Goal: Task Accomplishment & Management: Complete application form

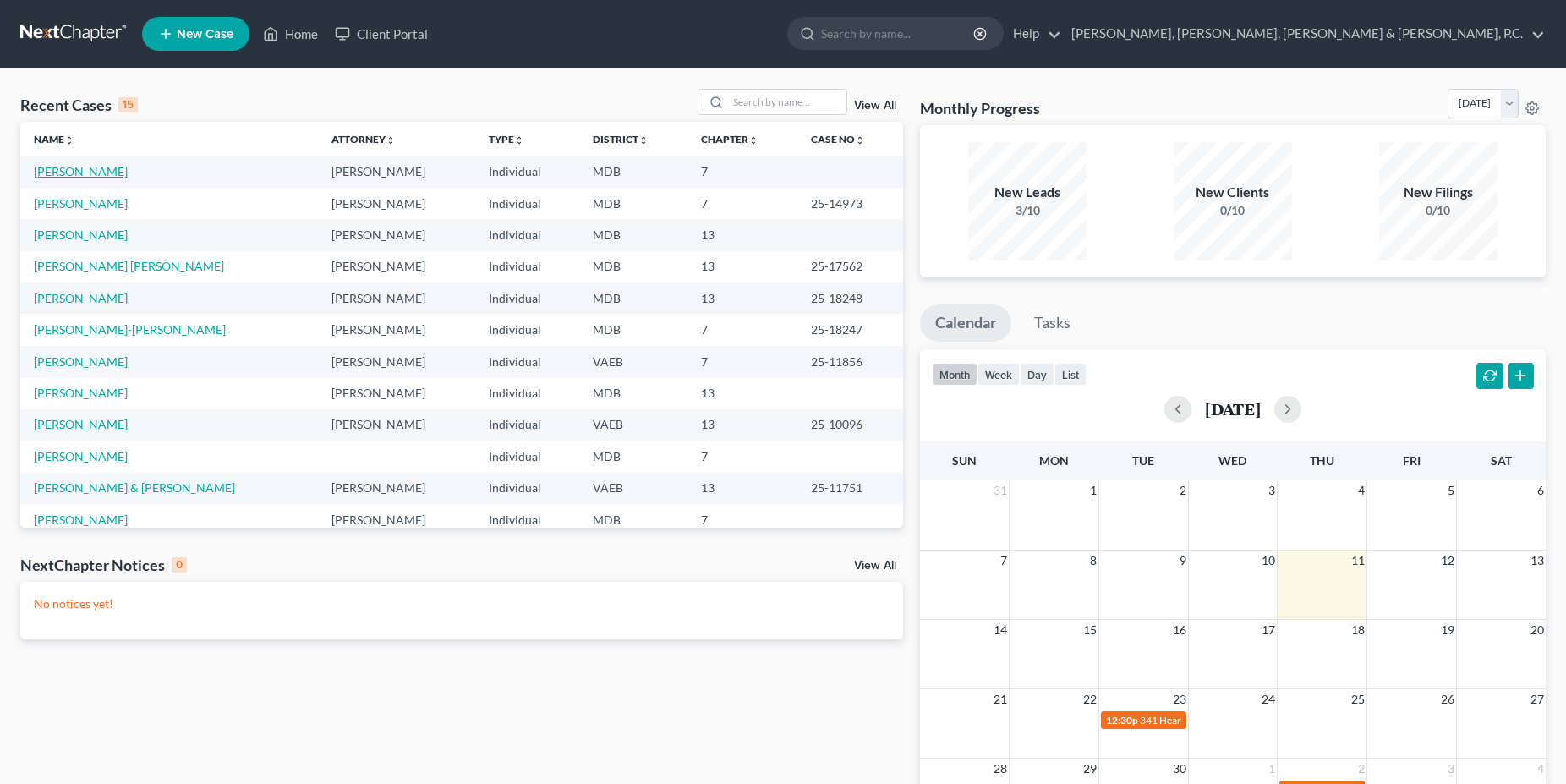
click at [94, 167] on link "[PERSON_NAME]" at bounding box center [81, 171] width 94 height 14
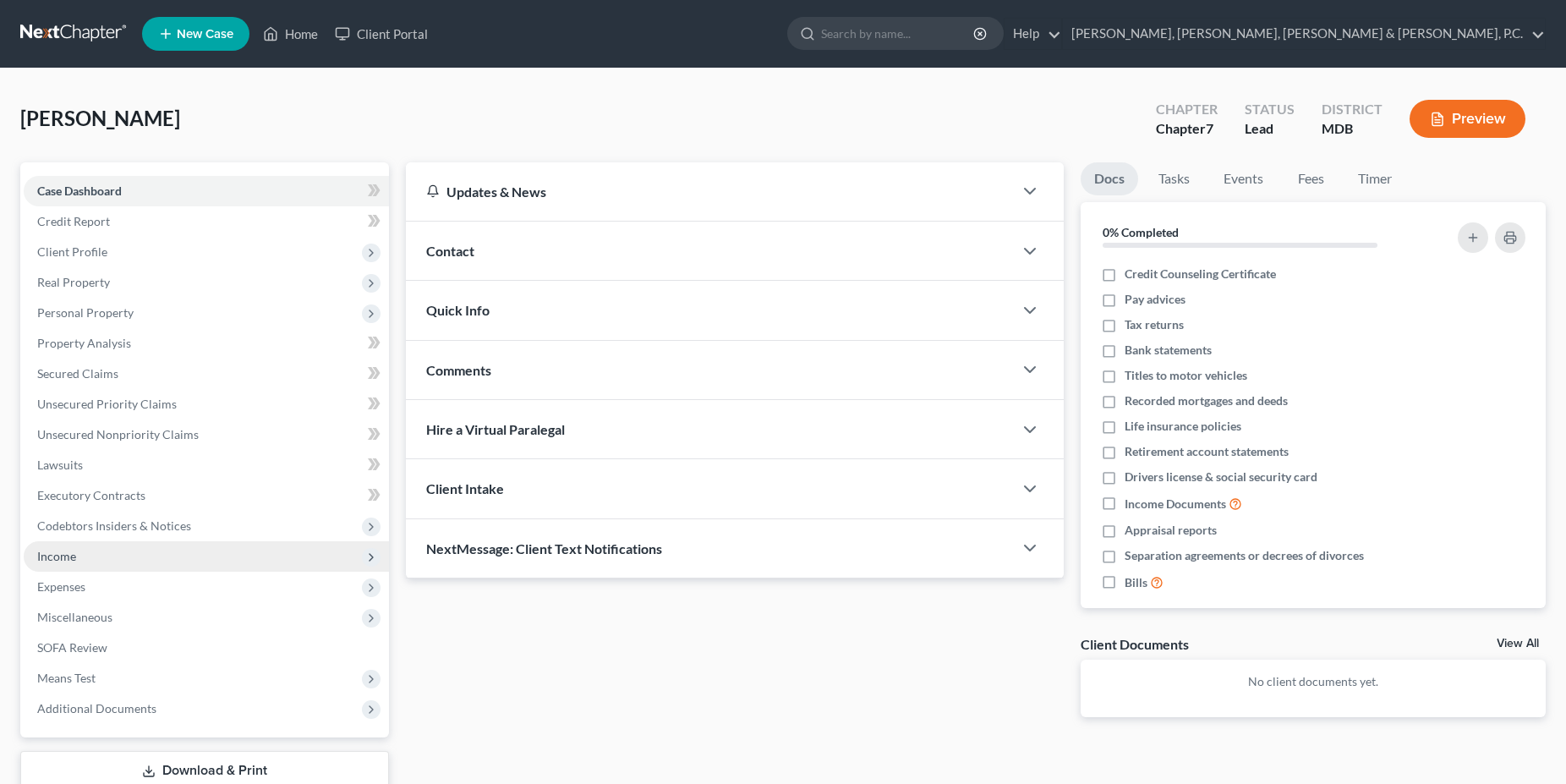
click at [70, 562] on span "Income" at bounding box center [56, 555] width 38 height 14
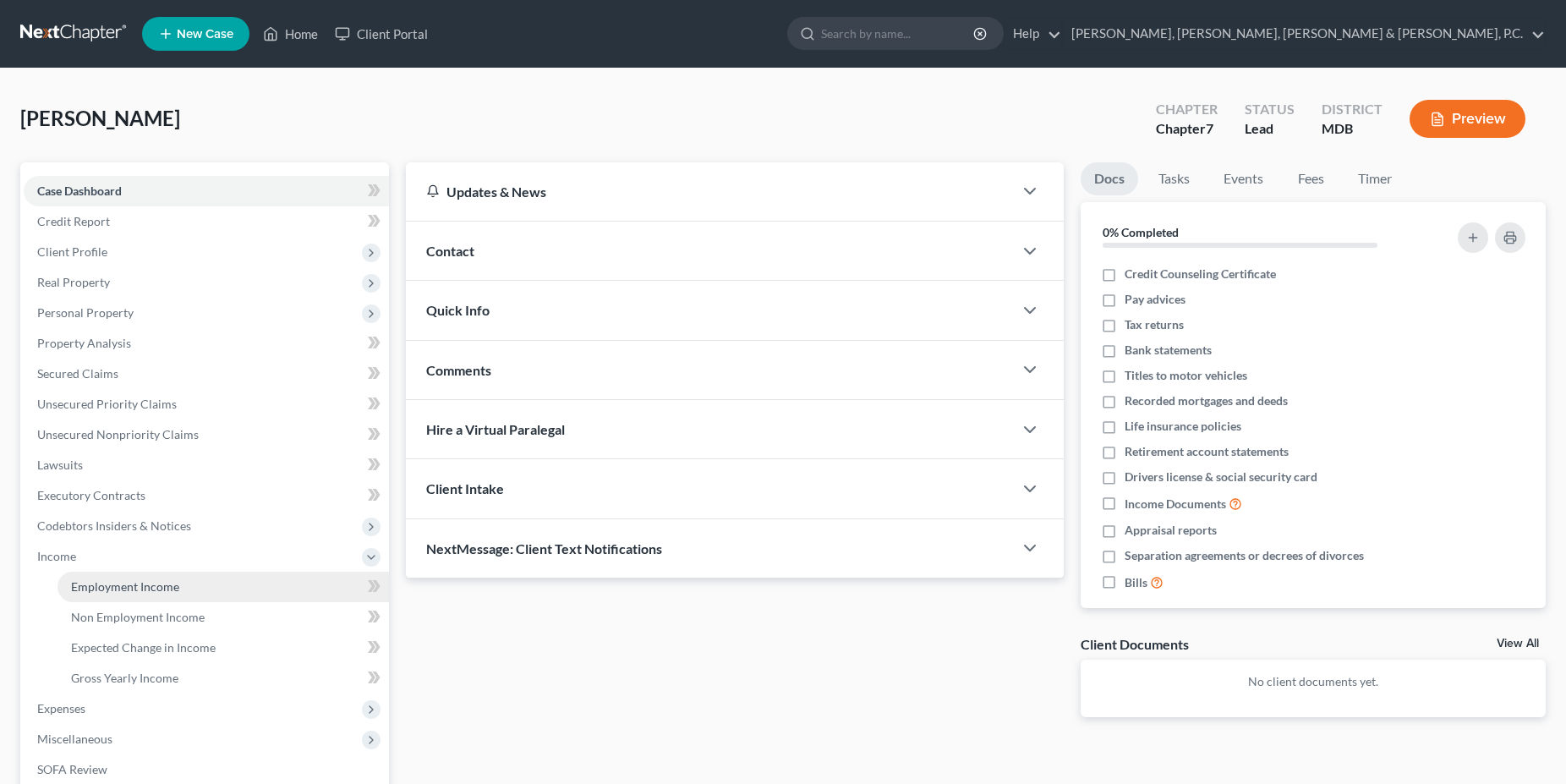
click at [117, 575] on link "Employment Income" at bounding box center [222, 586] width 331 height 30
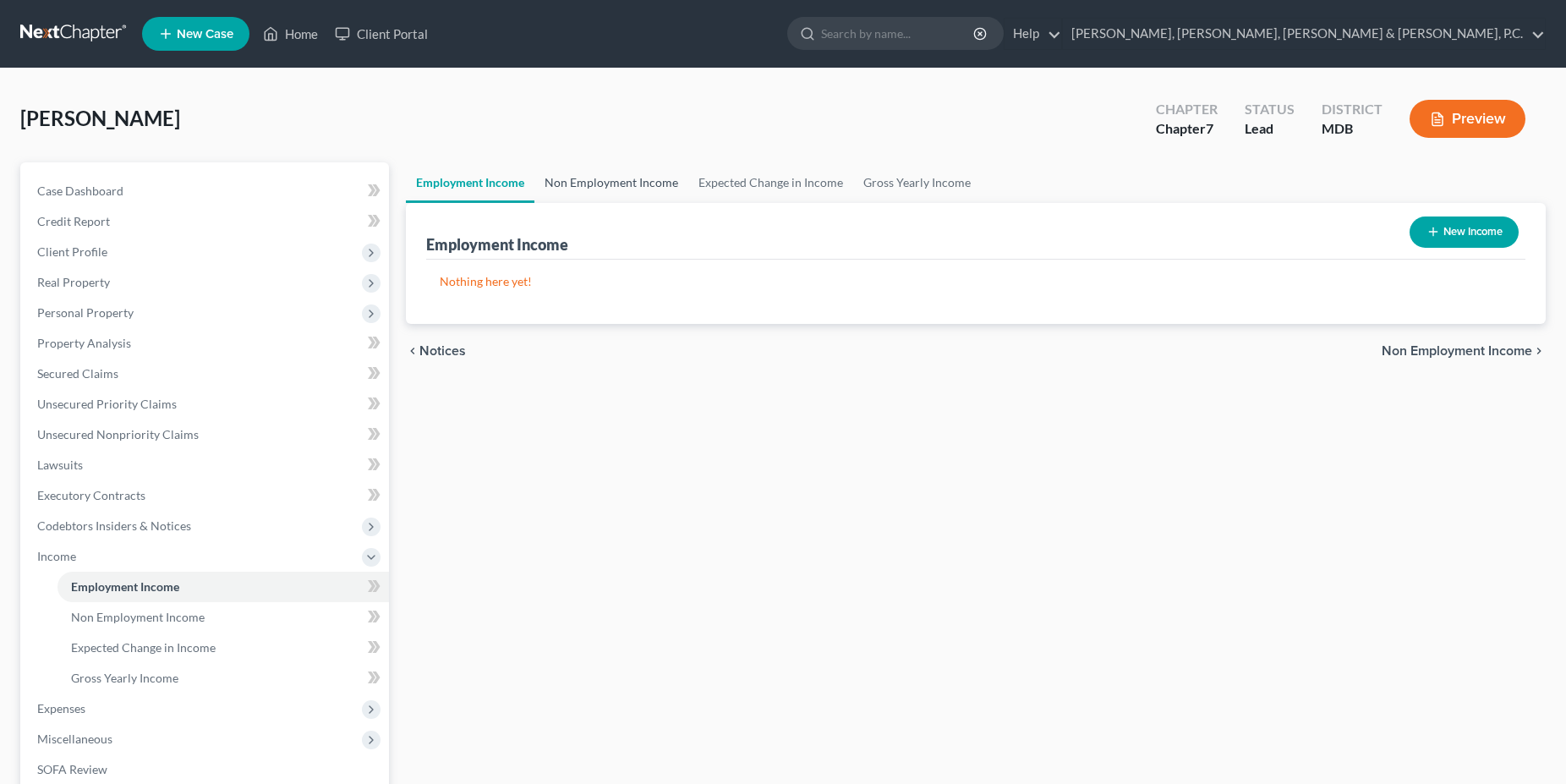
click at [635, 173] on link "Non Employment Income" at bounding box center [612, 182] width 154 height 40
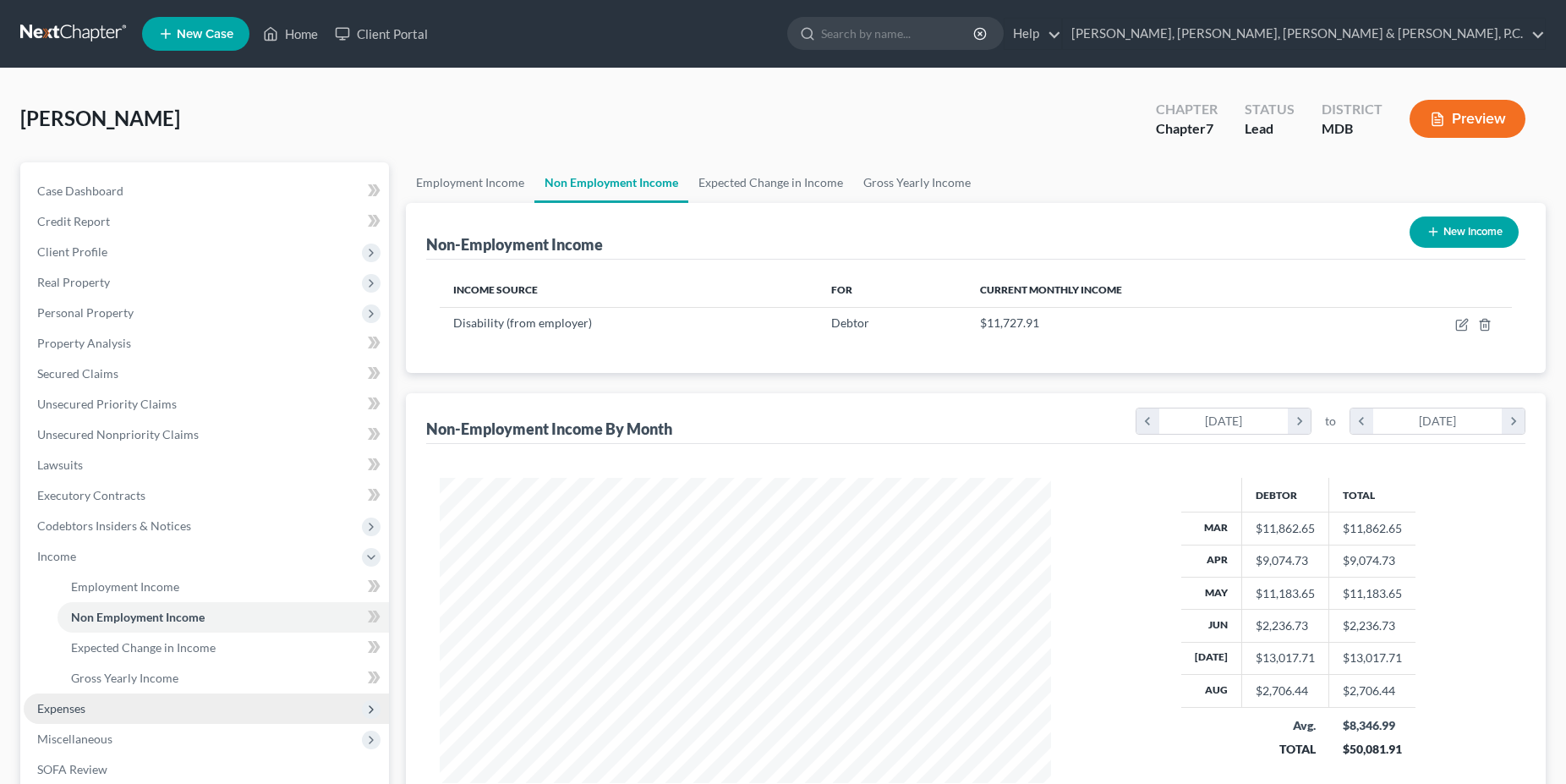
click at [88, 714] on span "Expenses" at bounding box center [205, 708] width 365 height 30
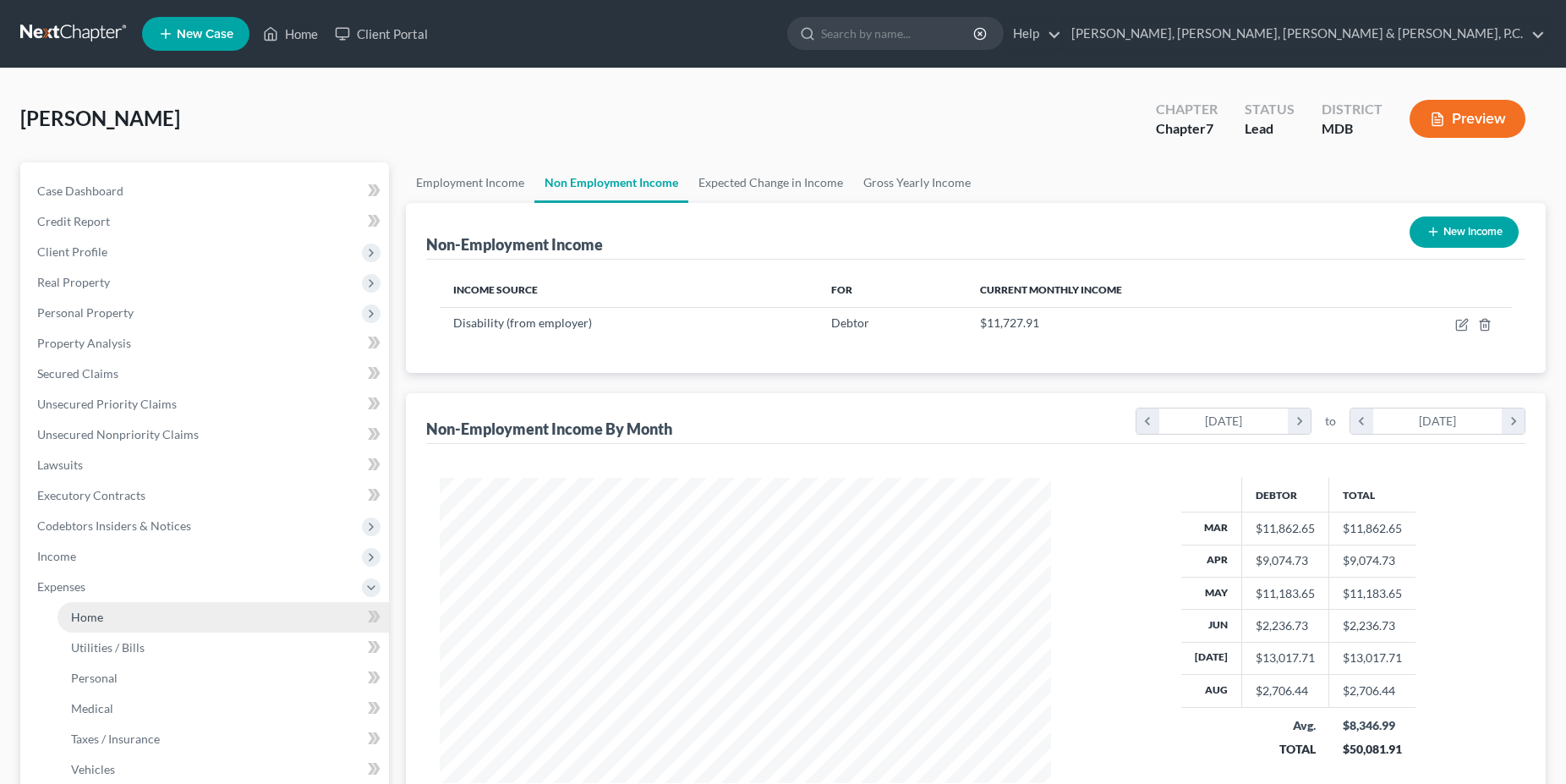
click at [98, 615] on span "Home" at bounding box center [87, 616] width 32 height 14
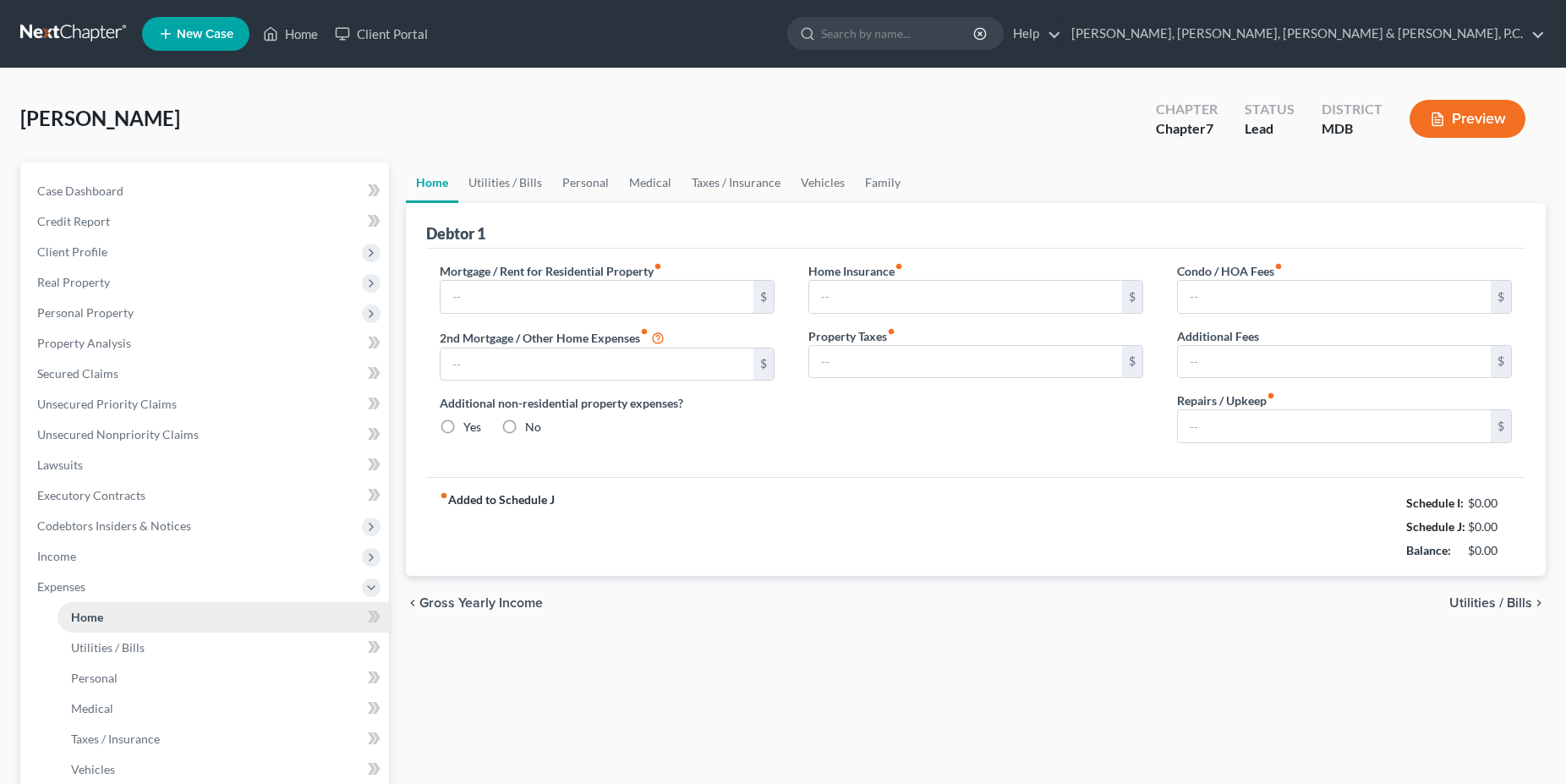
type input "1,108.00"
type input "0.00"
radio input "true"
type input "50.00"
type input "0.00"
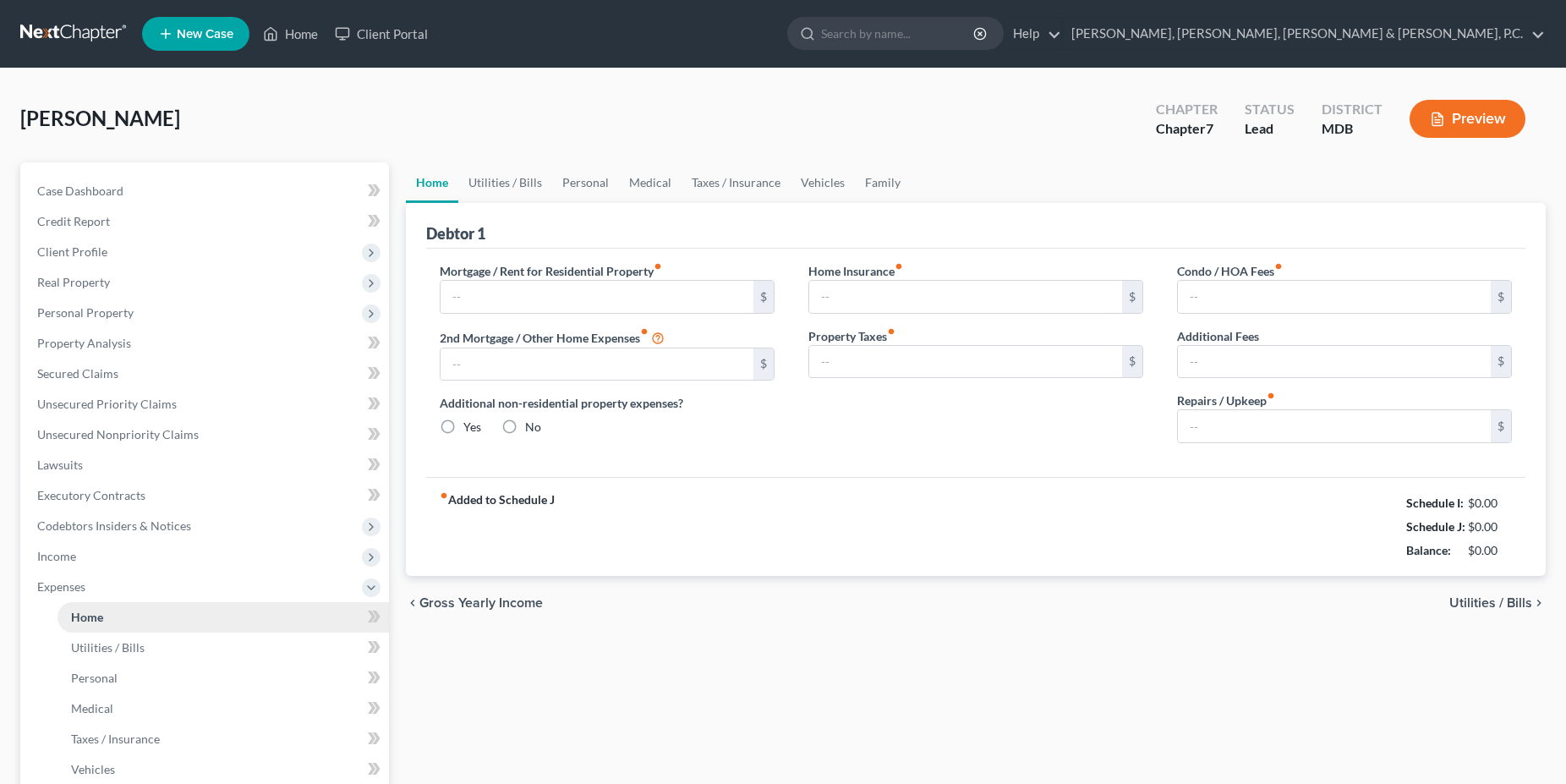
type input "300.00"
type input "0.00"
click at [508, 186] on link "Utilities / Bills" at bounding box center [506, 182] width 94 height 40
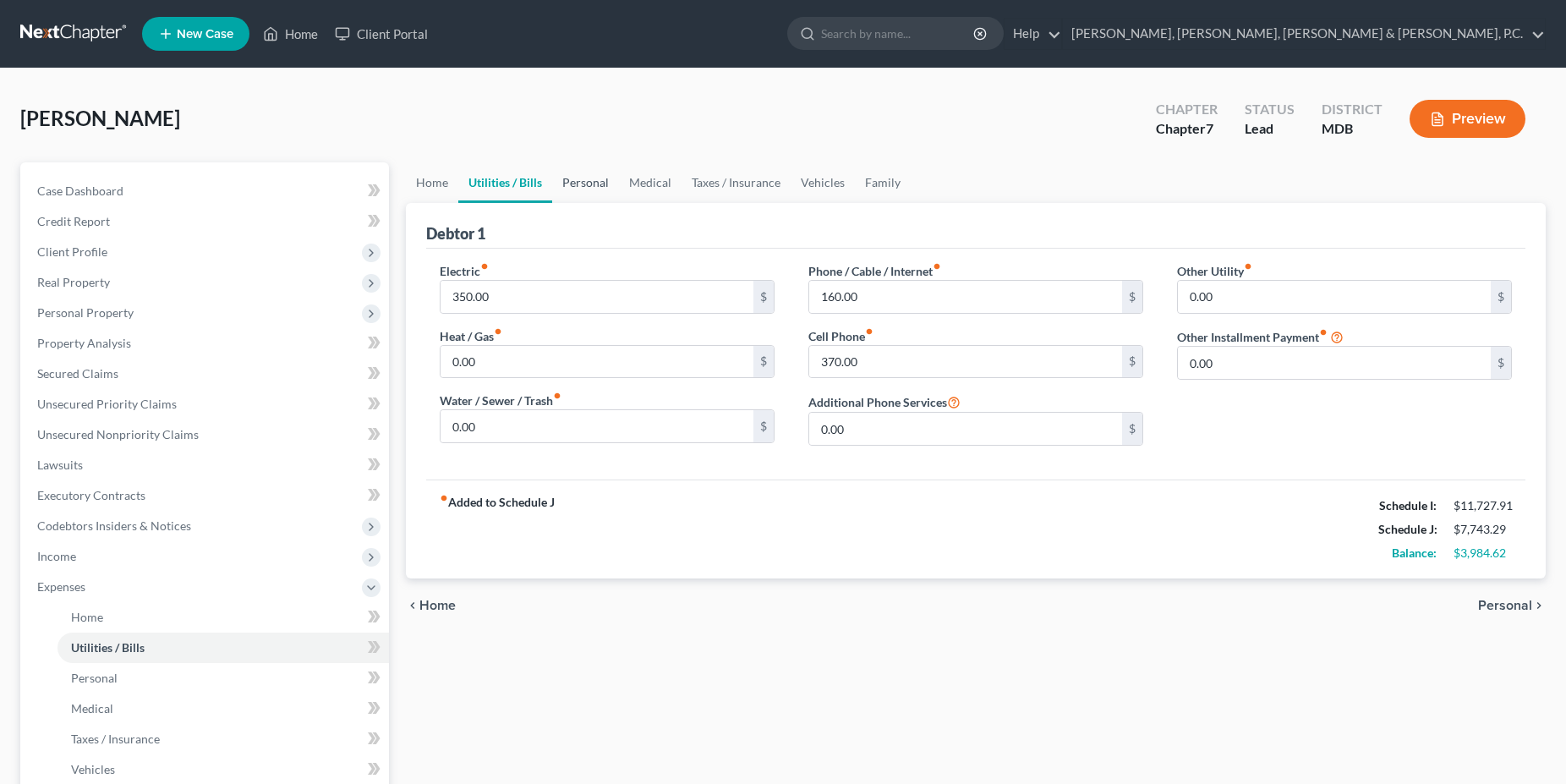
click at [601, 198] on link "Personal" at bounding box center [585, 182] width 67 height 40
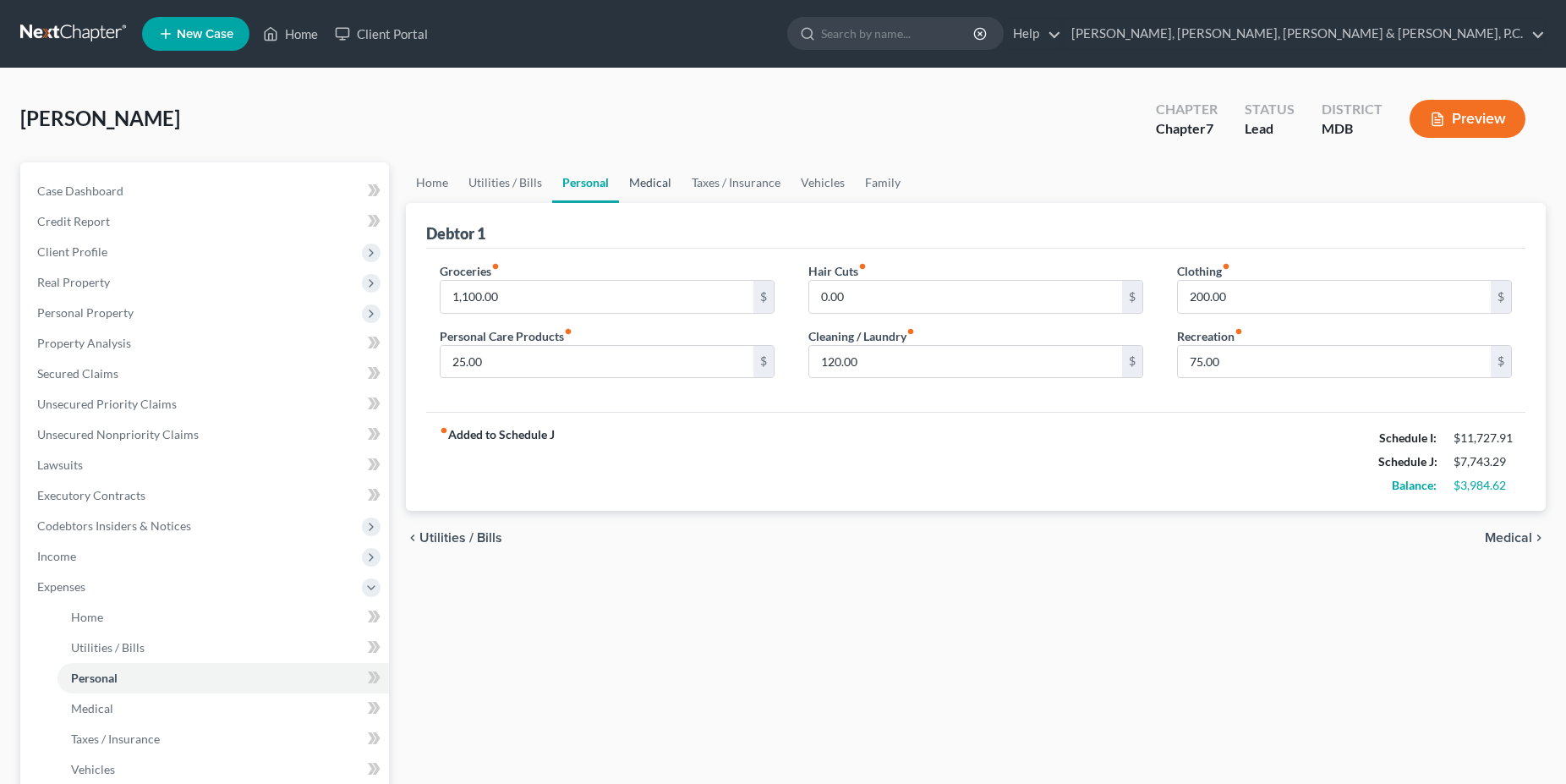
click at [661, 190] on link "Medical" at bounding box center [650, 182] width 63 height 40
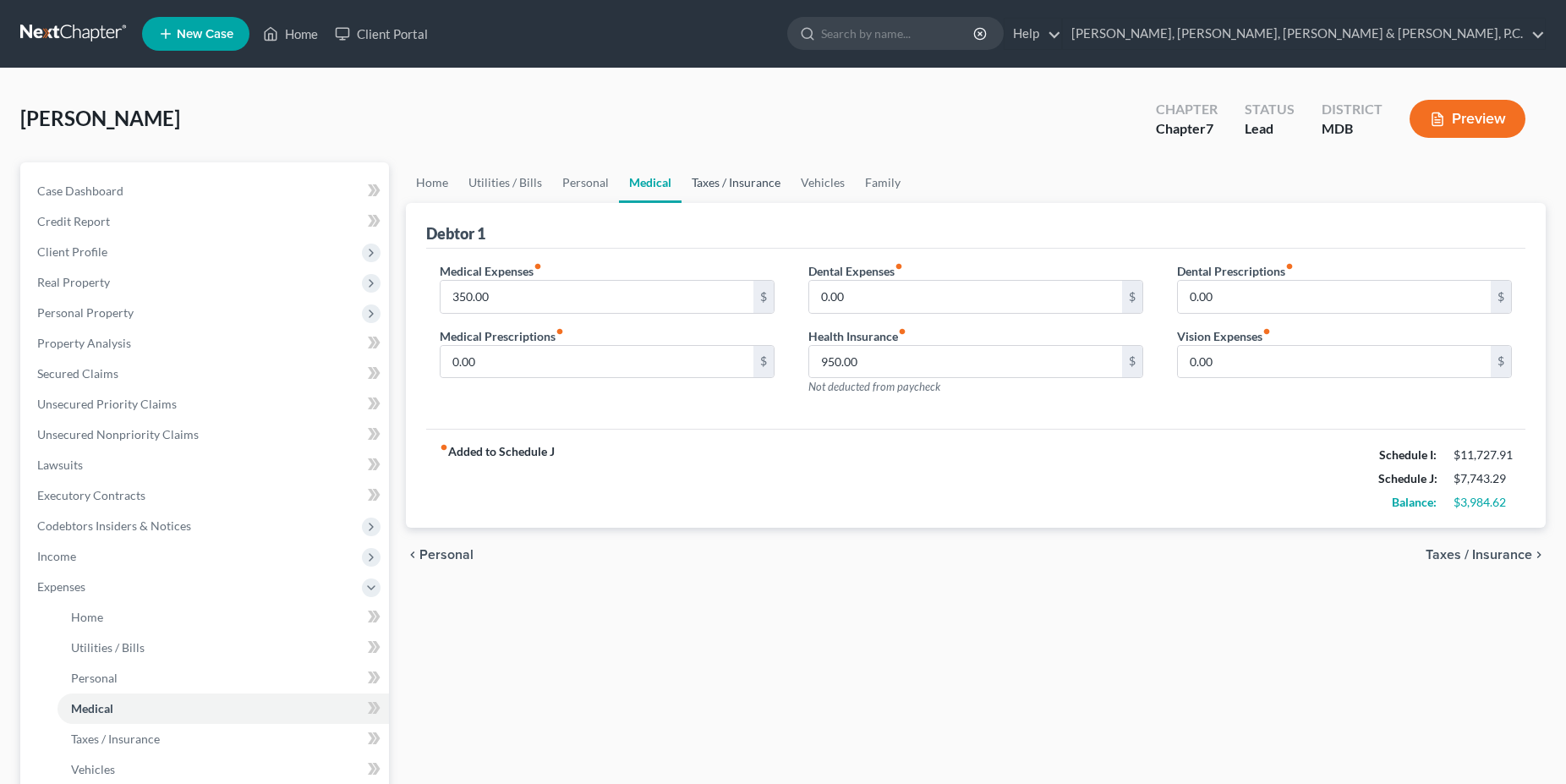
click at [721, 188] on link "Taxes / Insurance" at bounding box center [736, 182] width 109 height 40
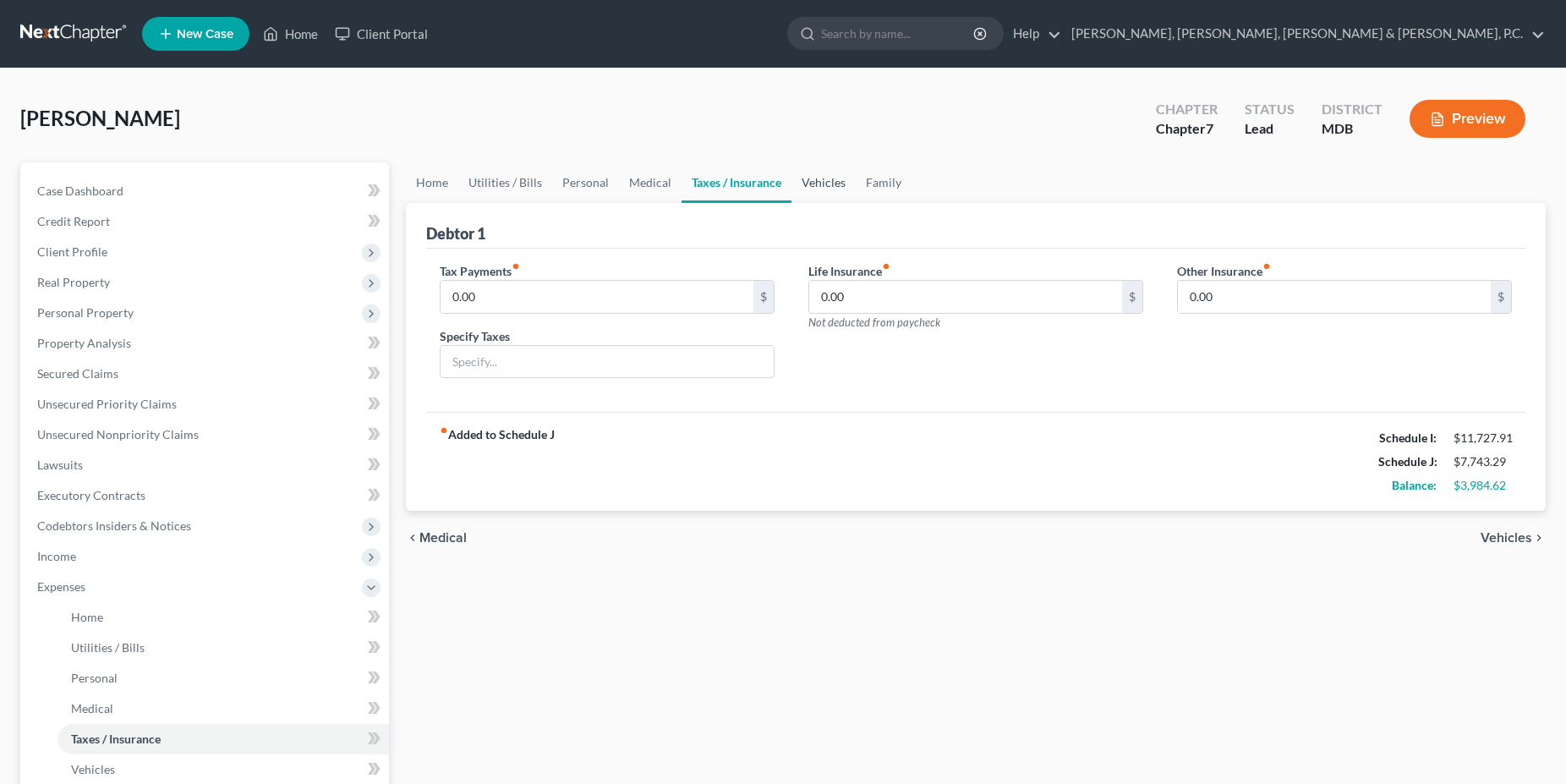
click at [809, 187] on link "Vehicles" at bounding box center [824, 182] width 65 height 40
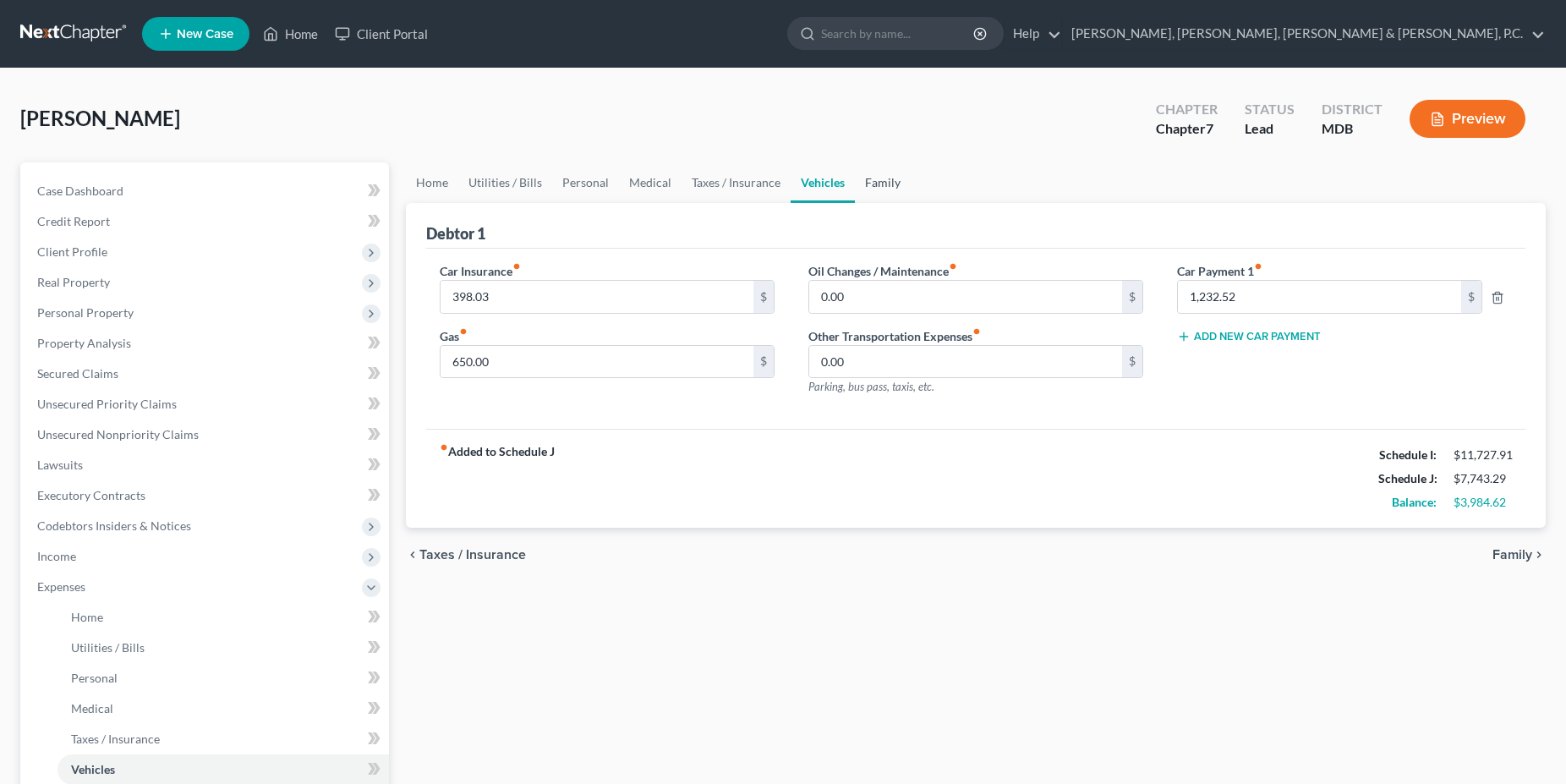
click at [879, 186] on link "Family" at bounding box center [882, 182] width 55 height 40
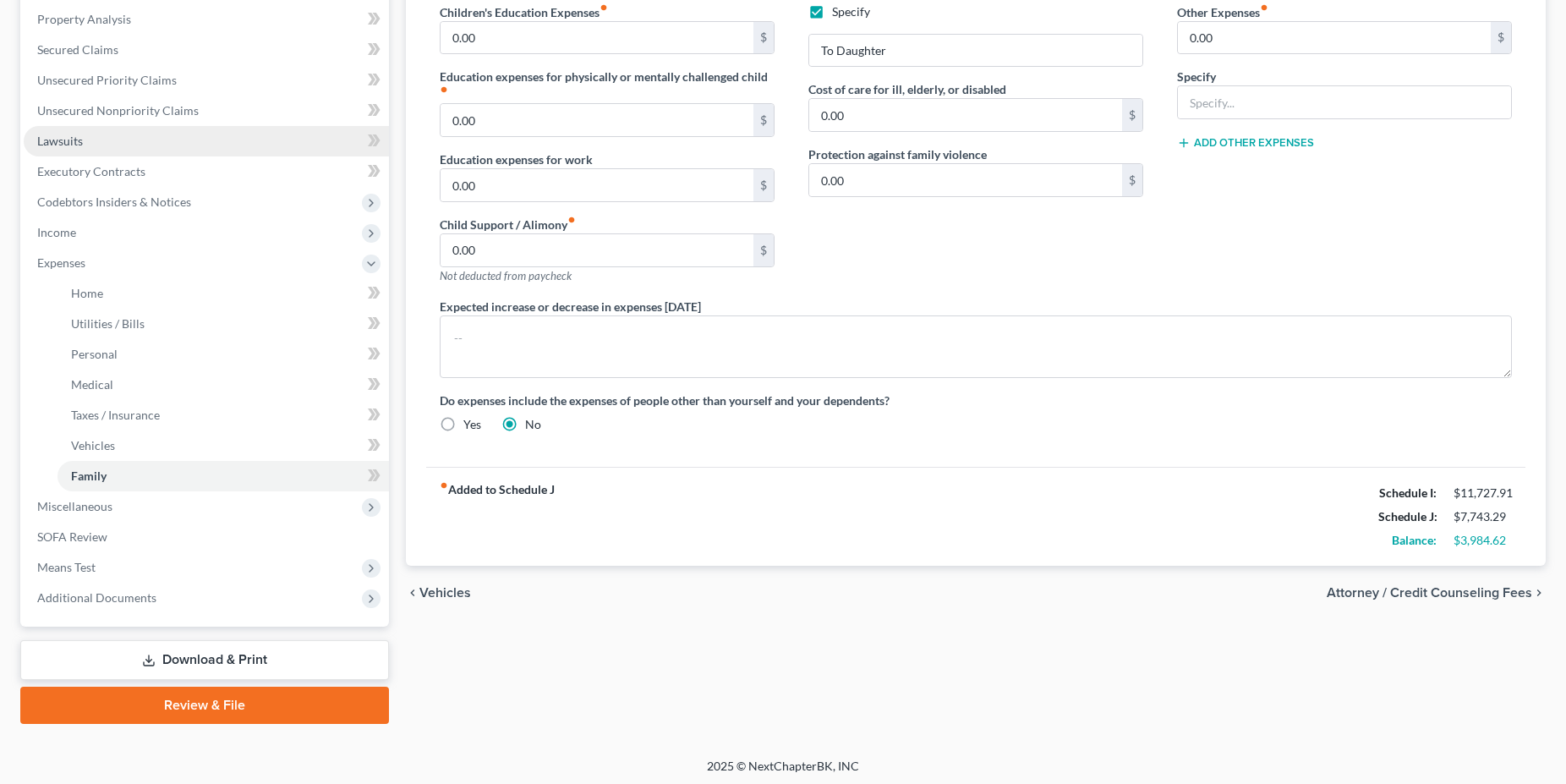
scroll to position [326, 0]
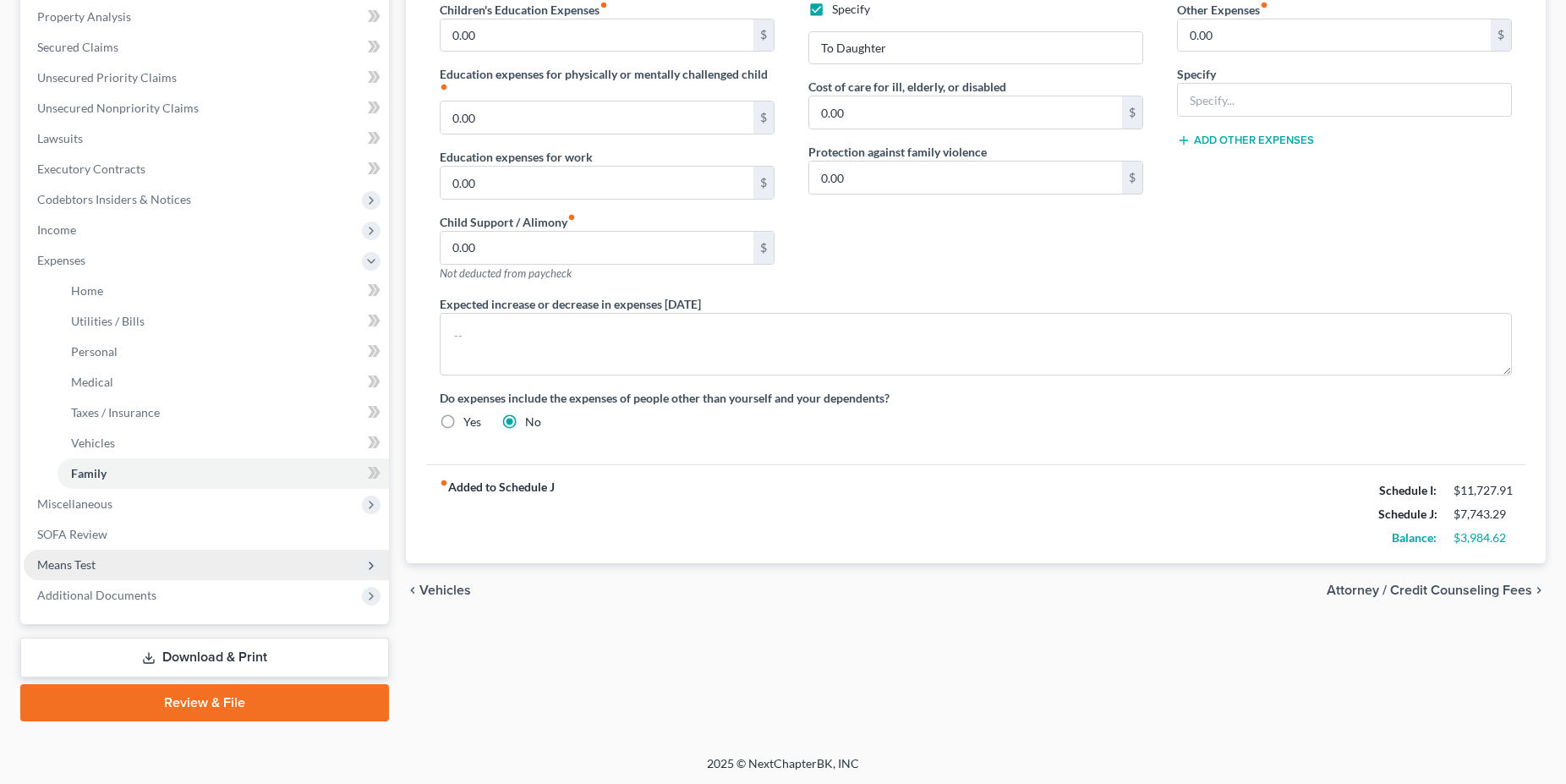
click at [131, 562] on span "Means Test" at bounding box center [205, 565] width 365 height 30
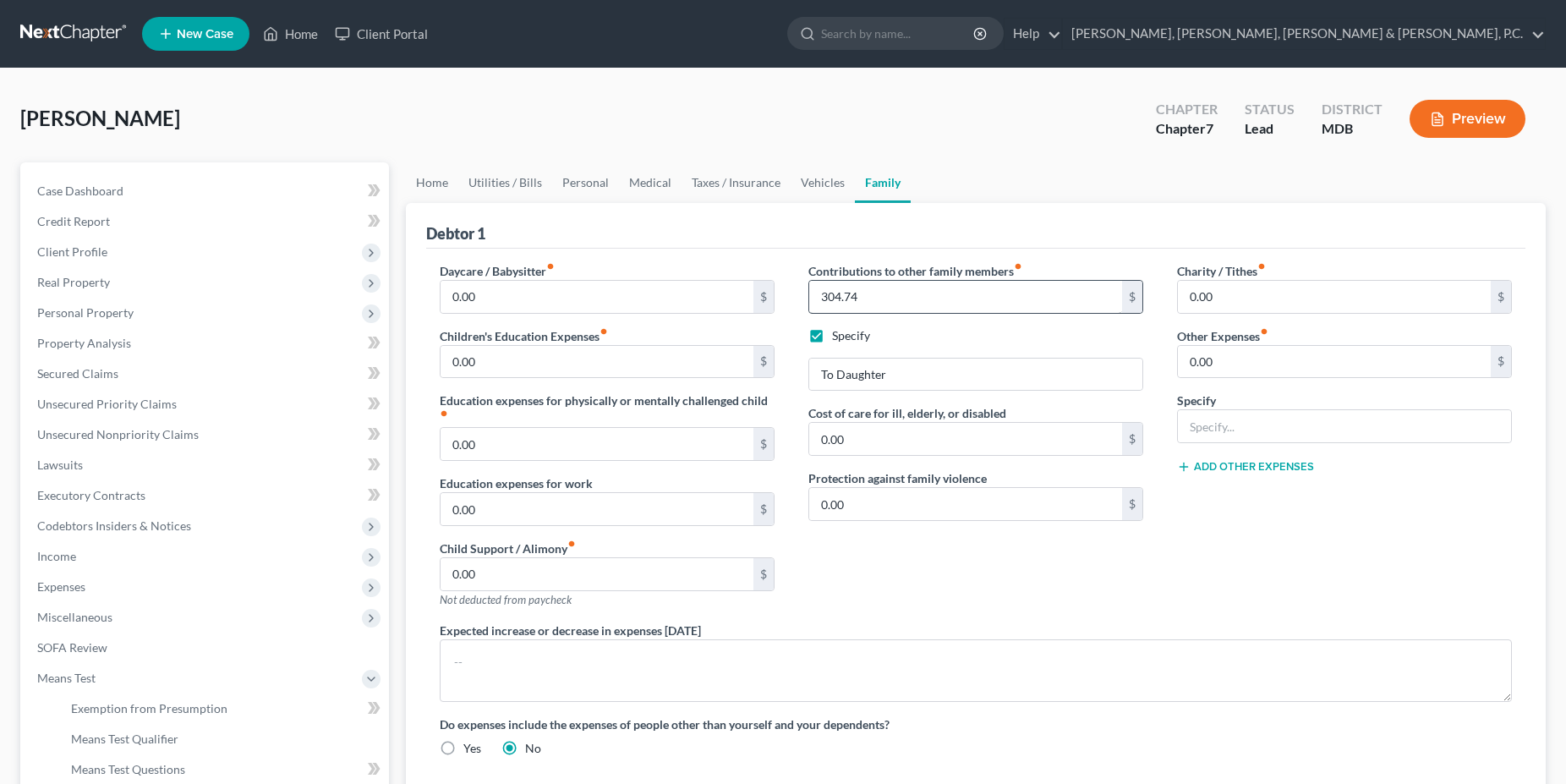
scroll to position [265, 0]
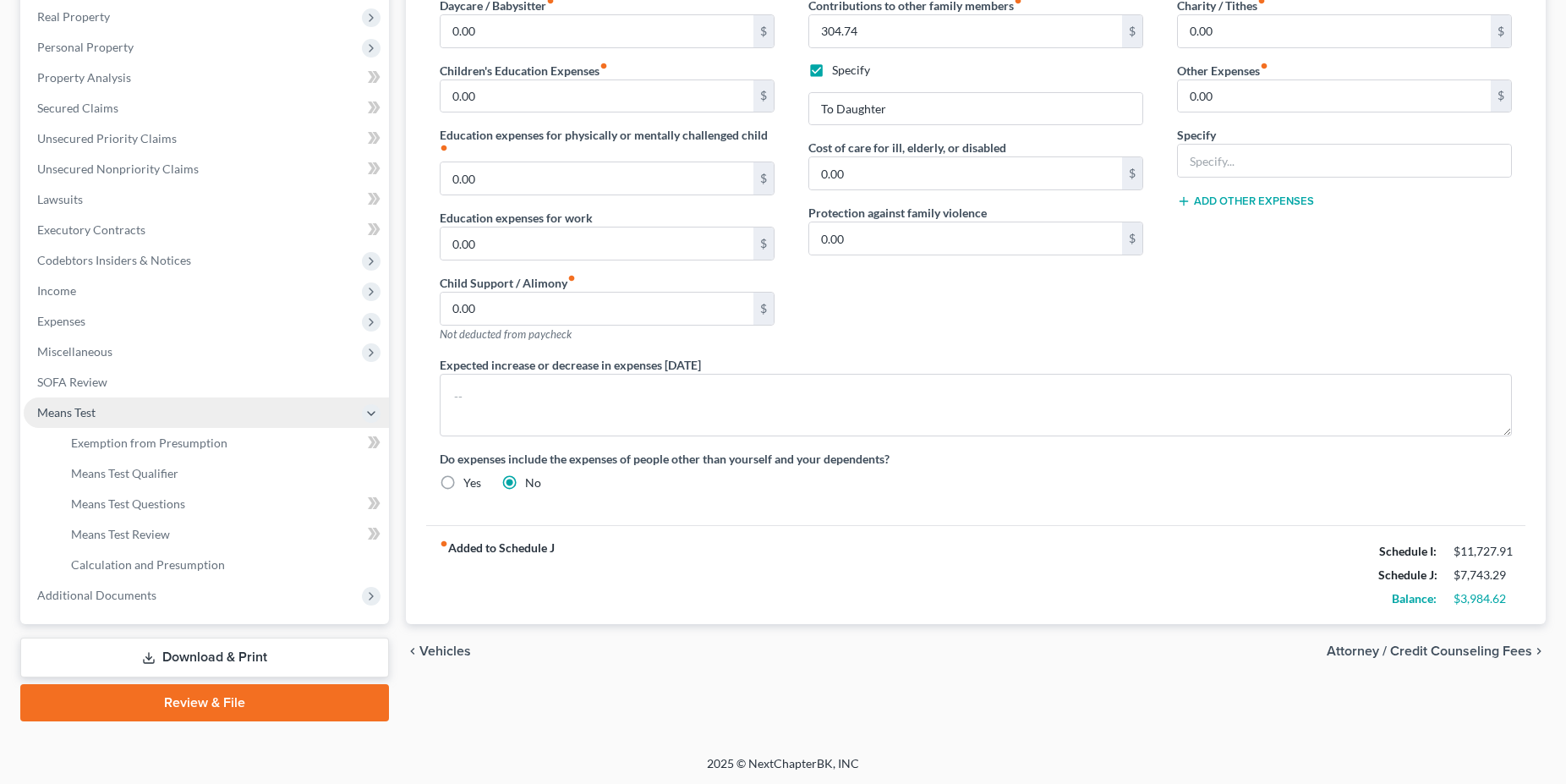
click at [86, 403] on span "Means Test" at bounding box center [205, 413] width 365 height 30
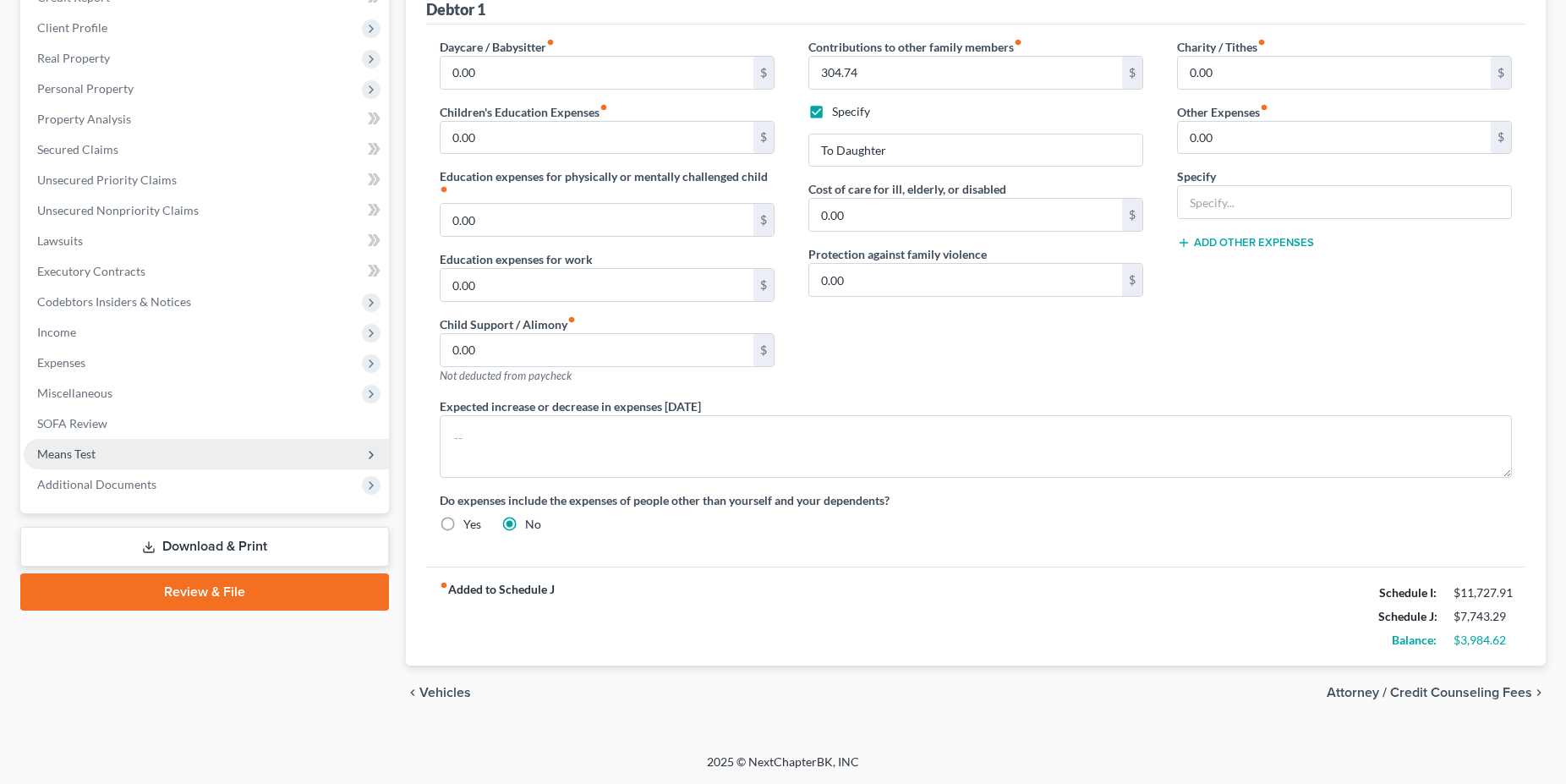
scroll to position [223, 0]
click at [99, 452] on span "Means Test" at bounding box center [205, 455] width 365 height 30
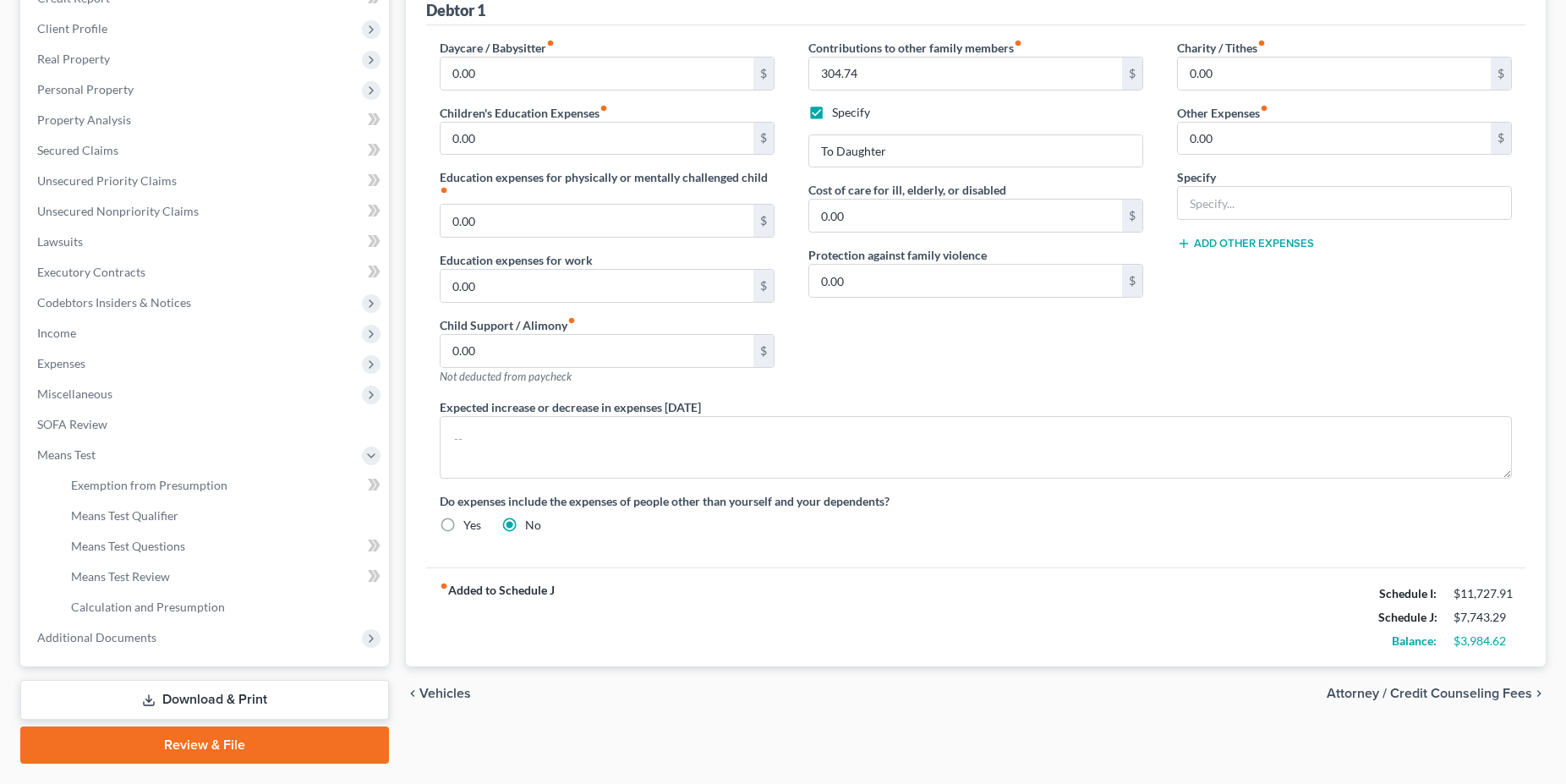
click at [193, 700] on link "Download & Print" at bounding box center [205, 700] width 369 height 39
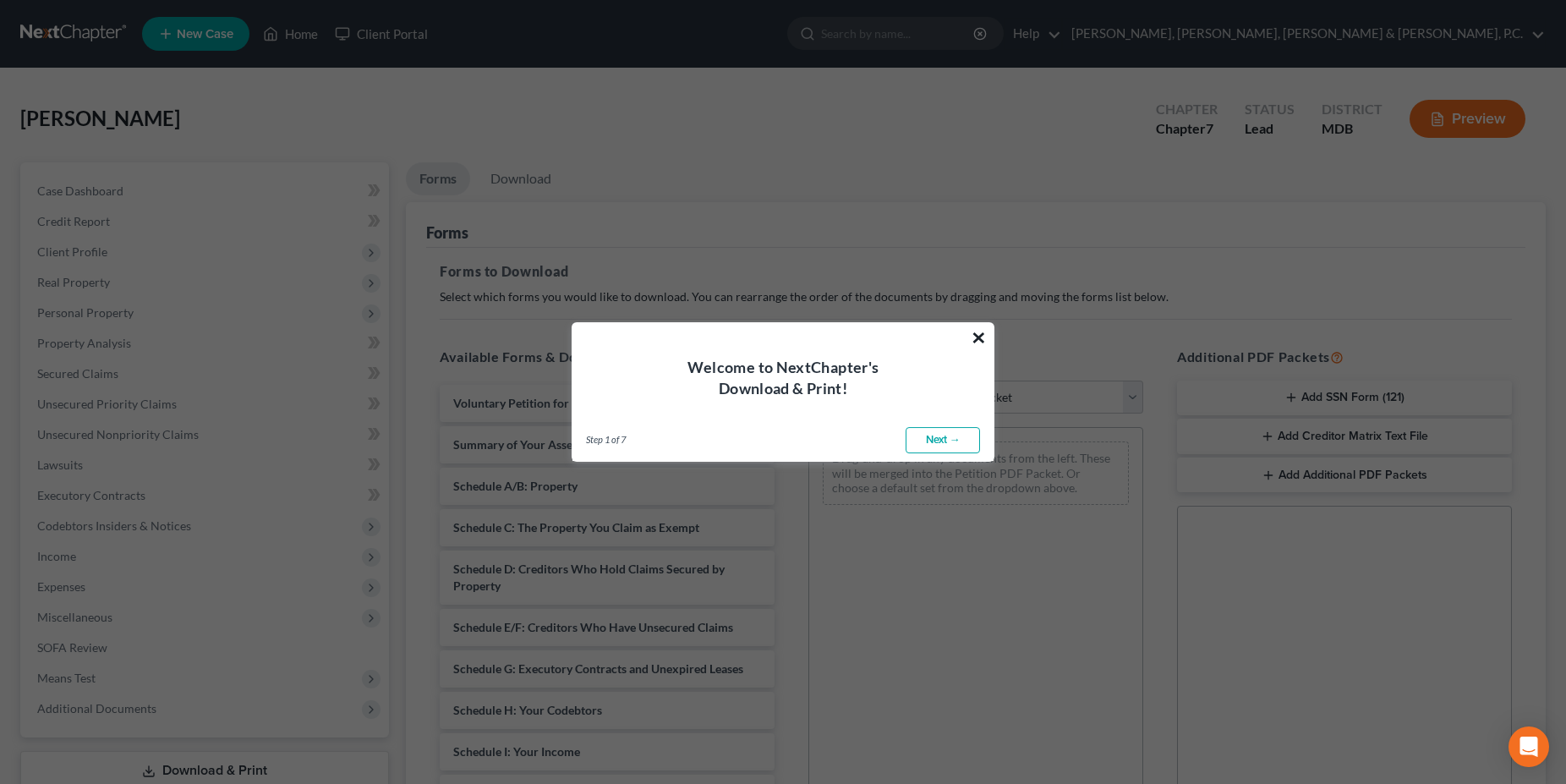
click at [979, 341] on button "×" at bounding box center [979, 337] width 16 height 27
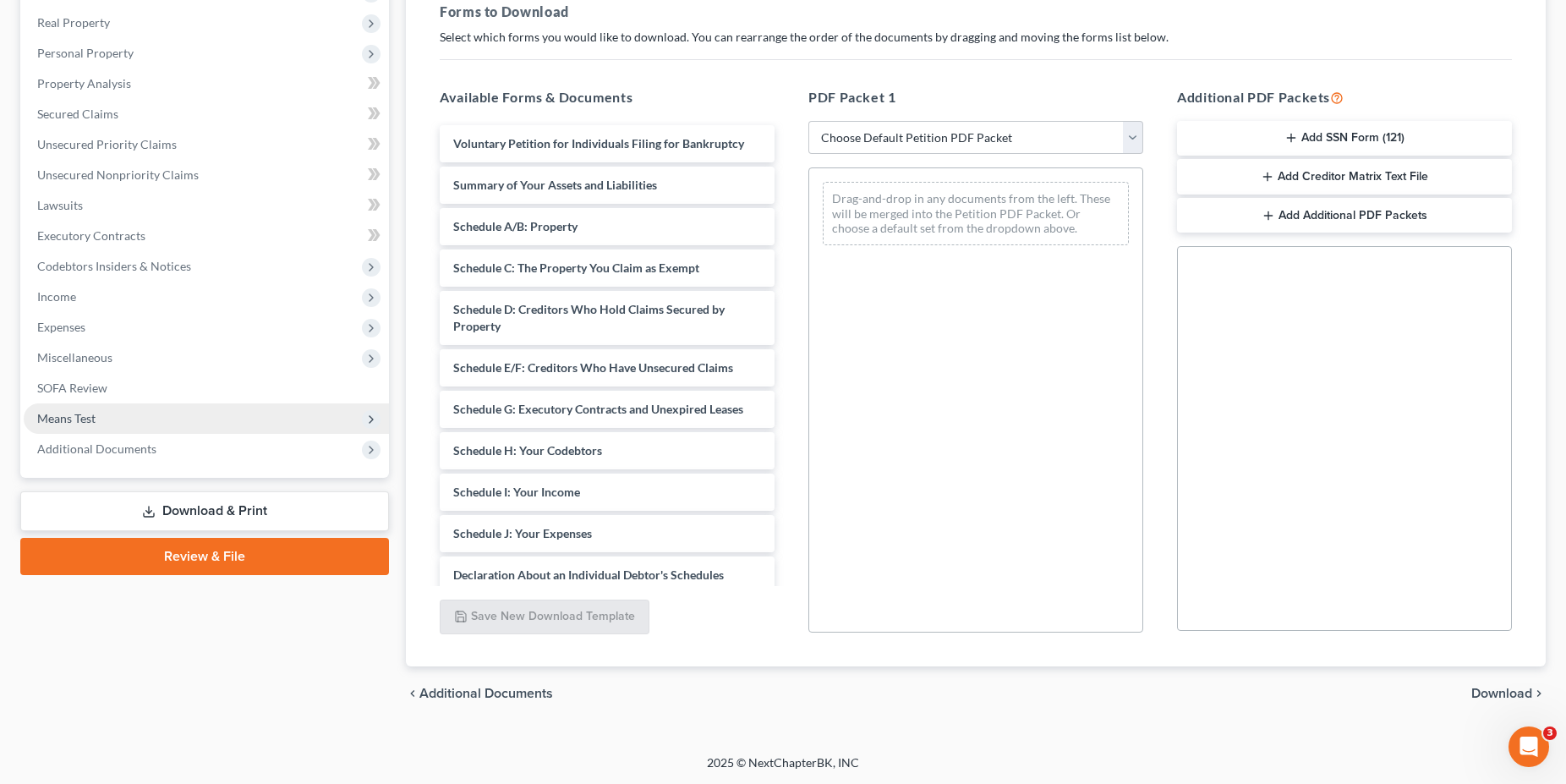
click at [82, 425] on span "Means Test" at bounding box center [205, 418] width 365 height 30
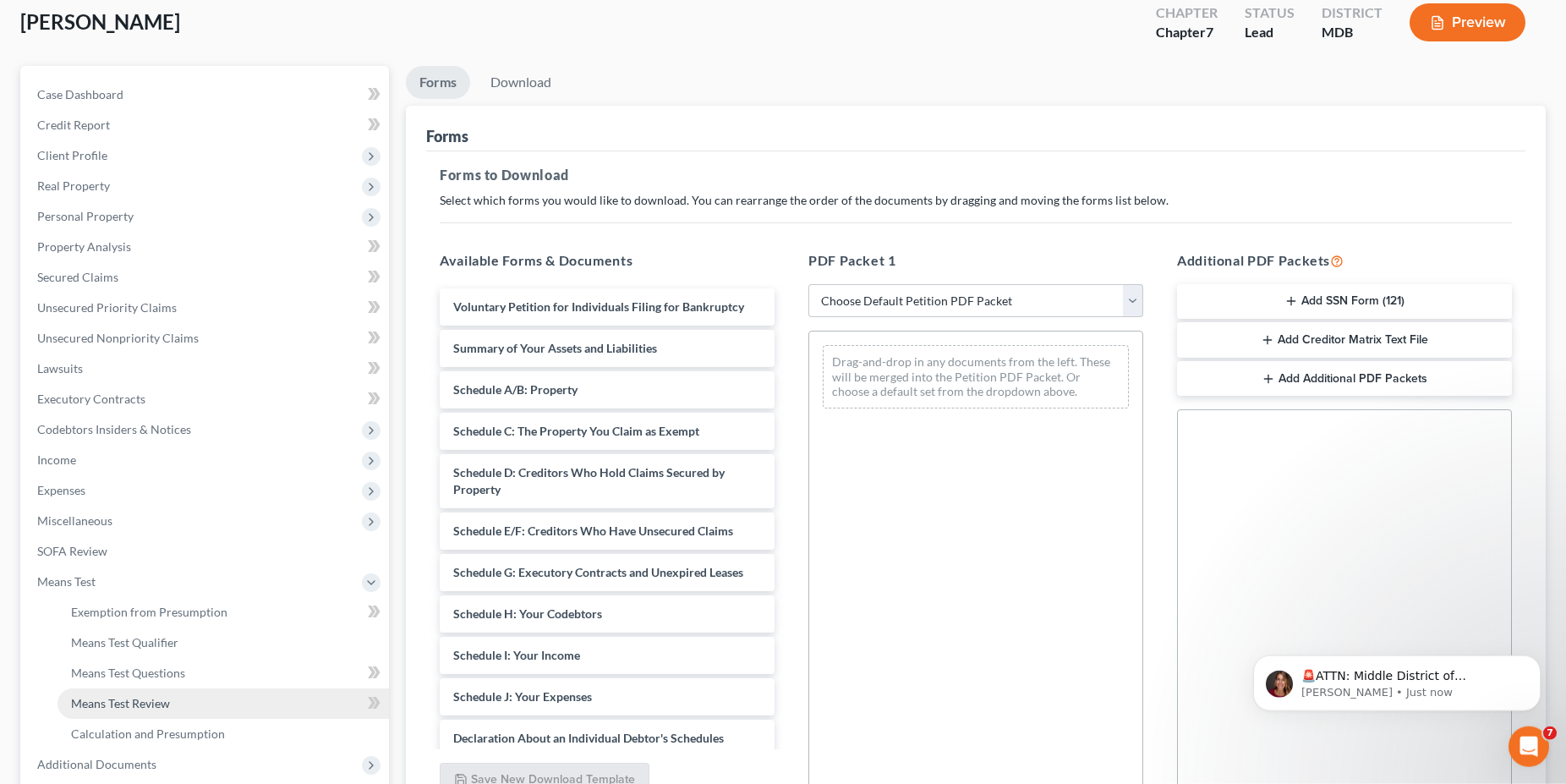
scroll to position [265, 0]
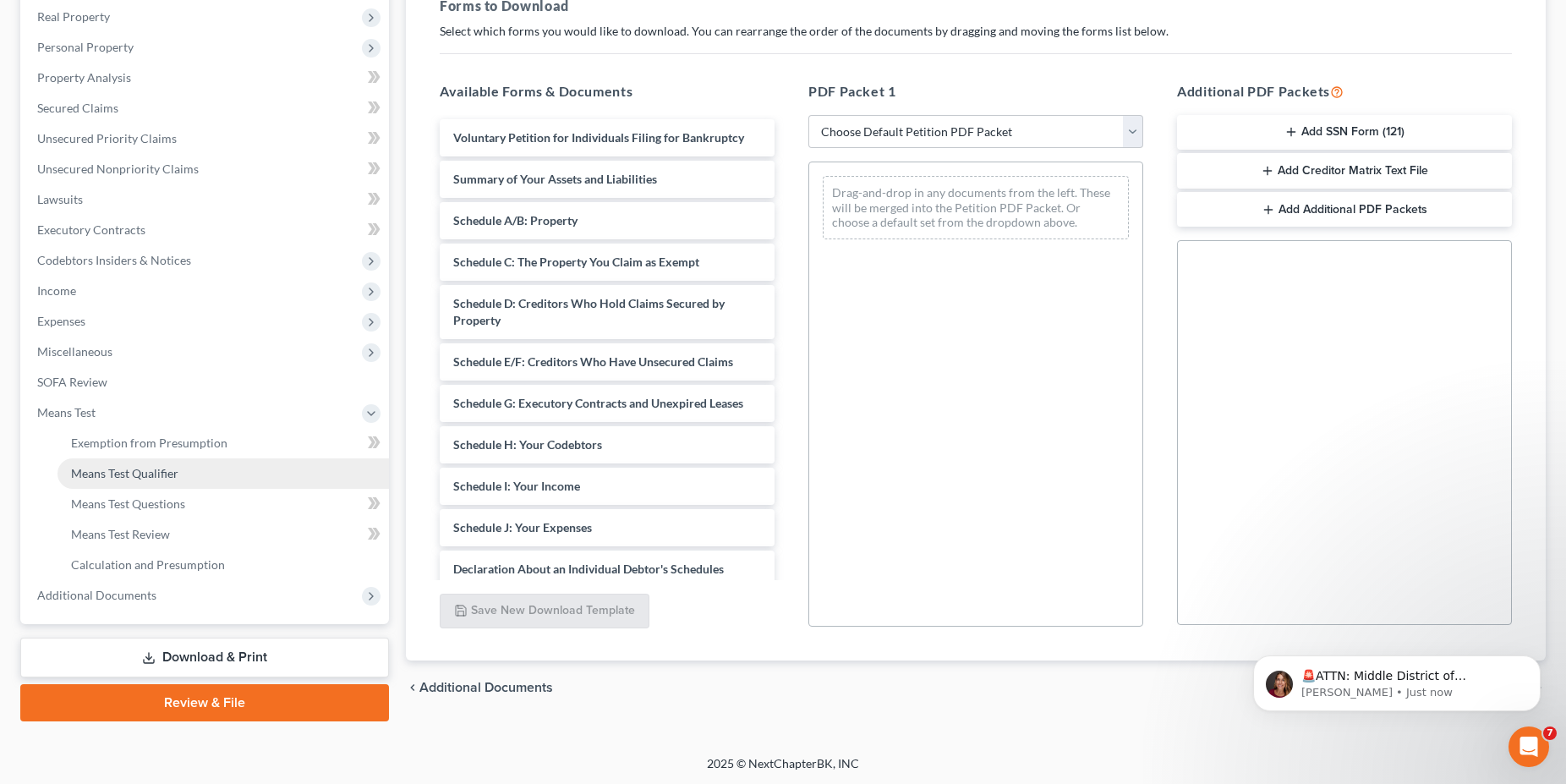
click at [98, 467] on span "Means Test Qualifier" at bounding box center [125, 473] width 107 height 14
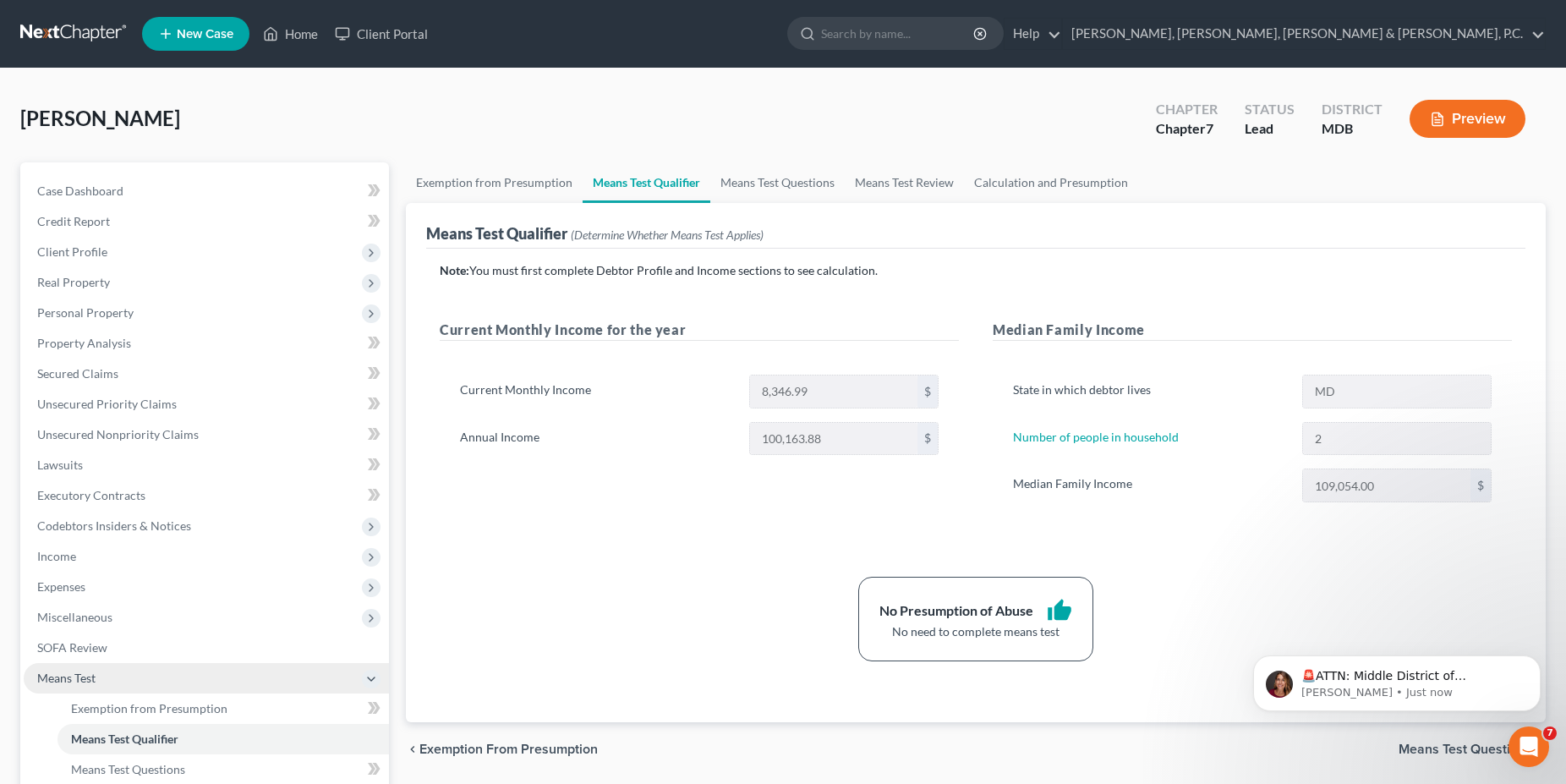
click at [84, 667] on span "Means Test" at bounding box center [205, 678] width 365 height 30
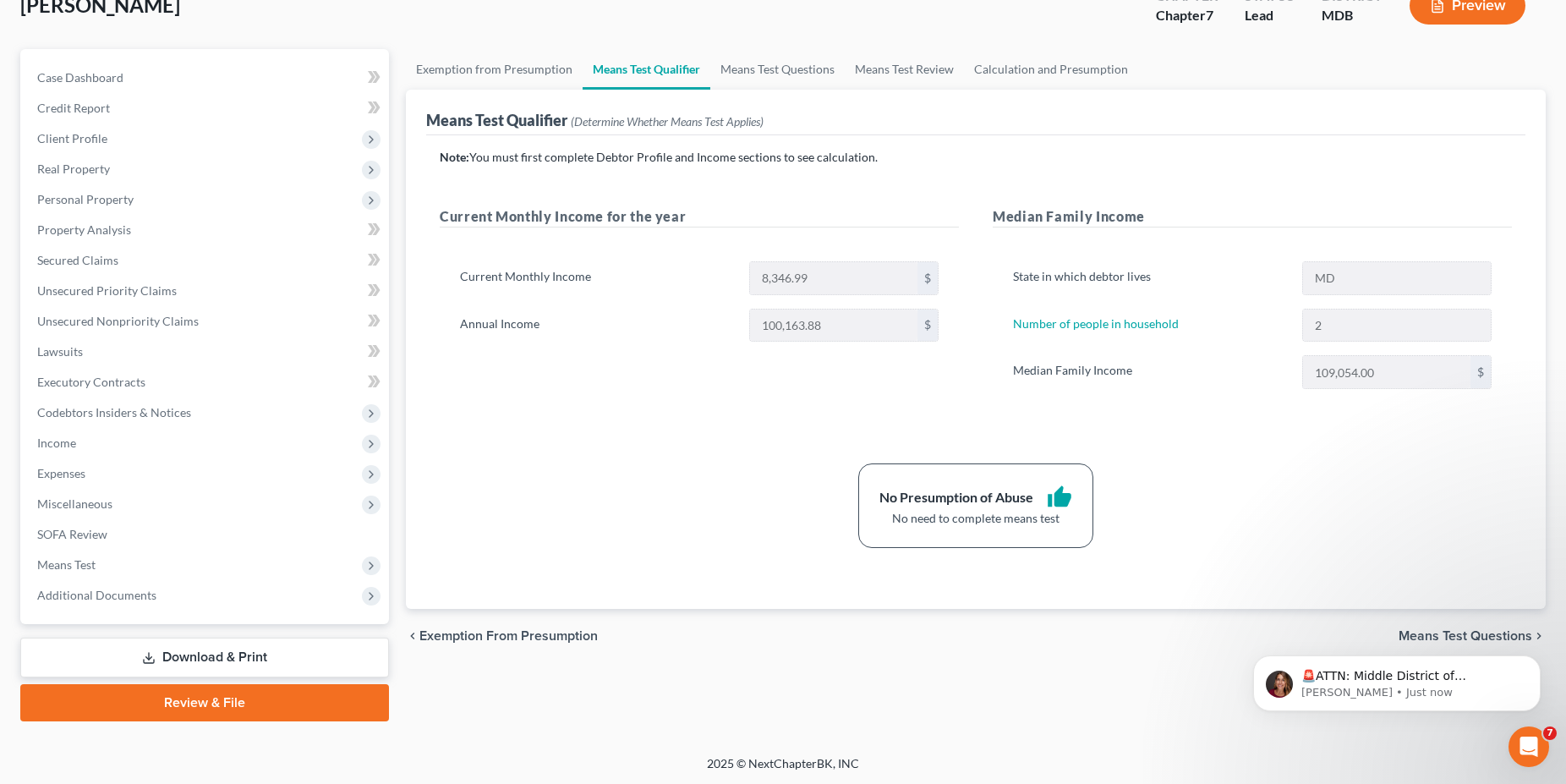
click at [173, 654] on link "Download & Print" at bounding box center [205, 657] width 369 height 39
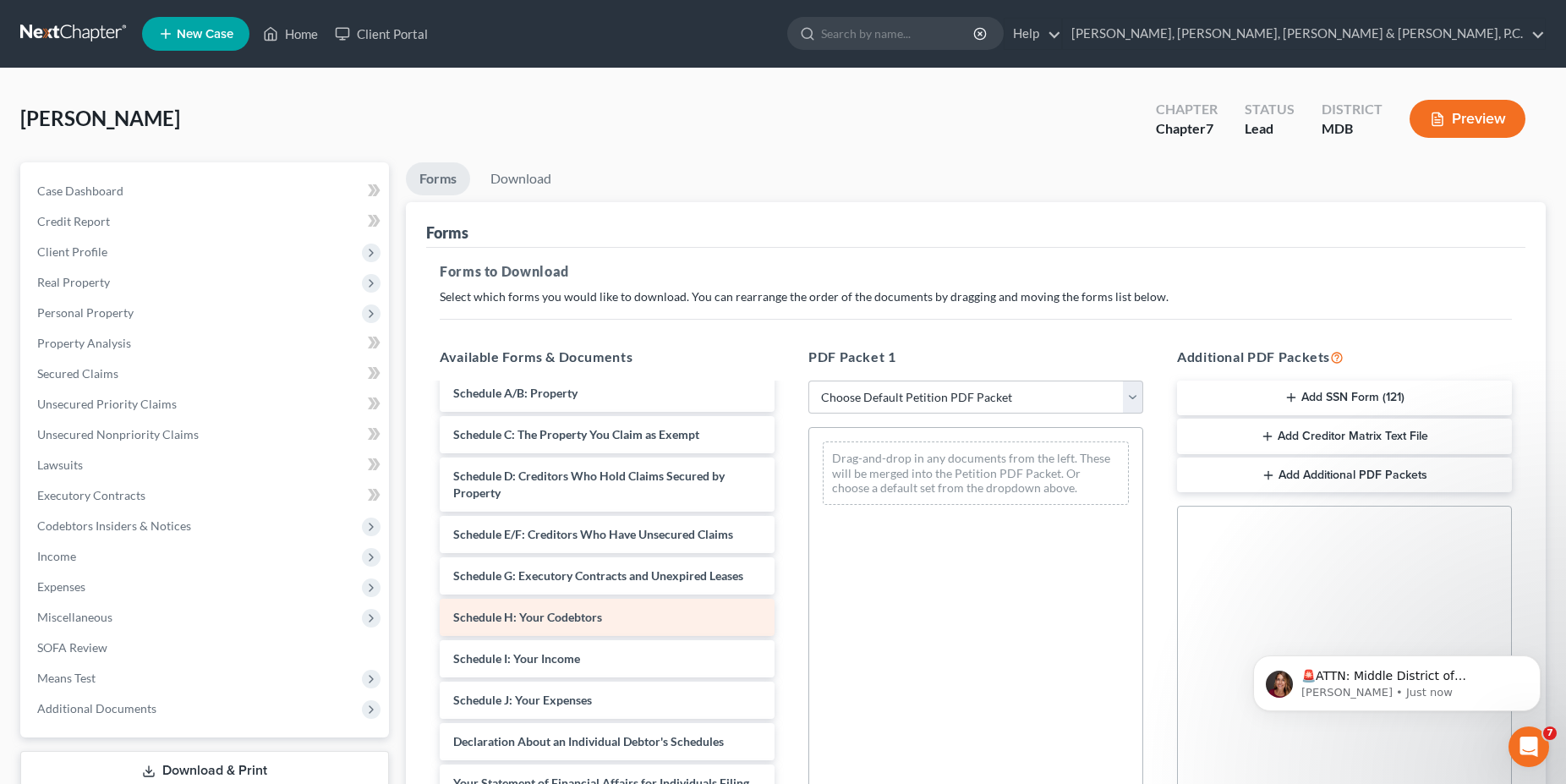
scroll to position [173, 0]
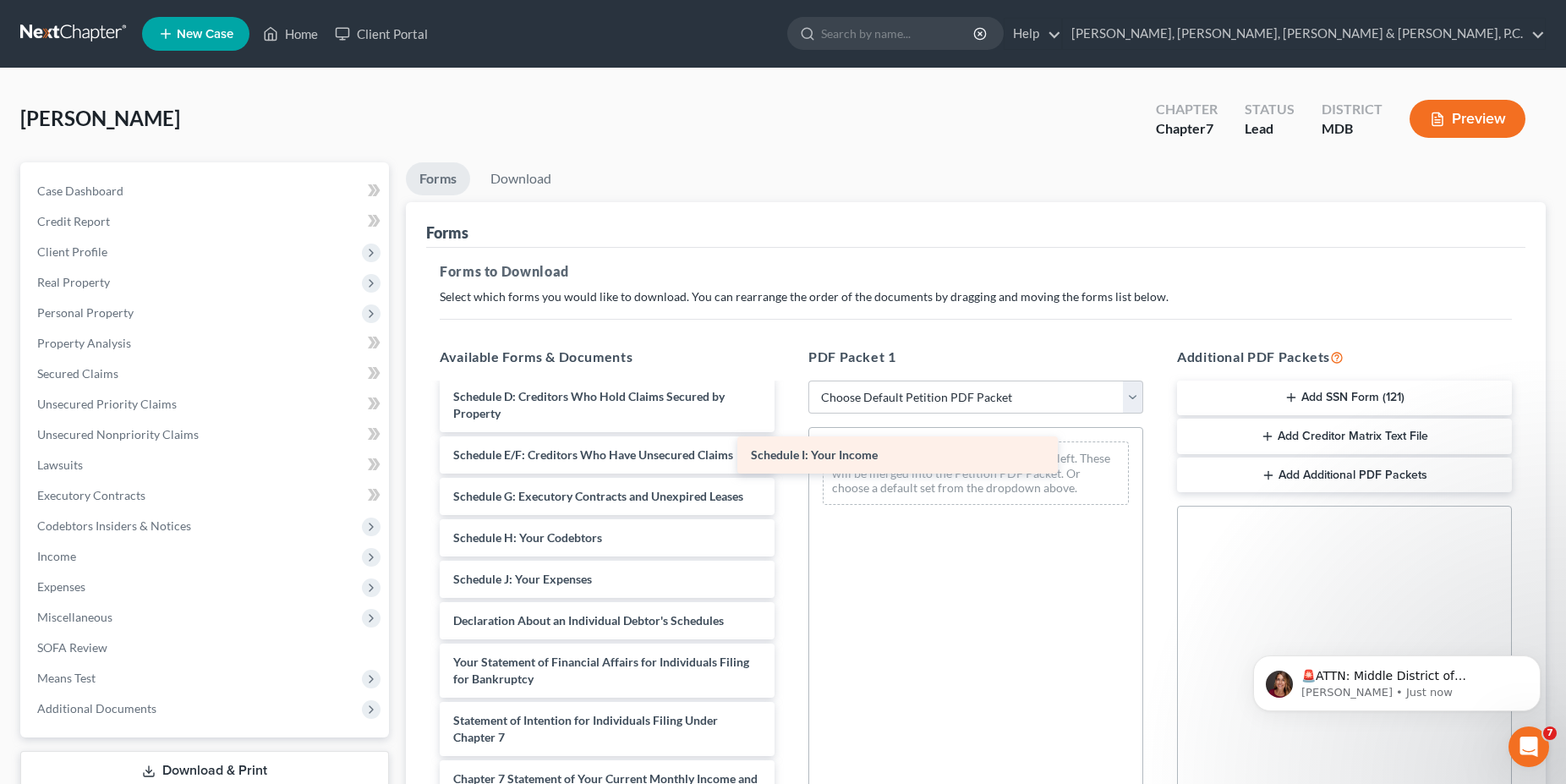
drag, startPoint x: 541, startPoint y: 586, endPoint x: 839, endPoint y: 462, distance: 322.8
click at [788, 462] on div "Schedule I: Your Income Voluntary Petition for Individuals Filing for Bankruptc…" at bounding box center [607, 604] width 362 height 784
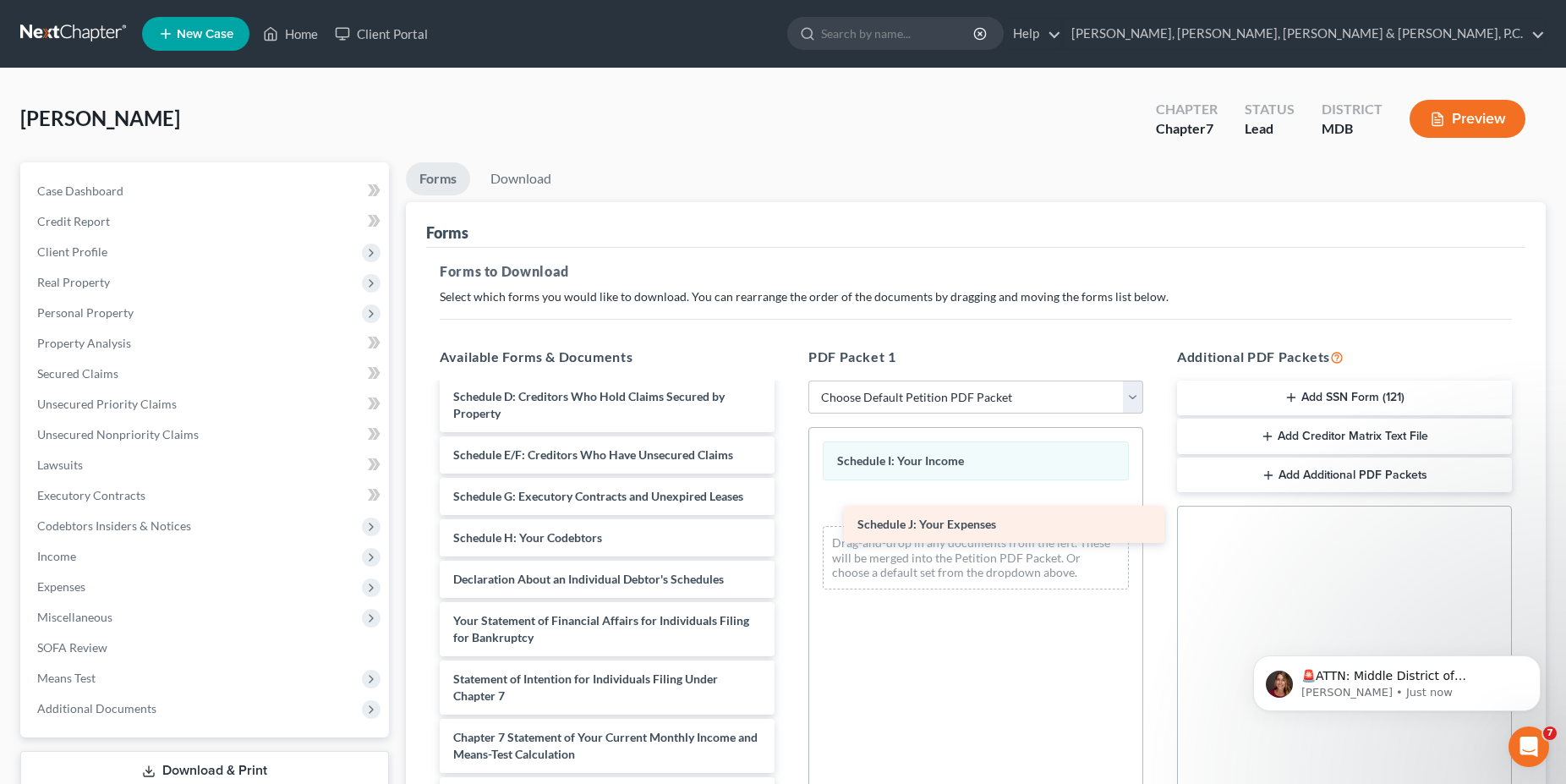
drag, startPoint x: 525, startPoint y: 580, endPoint x: 929, endPoint y: 527, distance: 407.5
click at [788, 527] on div "Schedule J: Your Expenses Voluntary Petition for Individuals Filing for Bankrup…" at bounding box center [607, 583] width 362 height 743
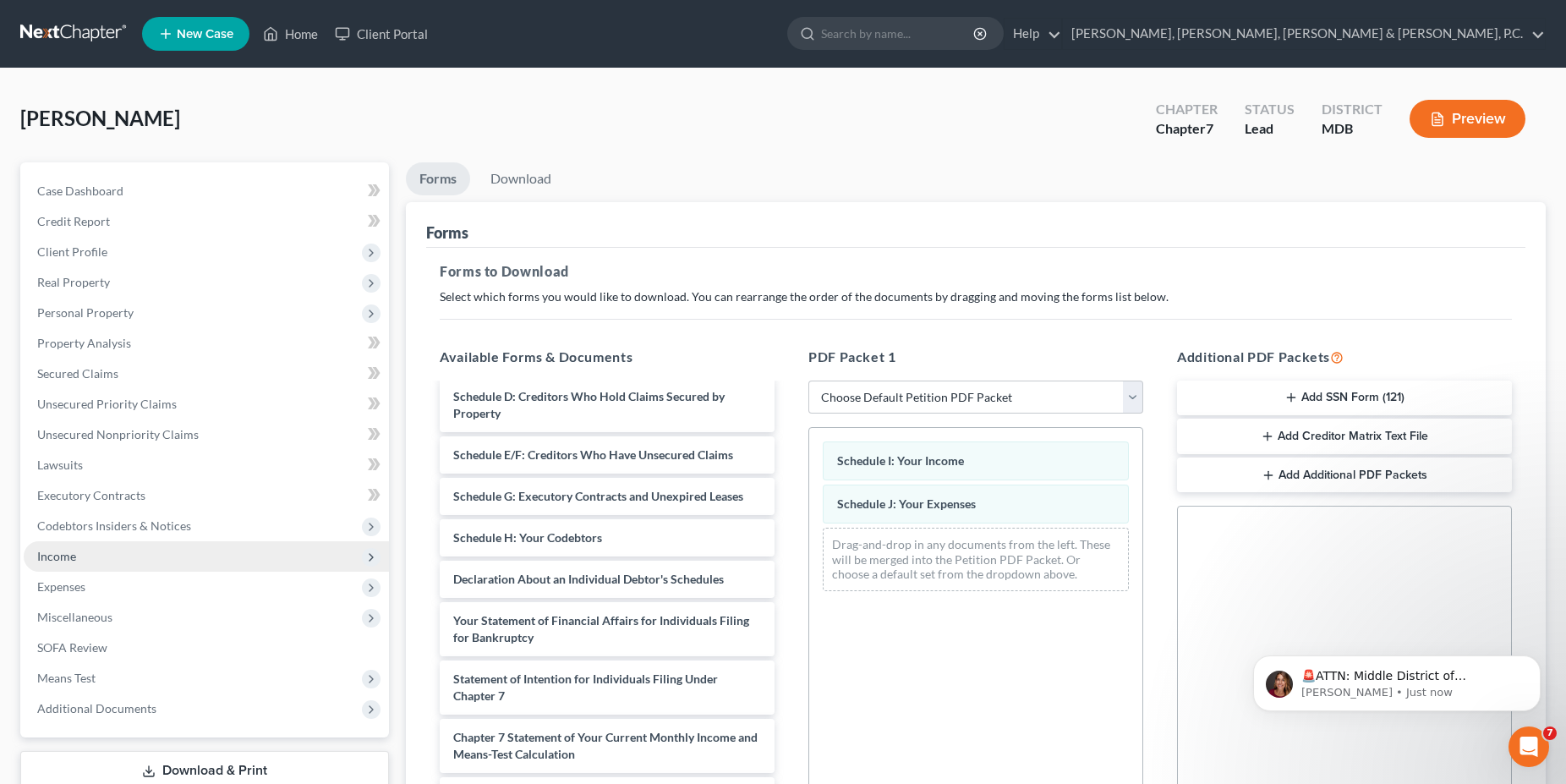
click at [72, 558] on span "Income" at bounding box center [56, 555] width 38 height 14
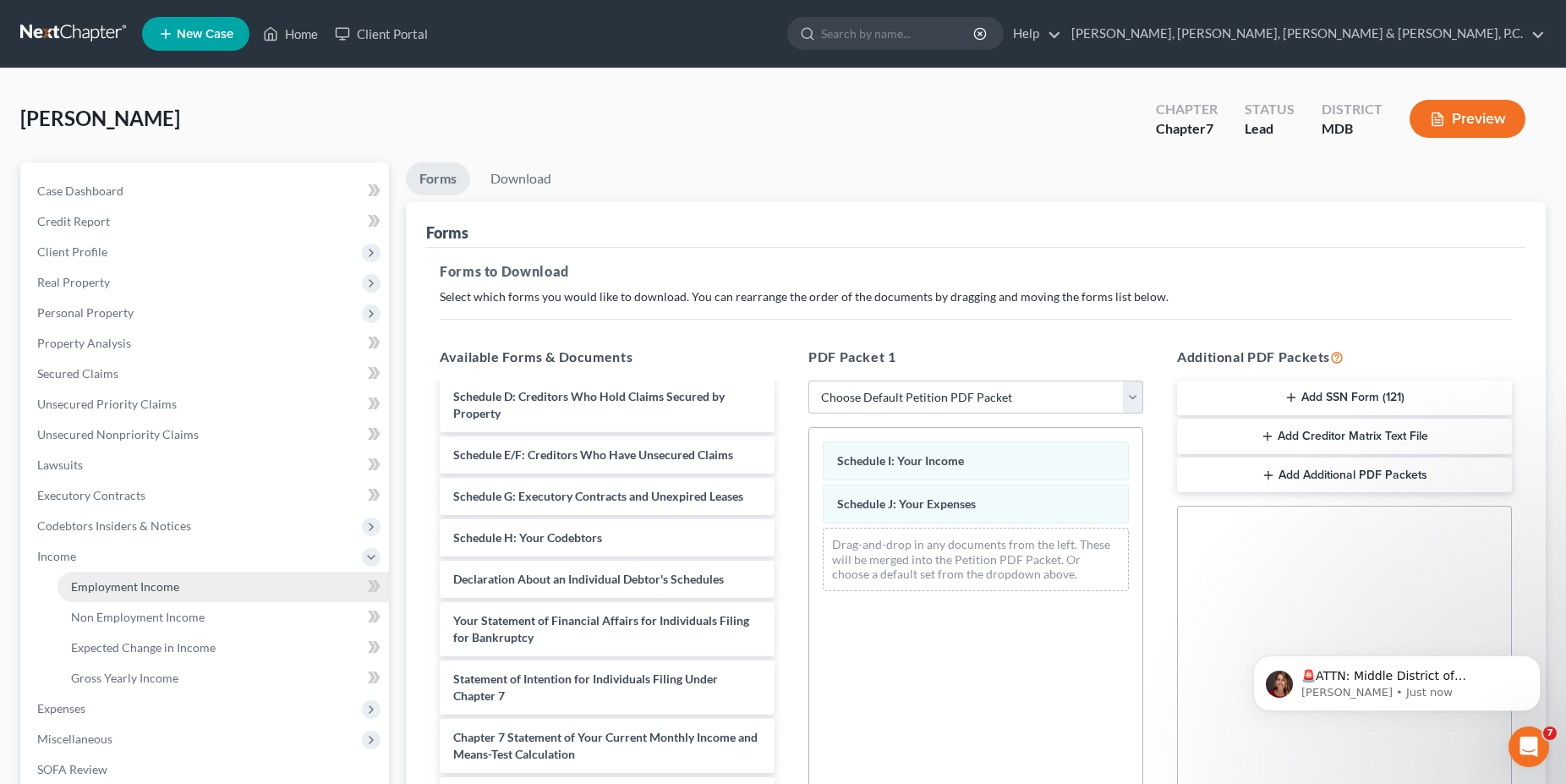
click at [86, 581] on span "Employment Income" at bounding box center [125, 585] width 108 height 14
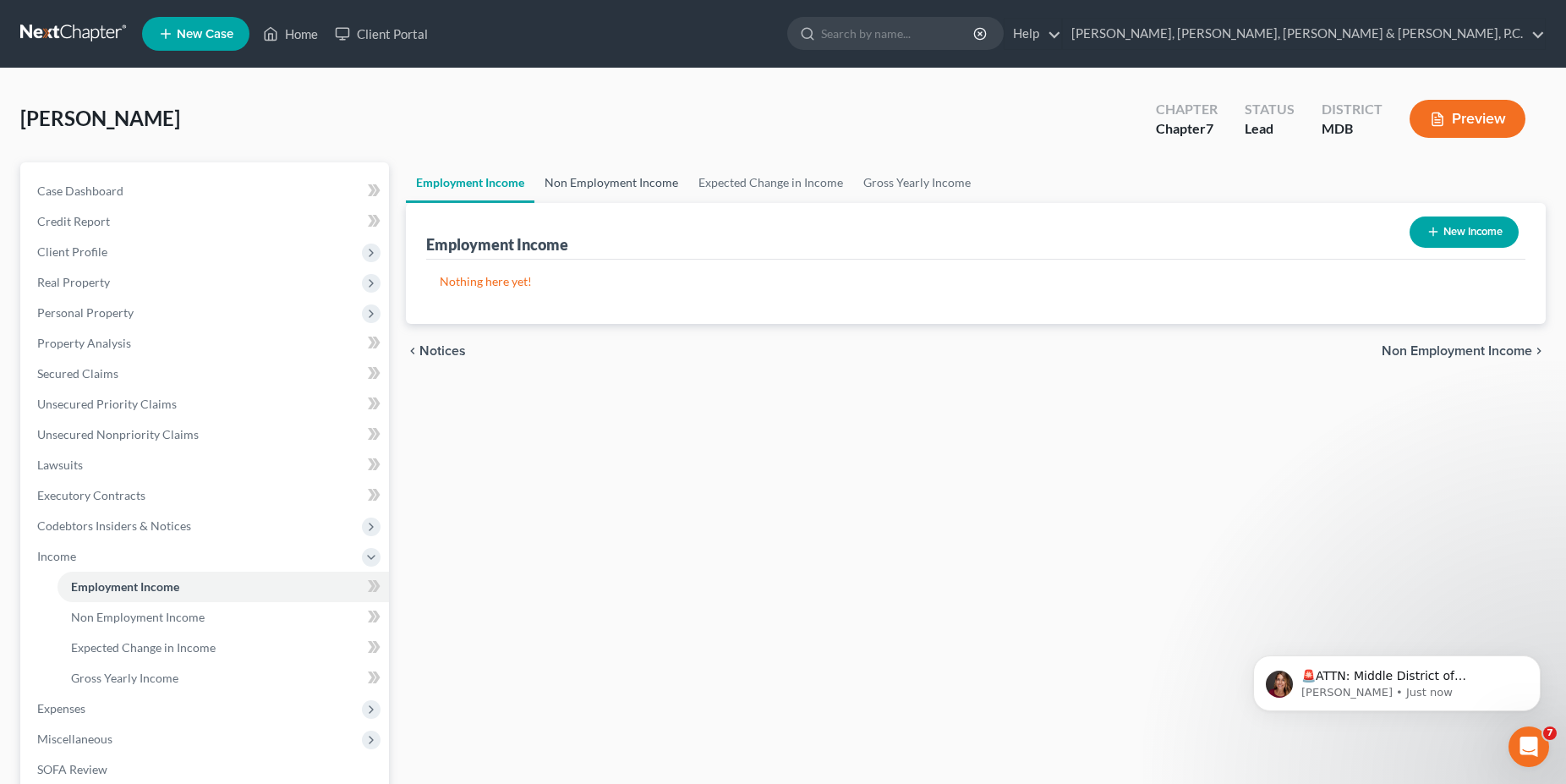
click at [604, 182] on link "Non Employment Income" at bounding box center [612, 182] width 154 height 40
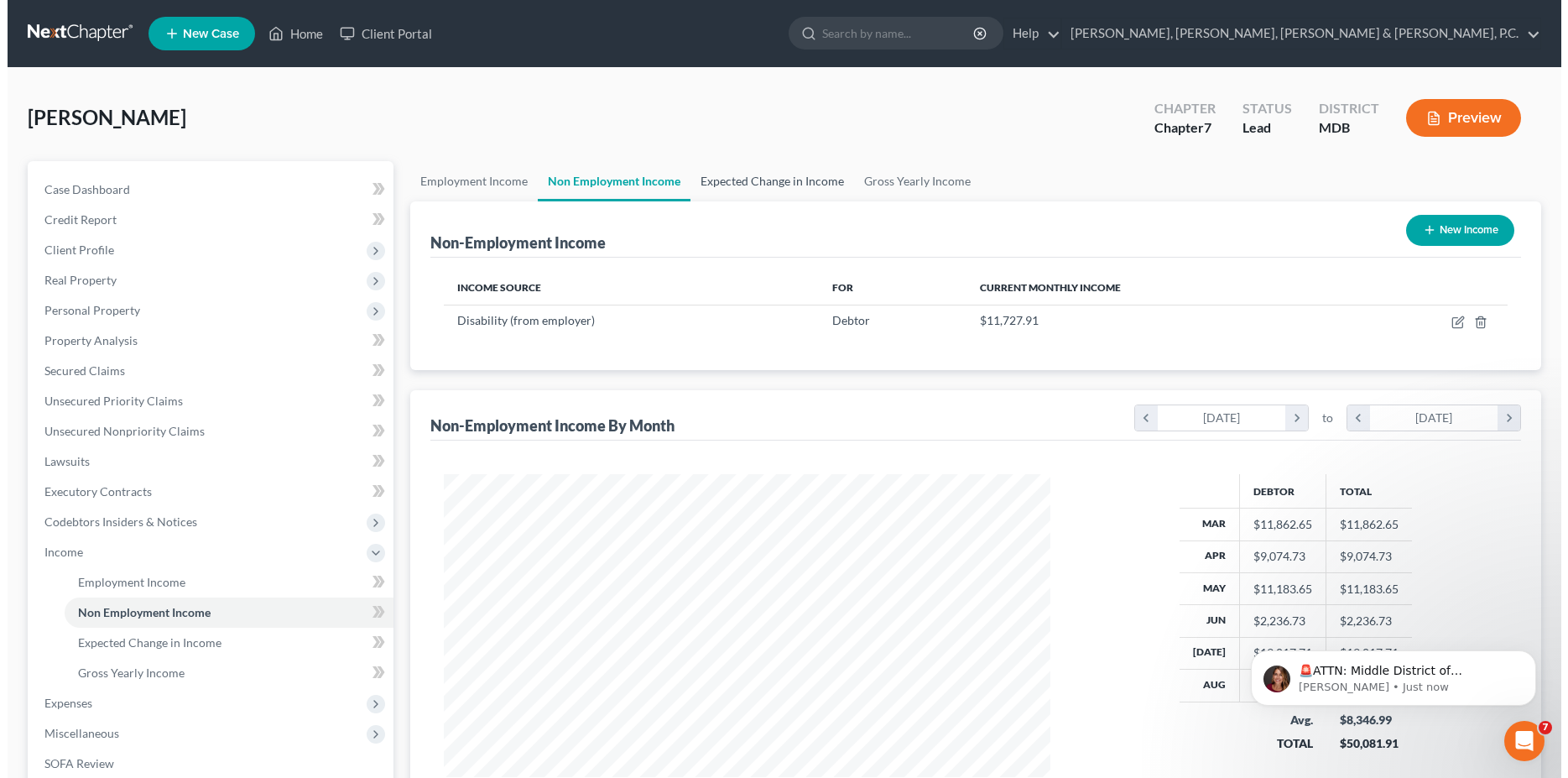
scroll to position [302, 640]
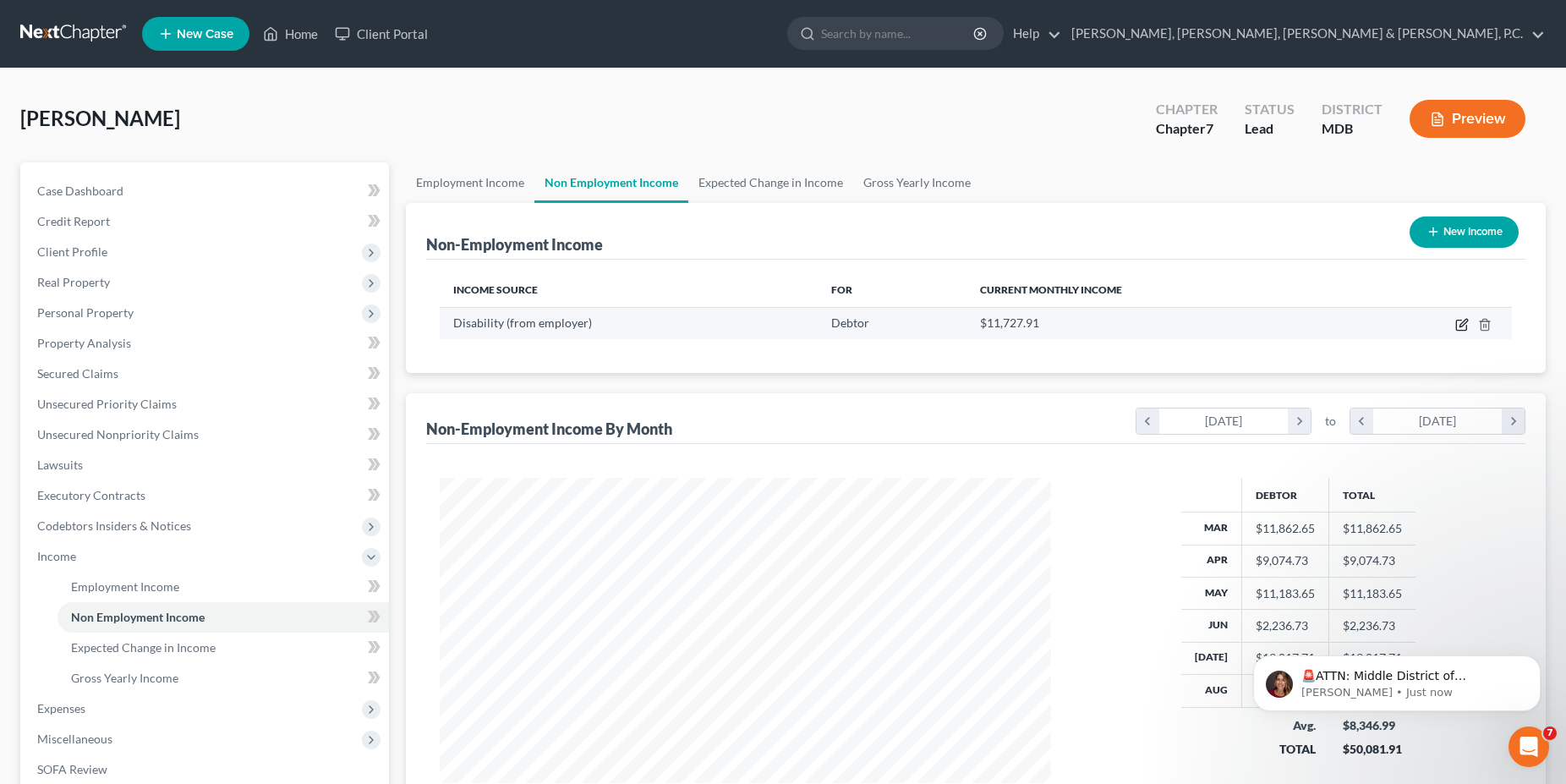
click at [1465, 322] on icon "button" at bounding box center [1462, 324] width 13 height 13
select select "1"
select select "3"
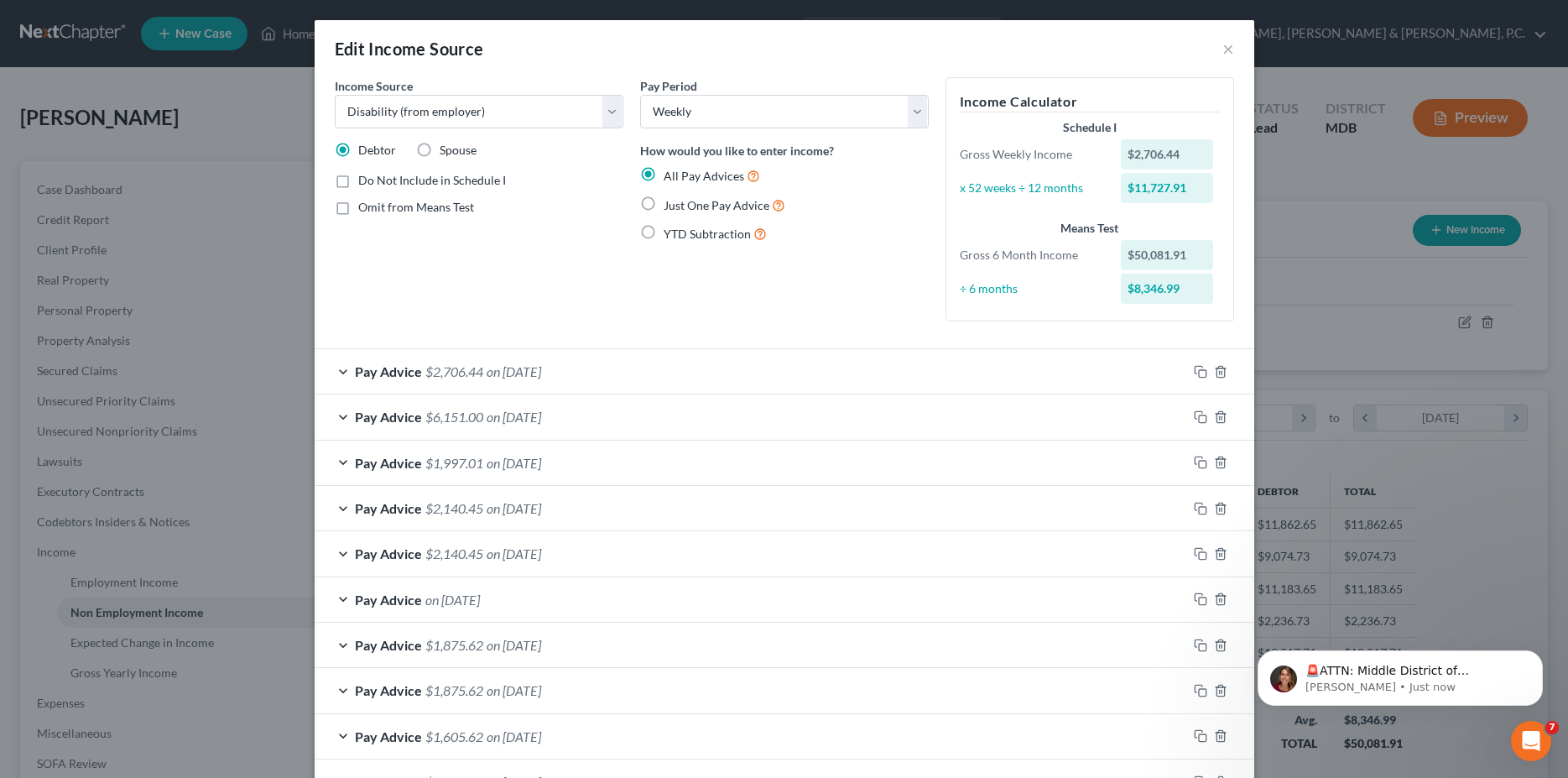
scroll to position [86, 0]
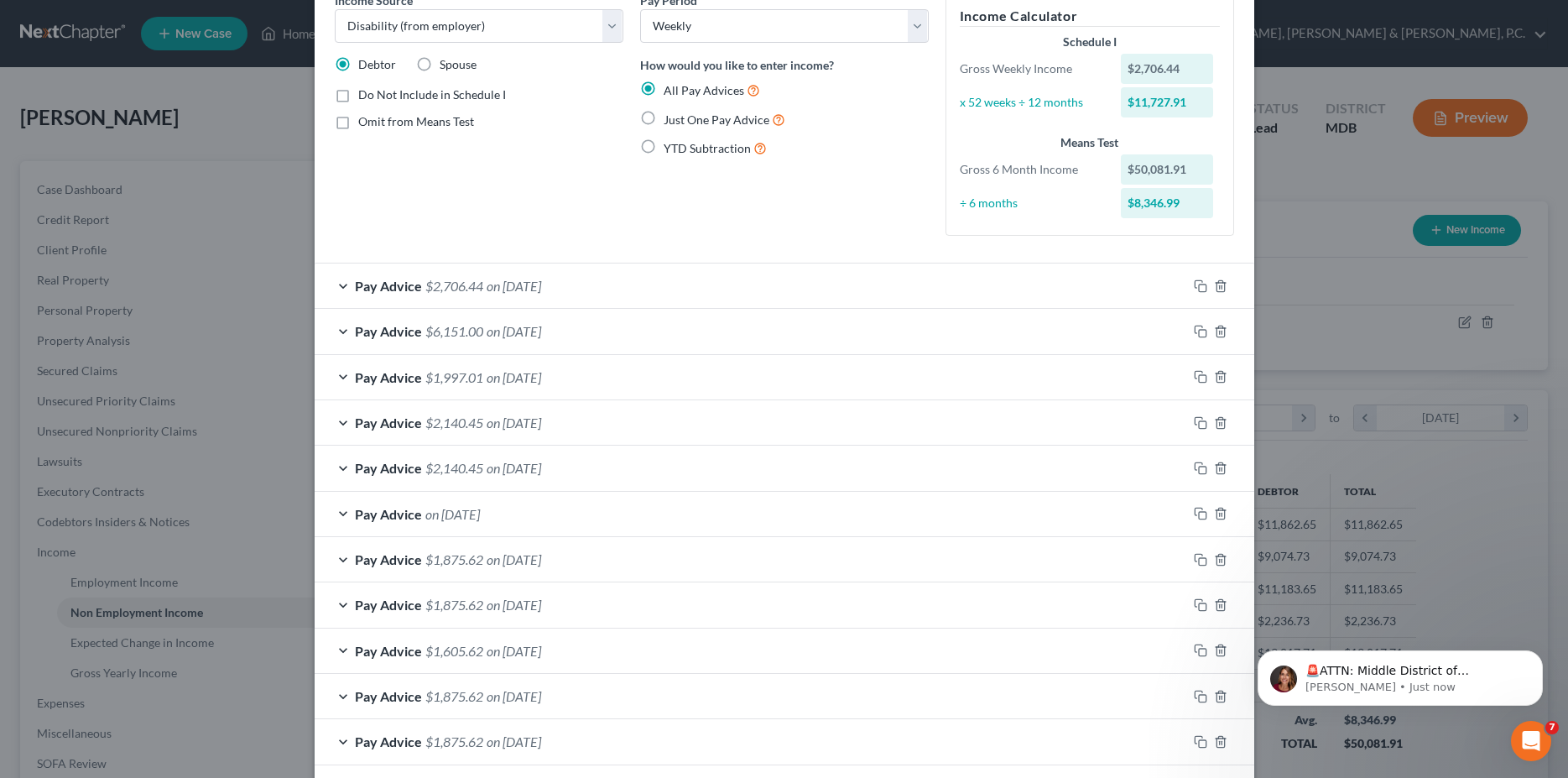
click at [332, 329] on div "Pay Advice $6,151.00 on [DATE]" at bounding box center [750, 331] width 872 height 45
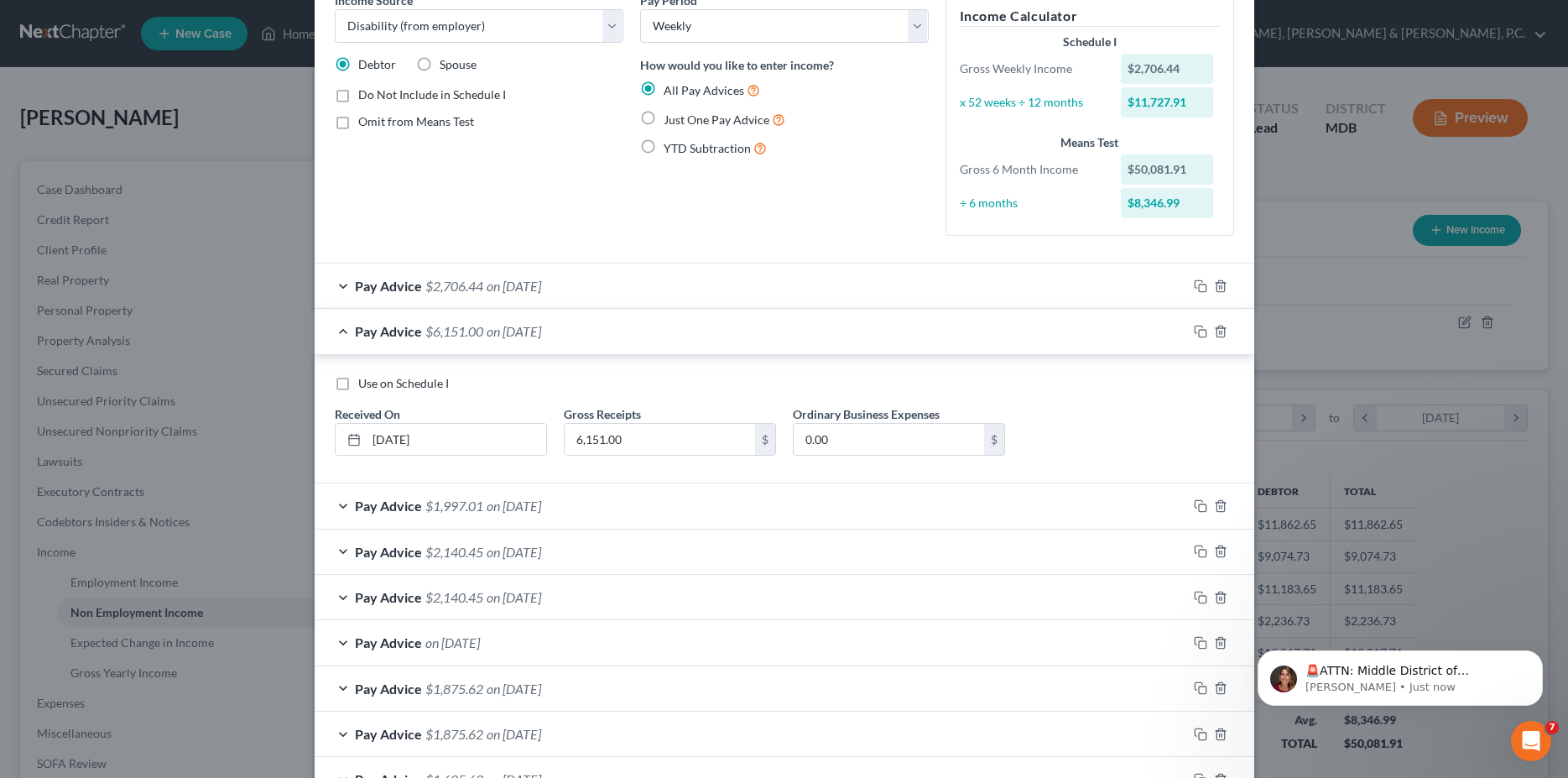
click at [333, 506] on div "Pay Advice $1,997.01 on [DATE]" at bounding box center [750, 505] width 872 height 45
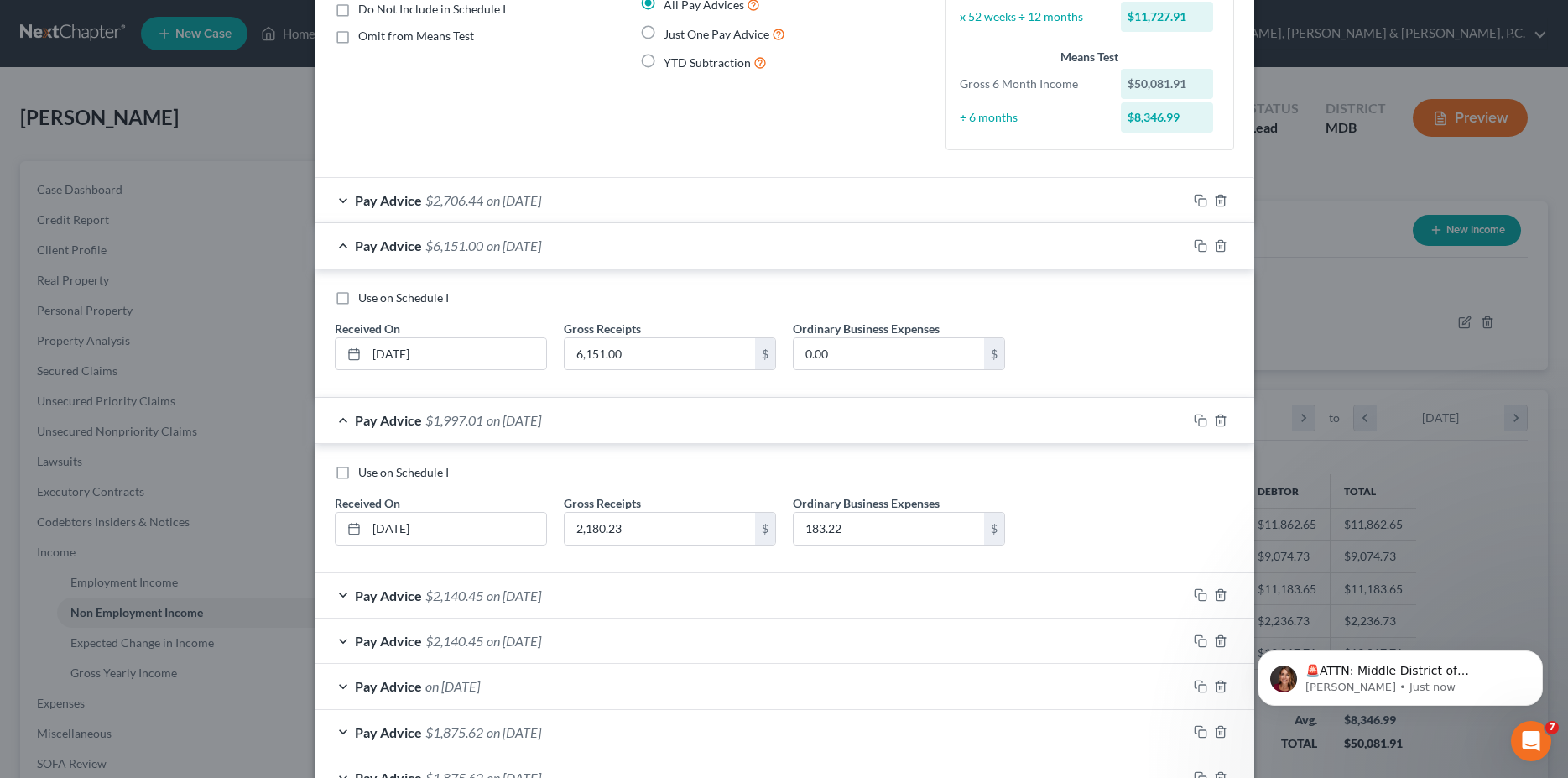
scroll to position [257, 0]
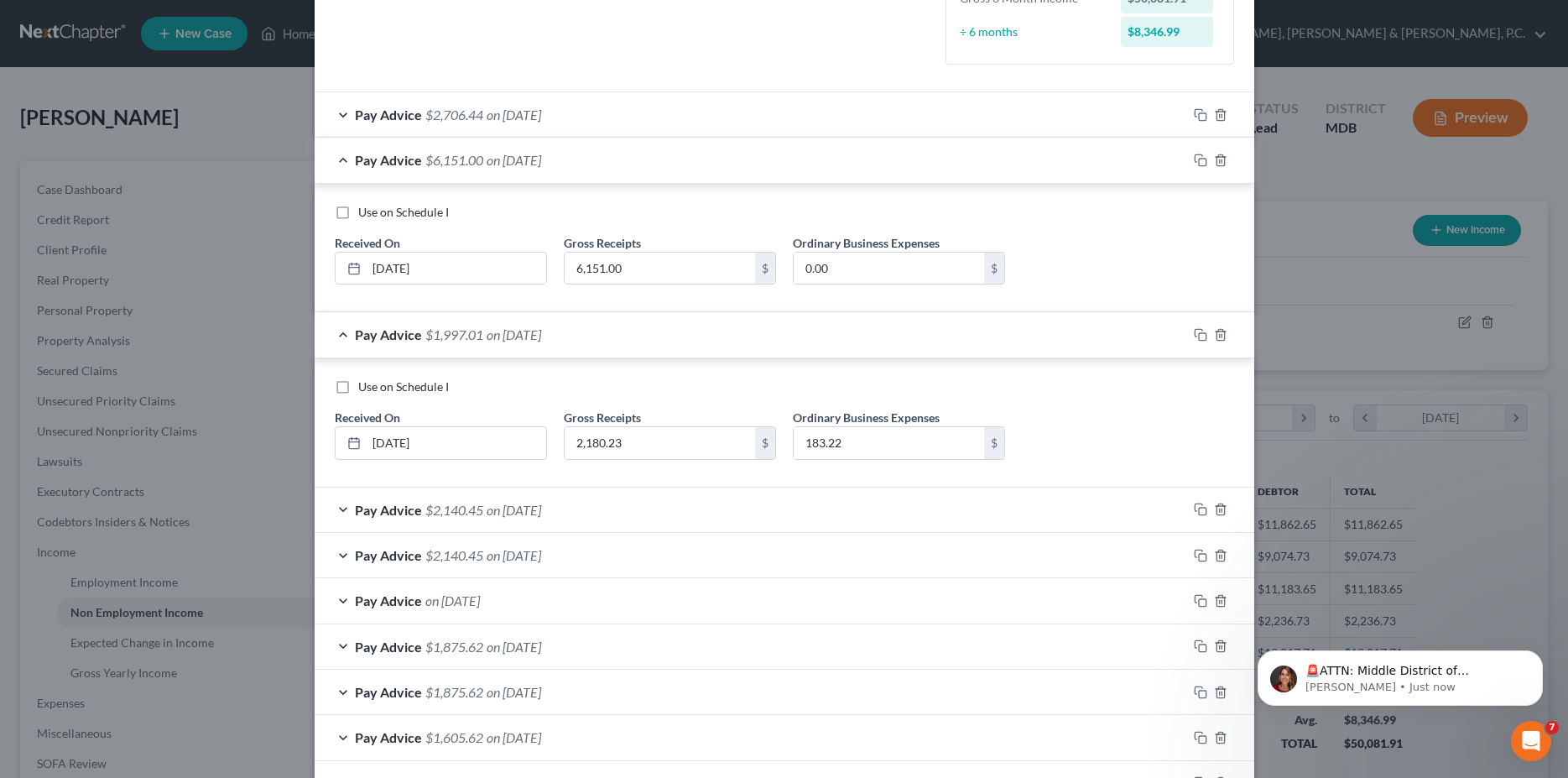
click at [1329, 318] on div "Edit Income Source × Income Source * Select Unemployment Disability (from emplo…" at bounding box center [784, 389] width 1568 height 778
click at [1364, 345] on div "Edit Income Source × Income Source * Select Unemployment Disability (from emplo…" at bounding box center [784, 389] width 1568 height 778
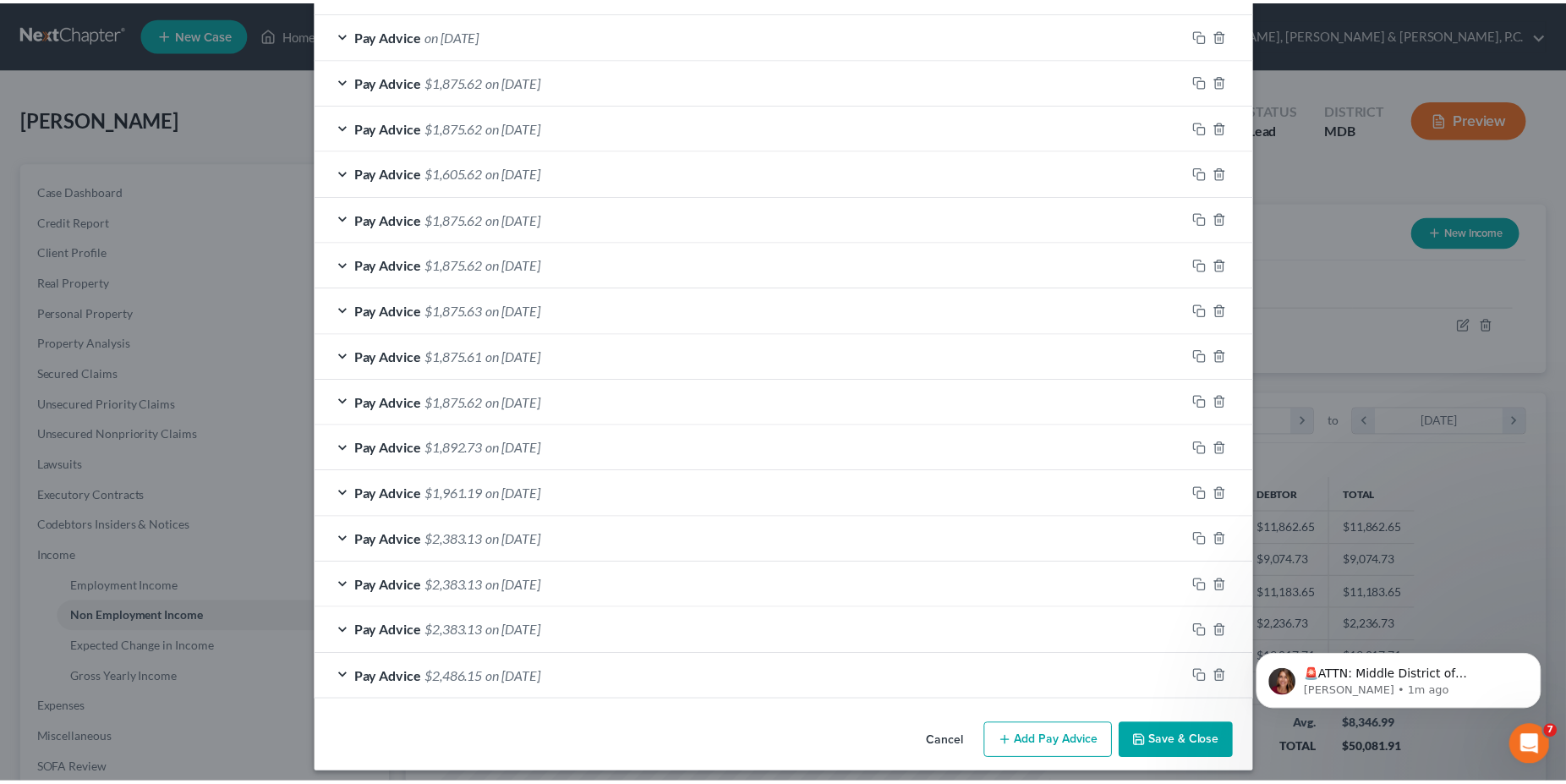
scroll to position [839, 0]
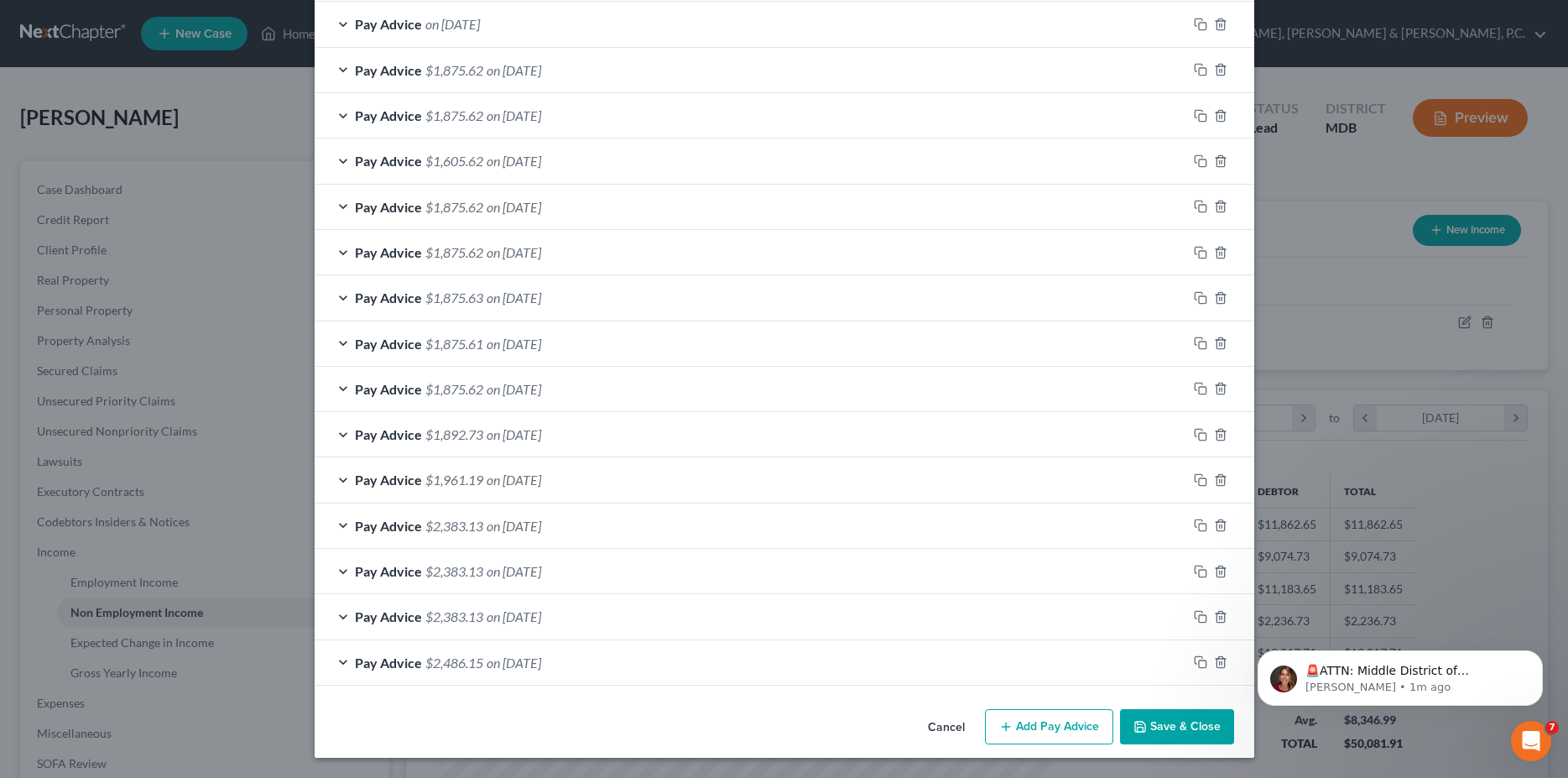
click at [1190, 726] on button "Save & Close" at bounding box center [1176, 727] width 114 height 35
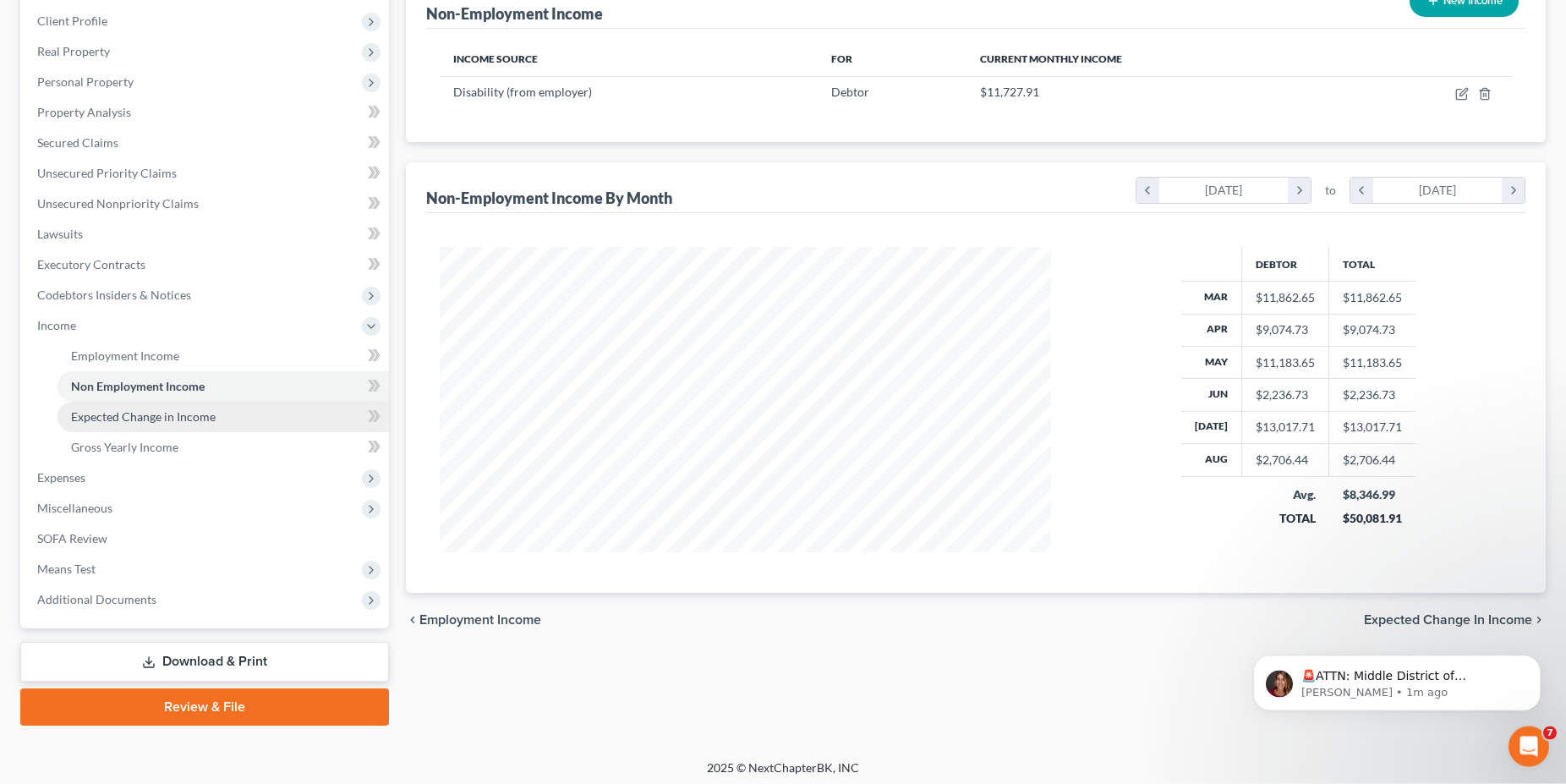
scroll to position [235, 0]
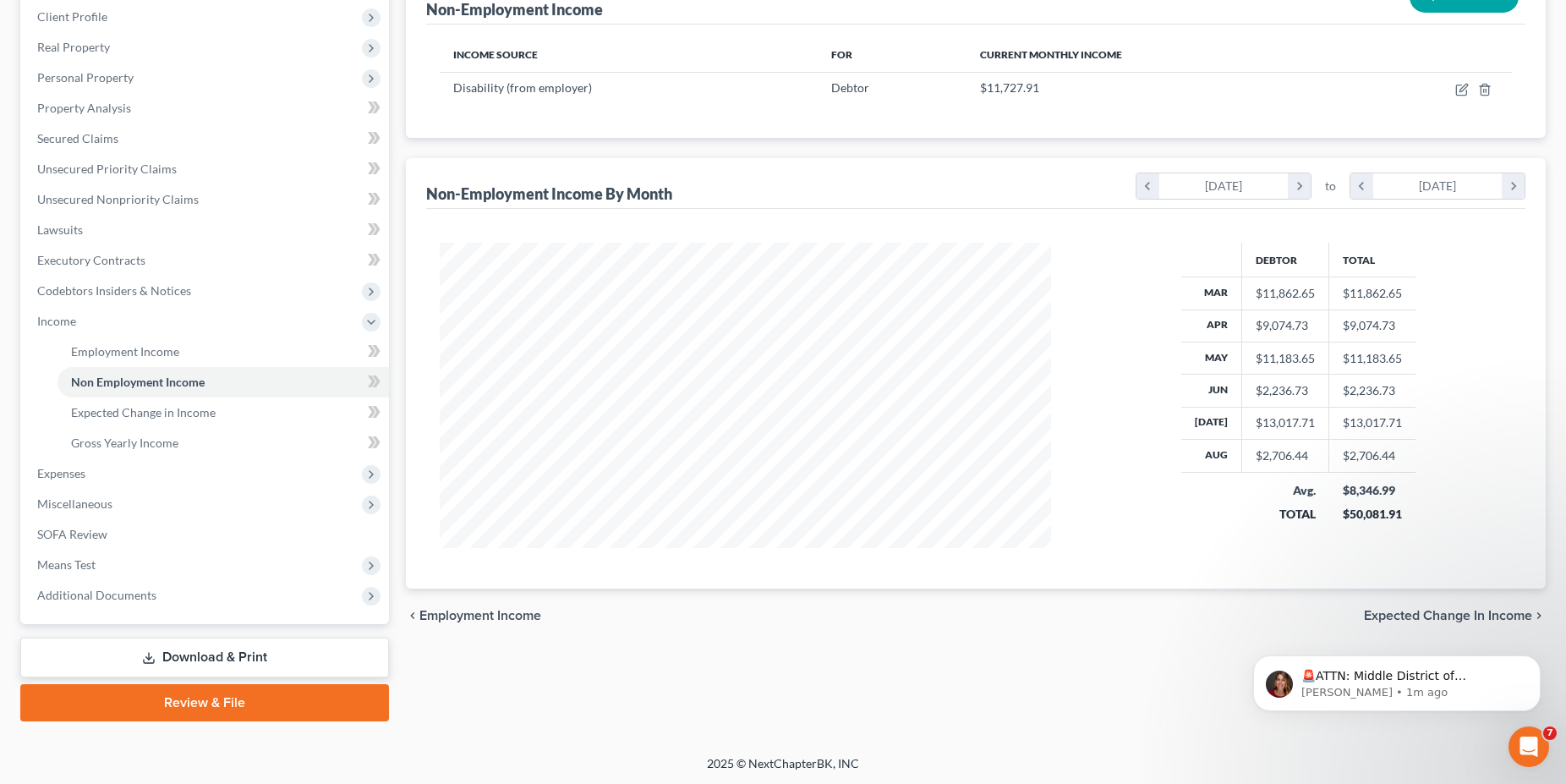
click at [219, 648] on link "Download & Print" at bounding box center [205, 657] width 369 height 39
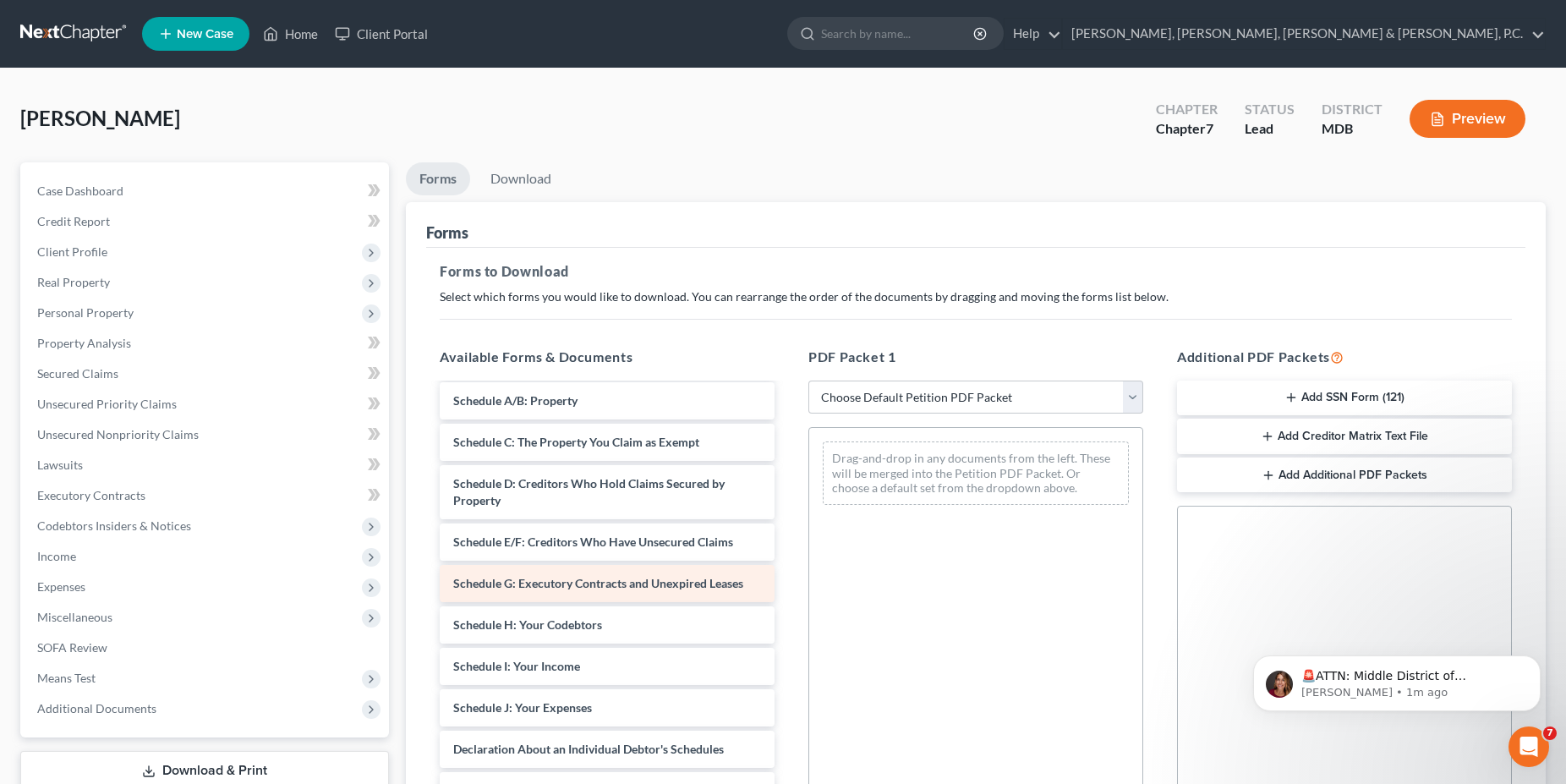
scroll to position [173, 0]
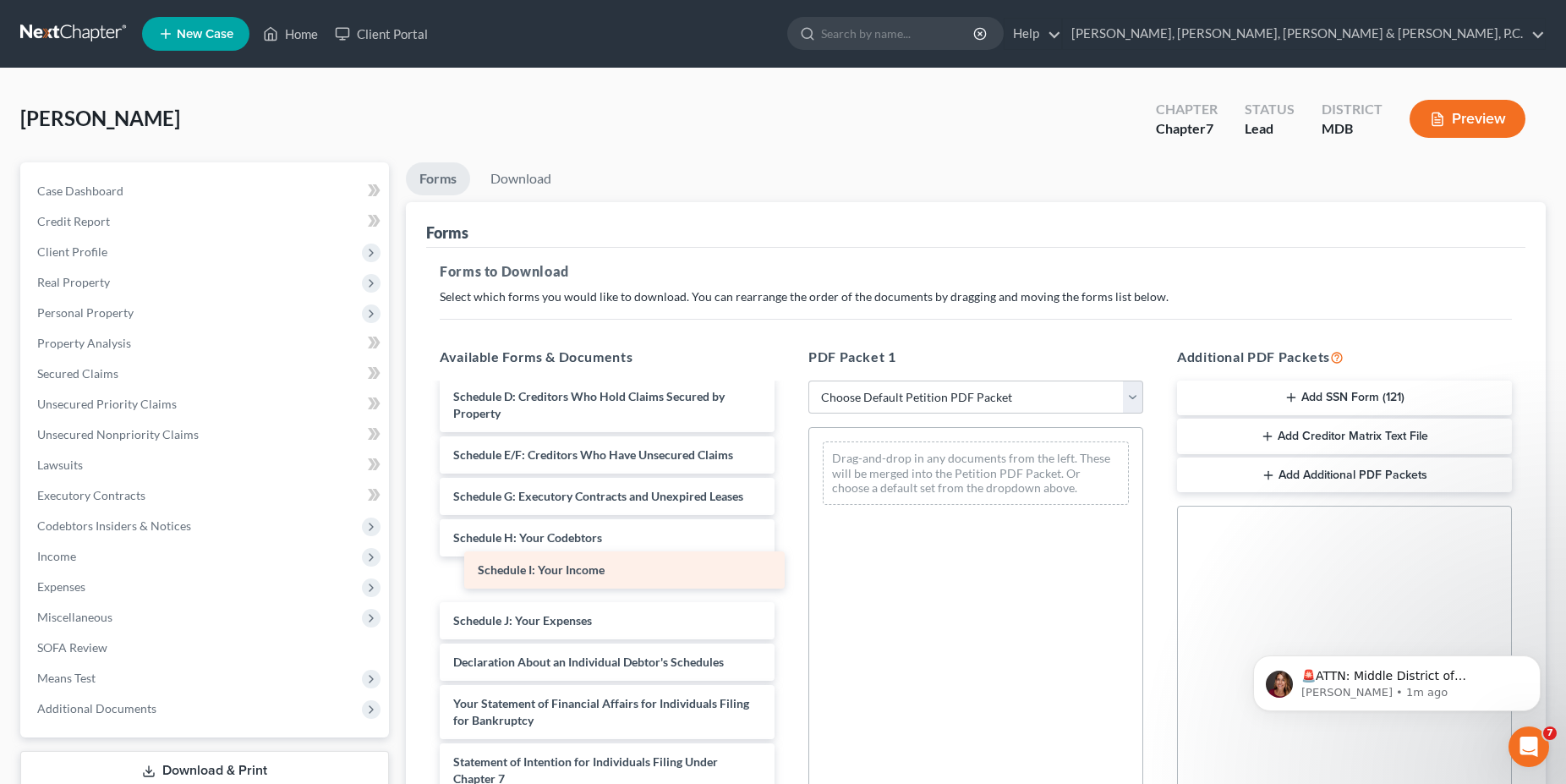
drag, startPoint x: 557, startPoint y: 588, endPoint x: 870, endPoint y: 510, distance: 322.6
click at [788, 510] on div "Schedule I: Your Income Voluntary Petition for Individuals Filing for Bankruptc…" at bounding box center [607, 625] width 362 height 826
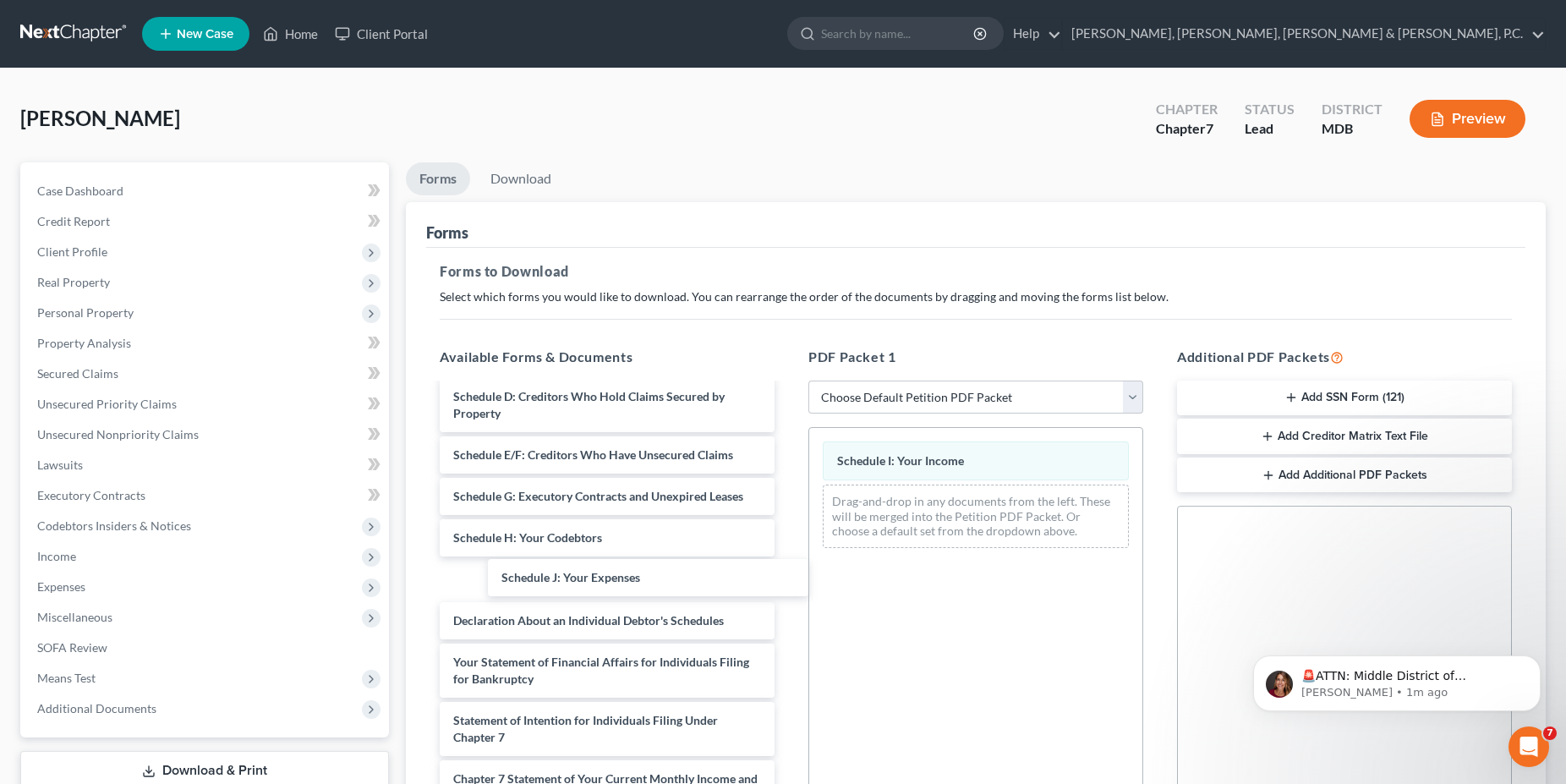
drag, startPoint x: 529, startPoint y: 586, endPoint x: 965, endPoint y: 544, distance: 438.0
click at [788, 550] on div "Schedule J: Your Expenses Voluntary Petition for Individuals Filing for Bankrup…" at bounding box center [607, 604] width 362 height 784
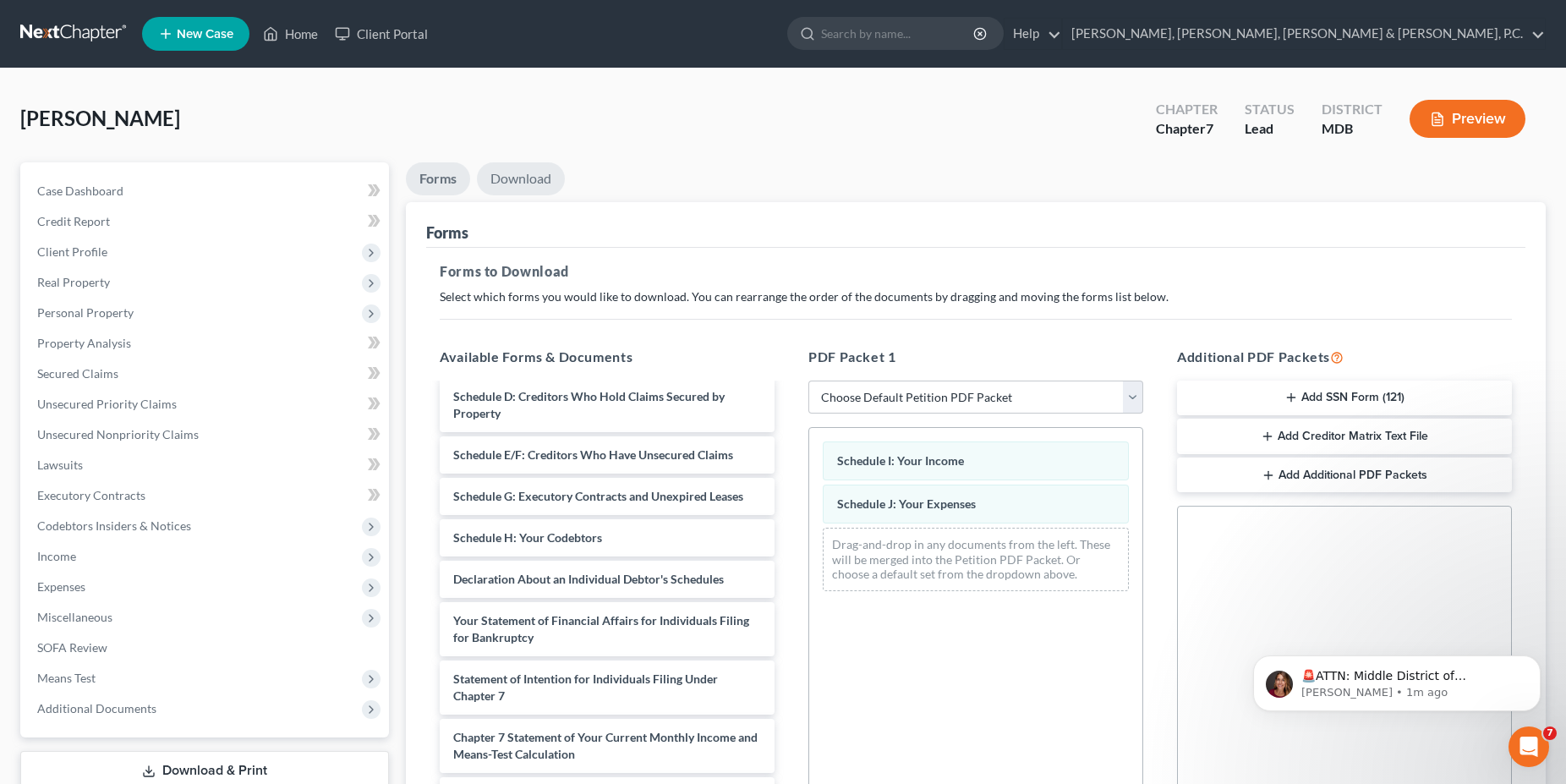
click at [527, 171] on link "Download" at bounding box center [521, 178] width 88 height 33
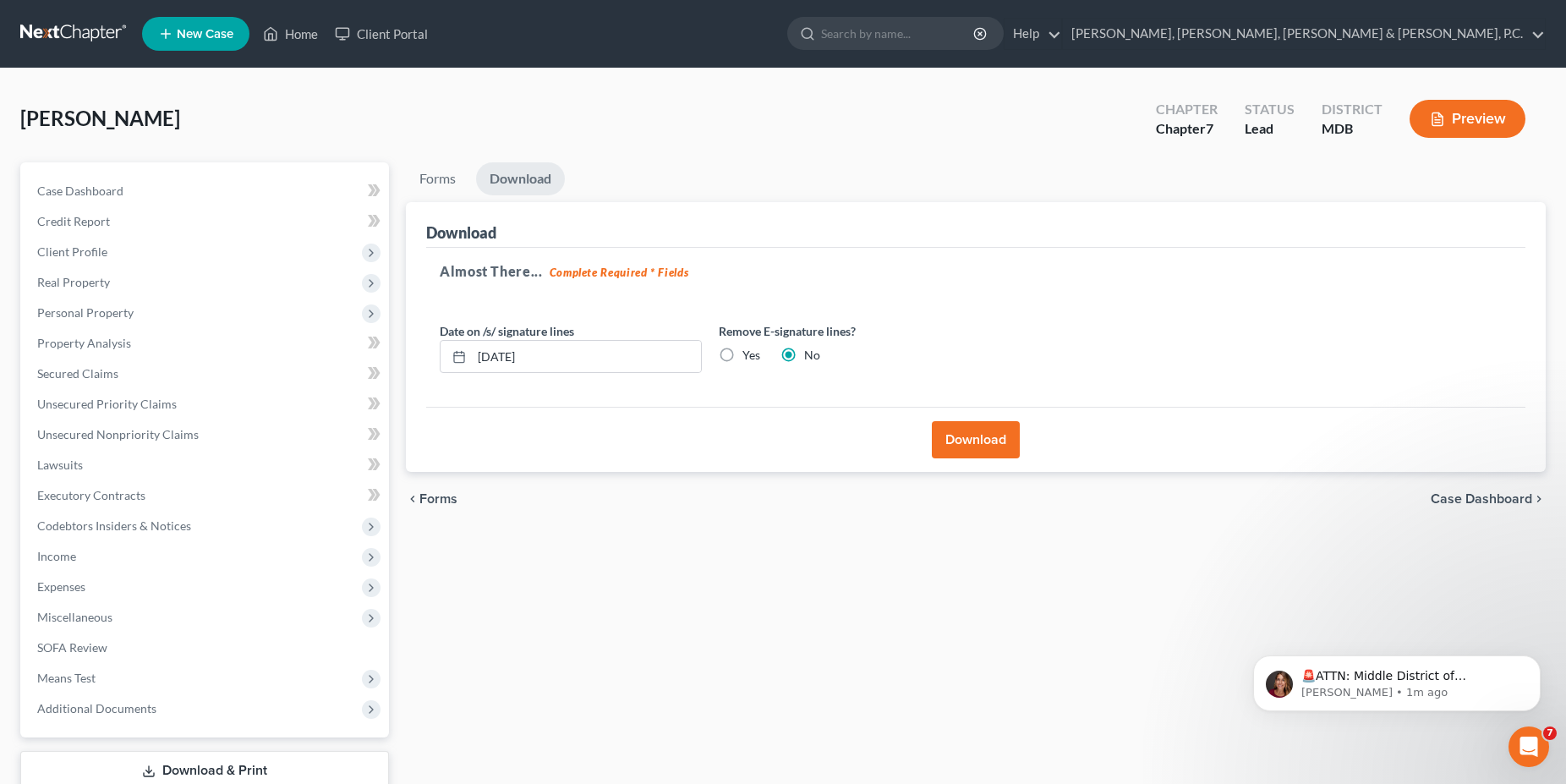
click at [973, 441] on button "Download" at bounding box center [976, 440] width 88 height 38
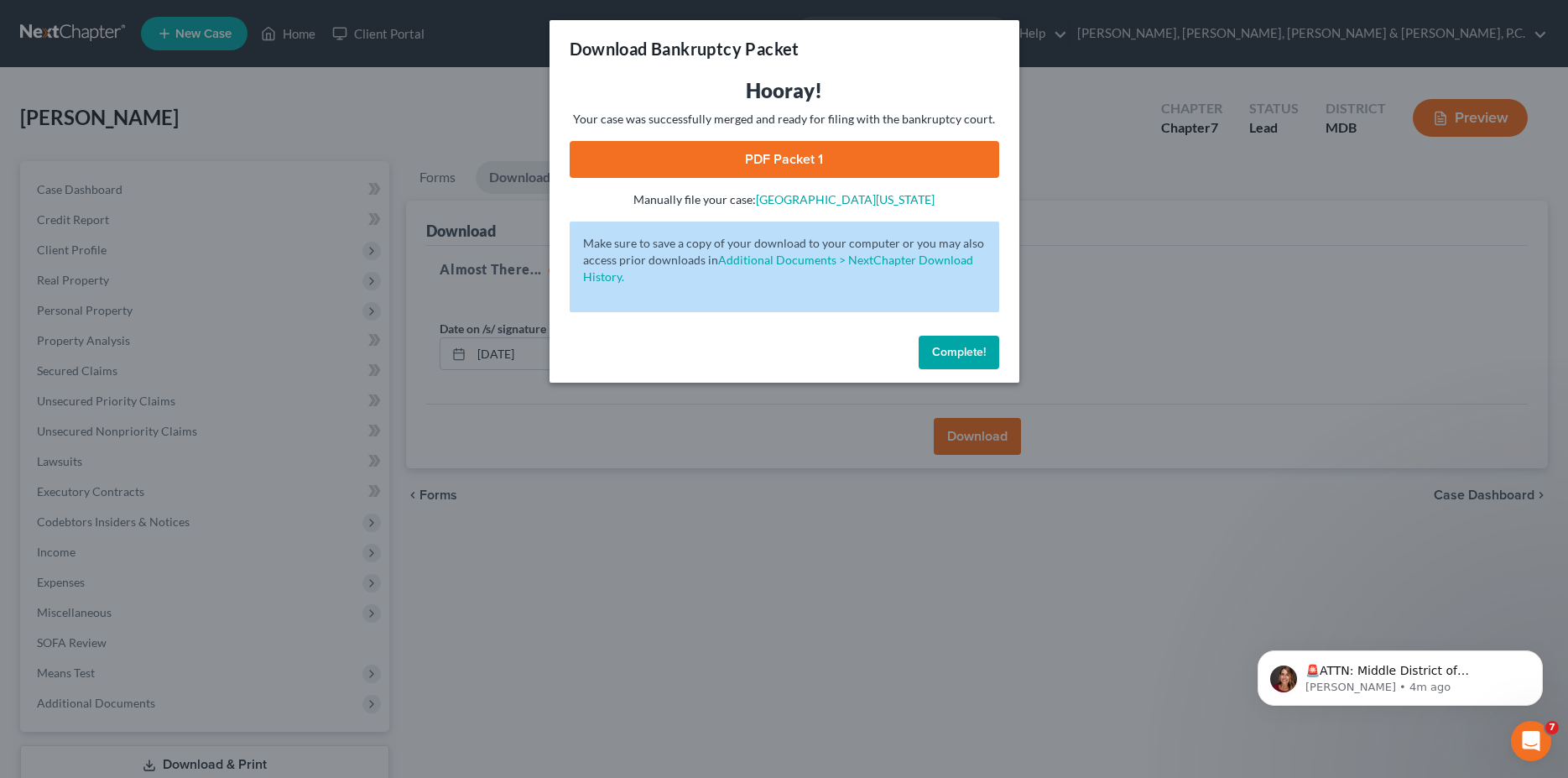
click at [790, 162] on link "PDF Packet 1" at bounding box center [784, 159] width 429 height 37
click at [948, 355] on span "Complete!" at bounding box center [958, 351] width 54 height 14
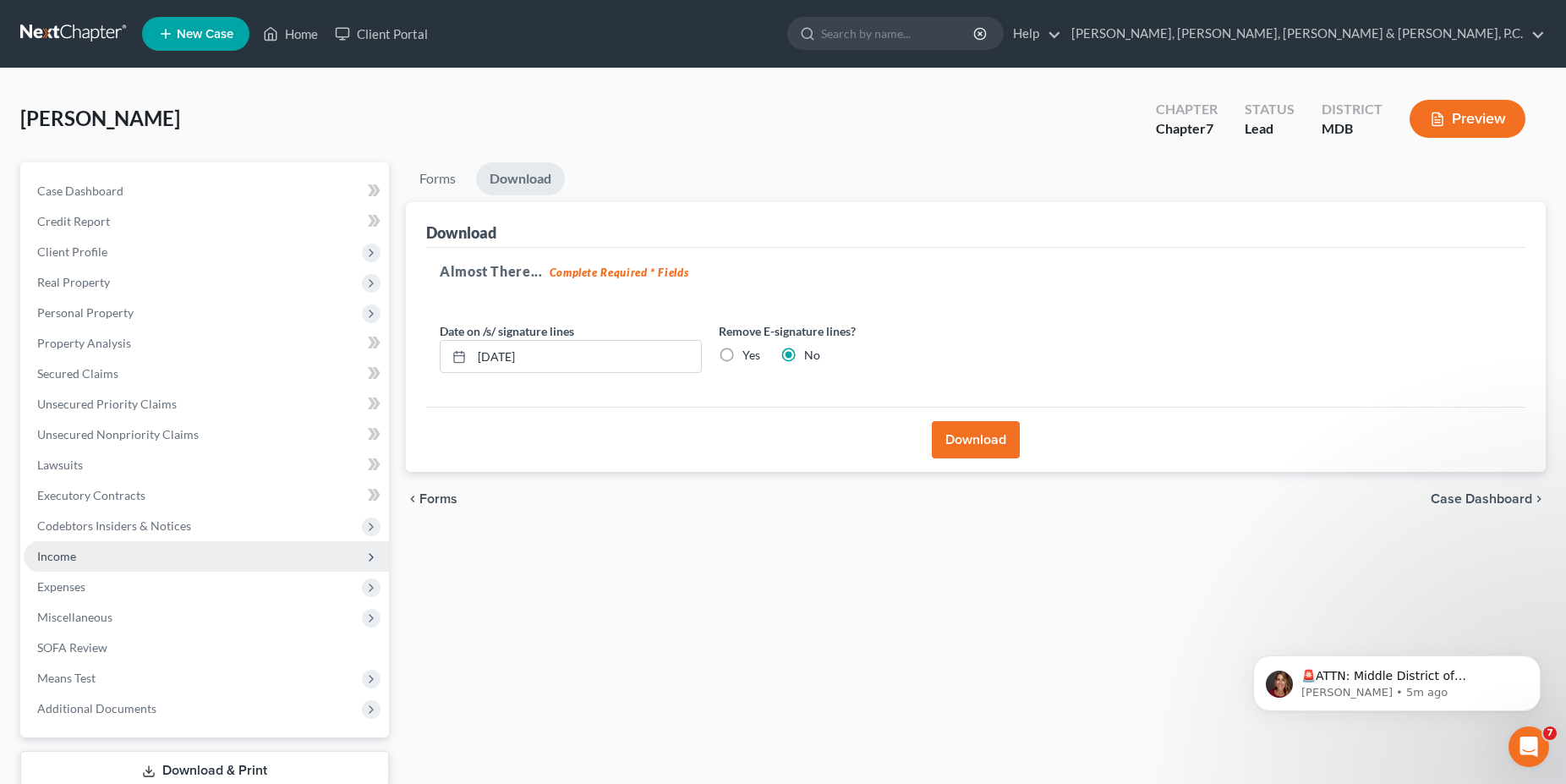
click at [66, 544] on span "Income" at bounding box center [205, 556] width 365 height 30
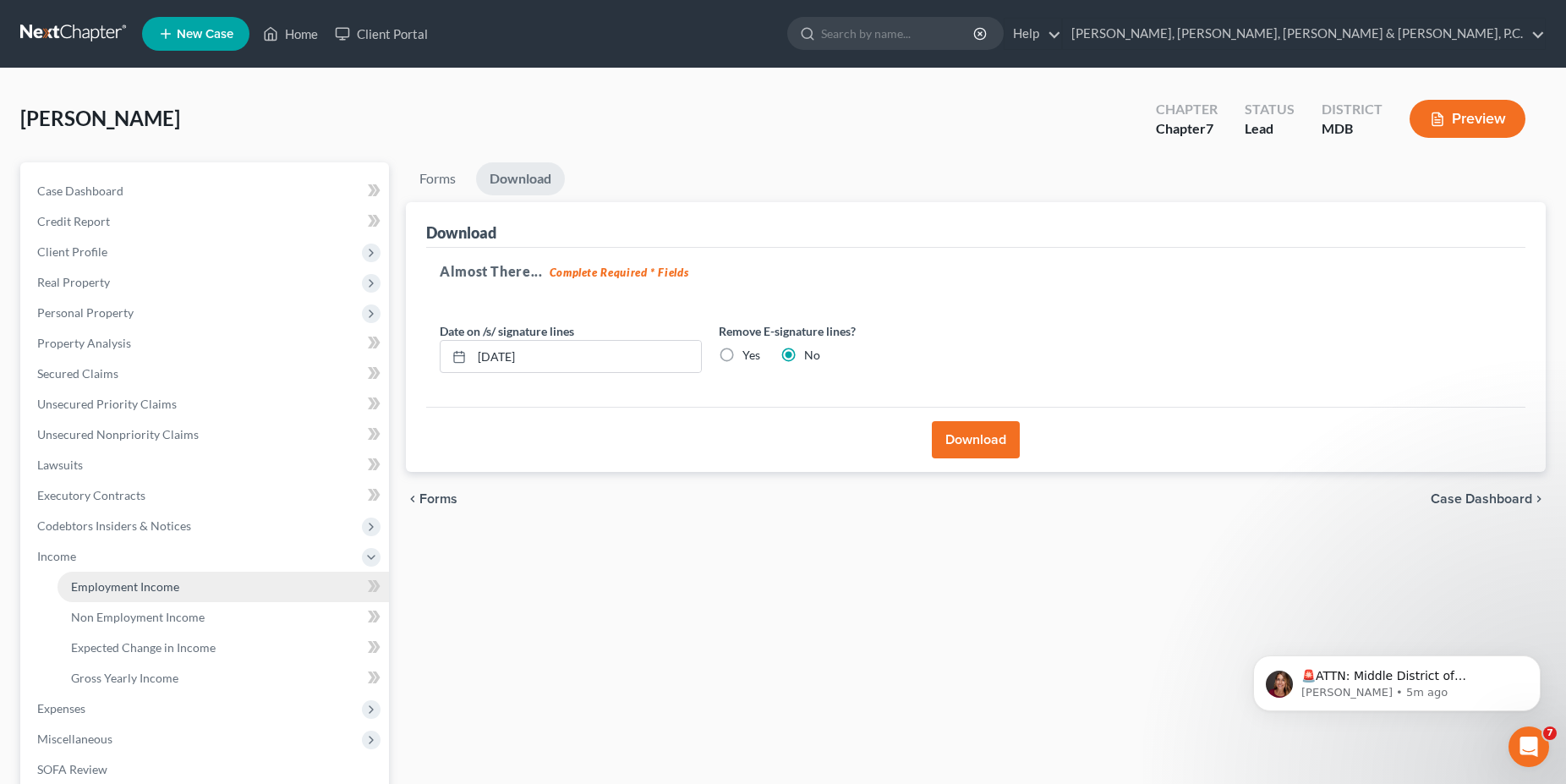
click at [129, 587] on span "Employment Income" at bounding box center [125, 585] width 108 height 14
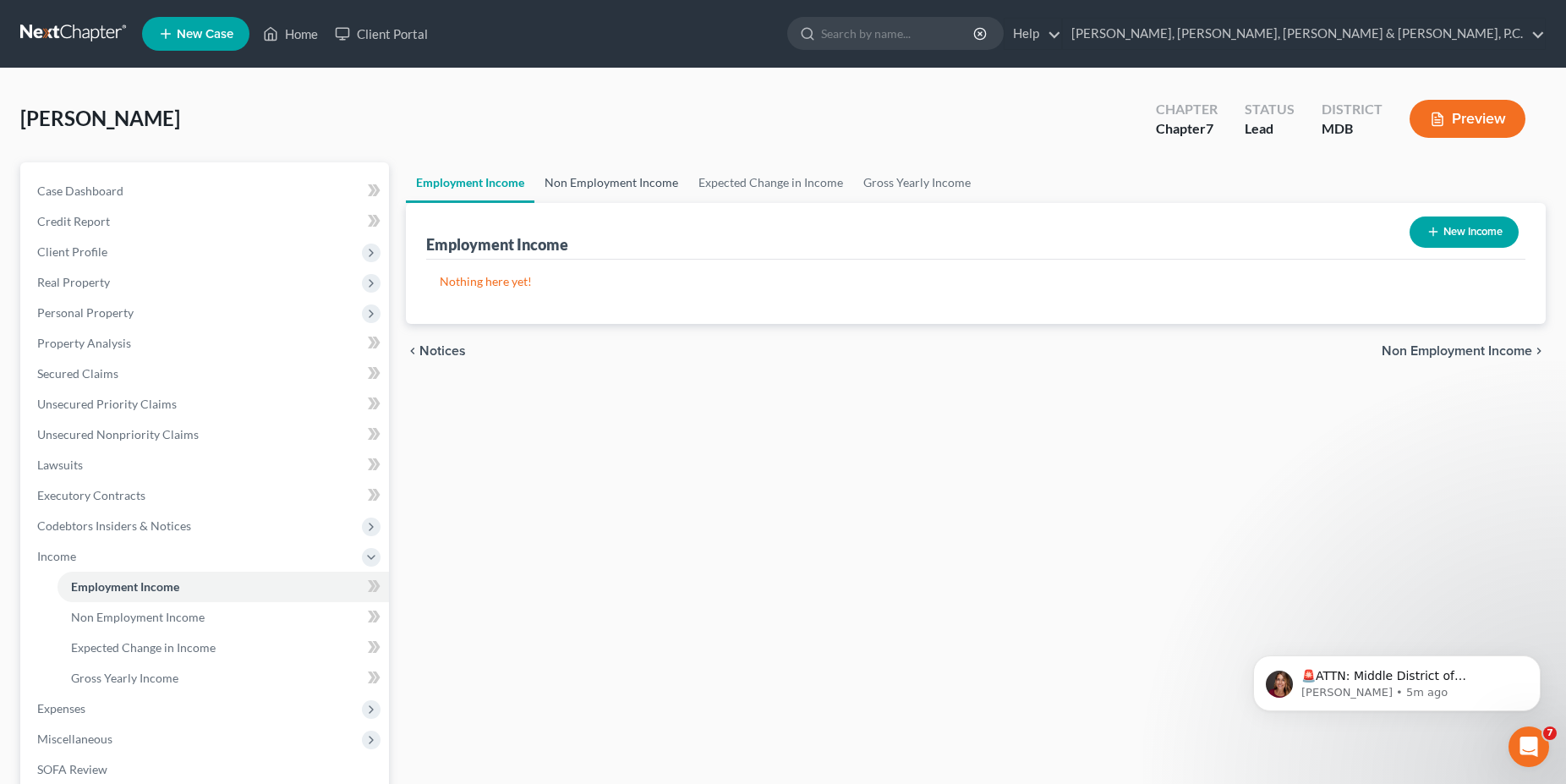
click at [588, 178] on link "Non Employment Income" at bounding box center [612, 182] width 154 height 40
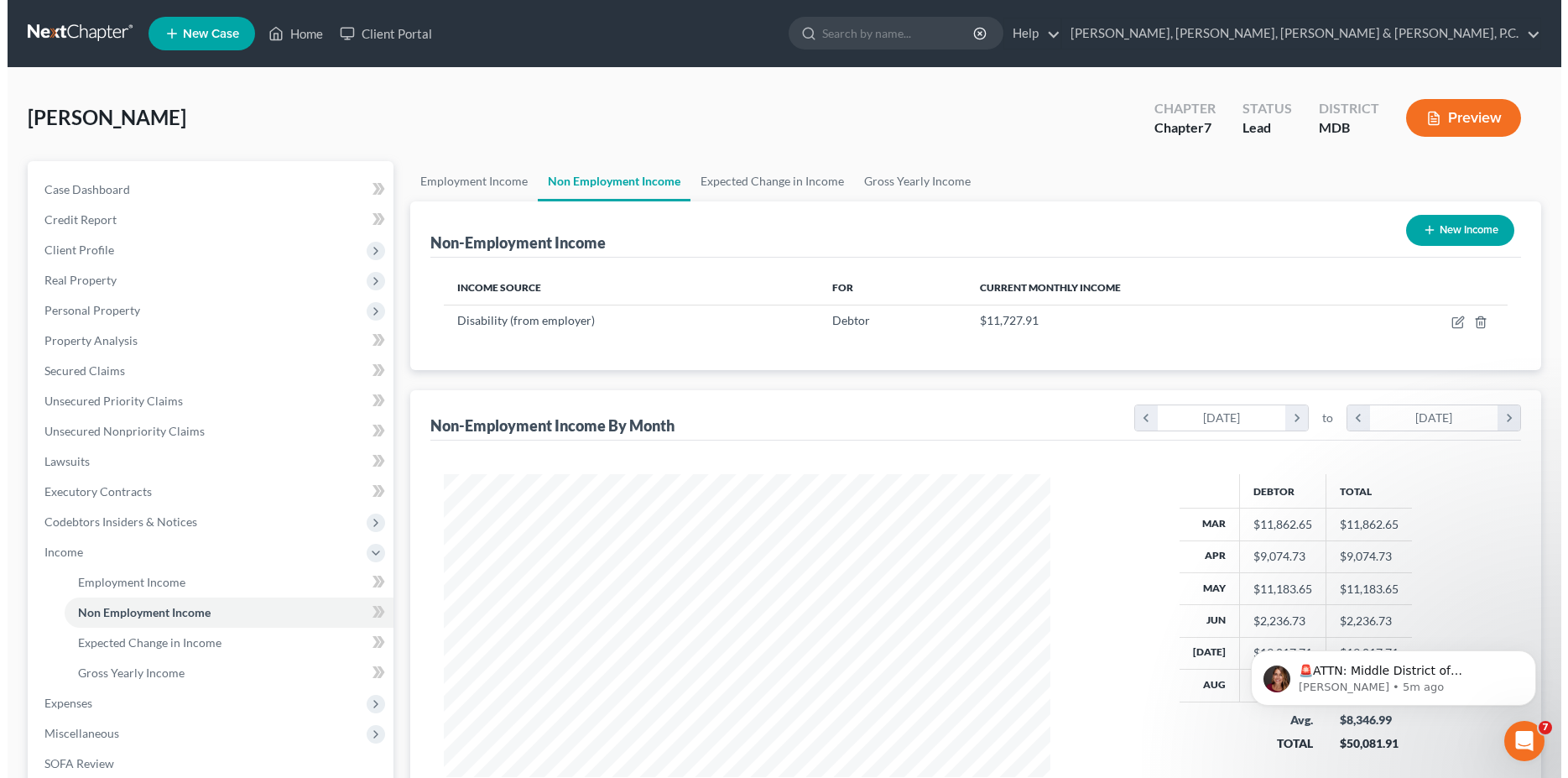
scroll to position [302, 640]
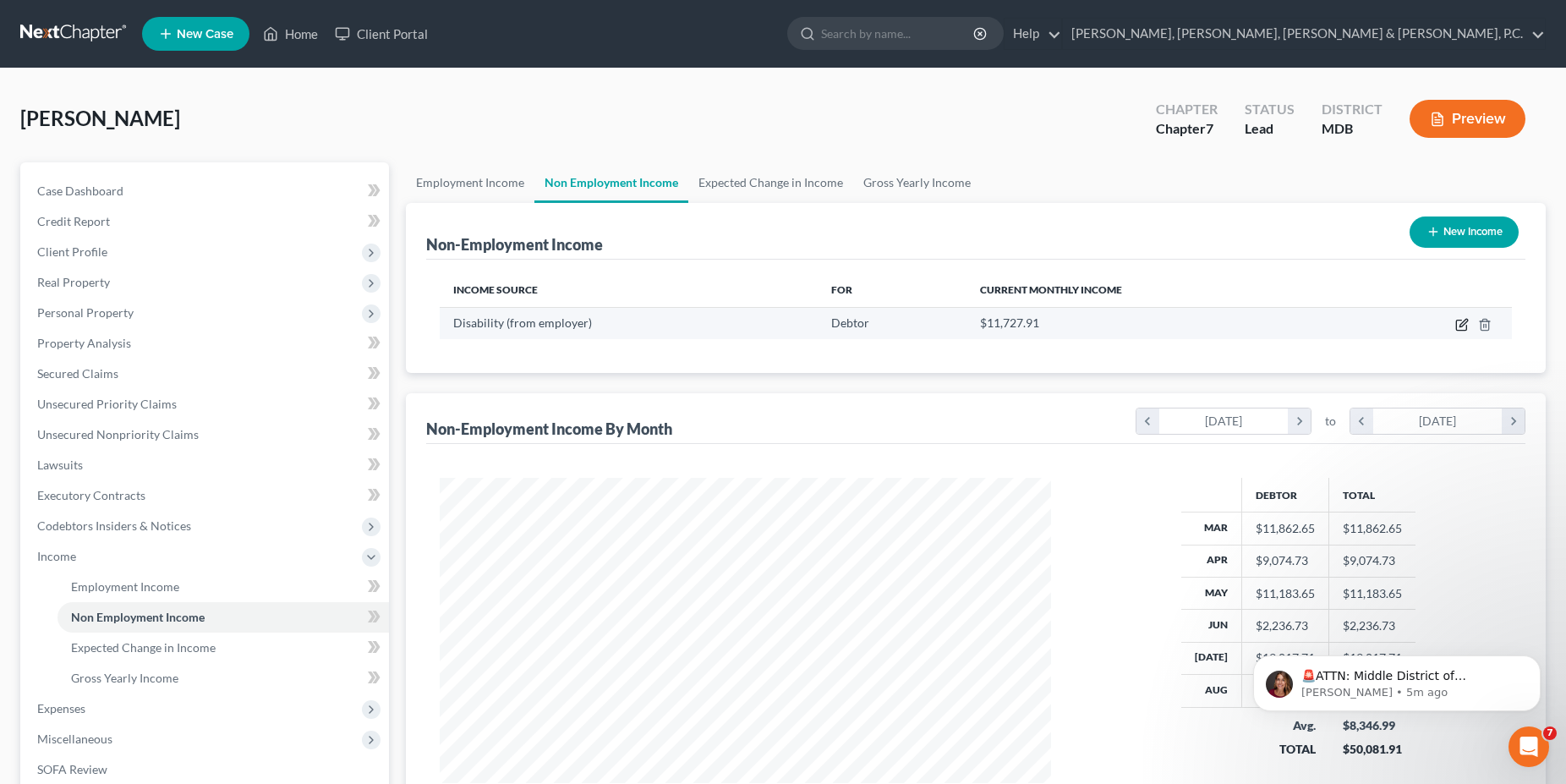
click at [1462, 325] on icon "button" at bounding box center [1462, 324] width 13 height 13
select select "1"
select select "3"
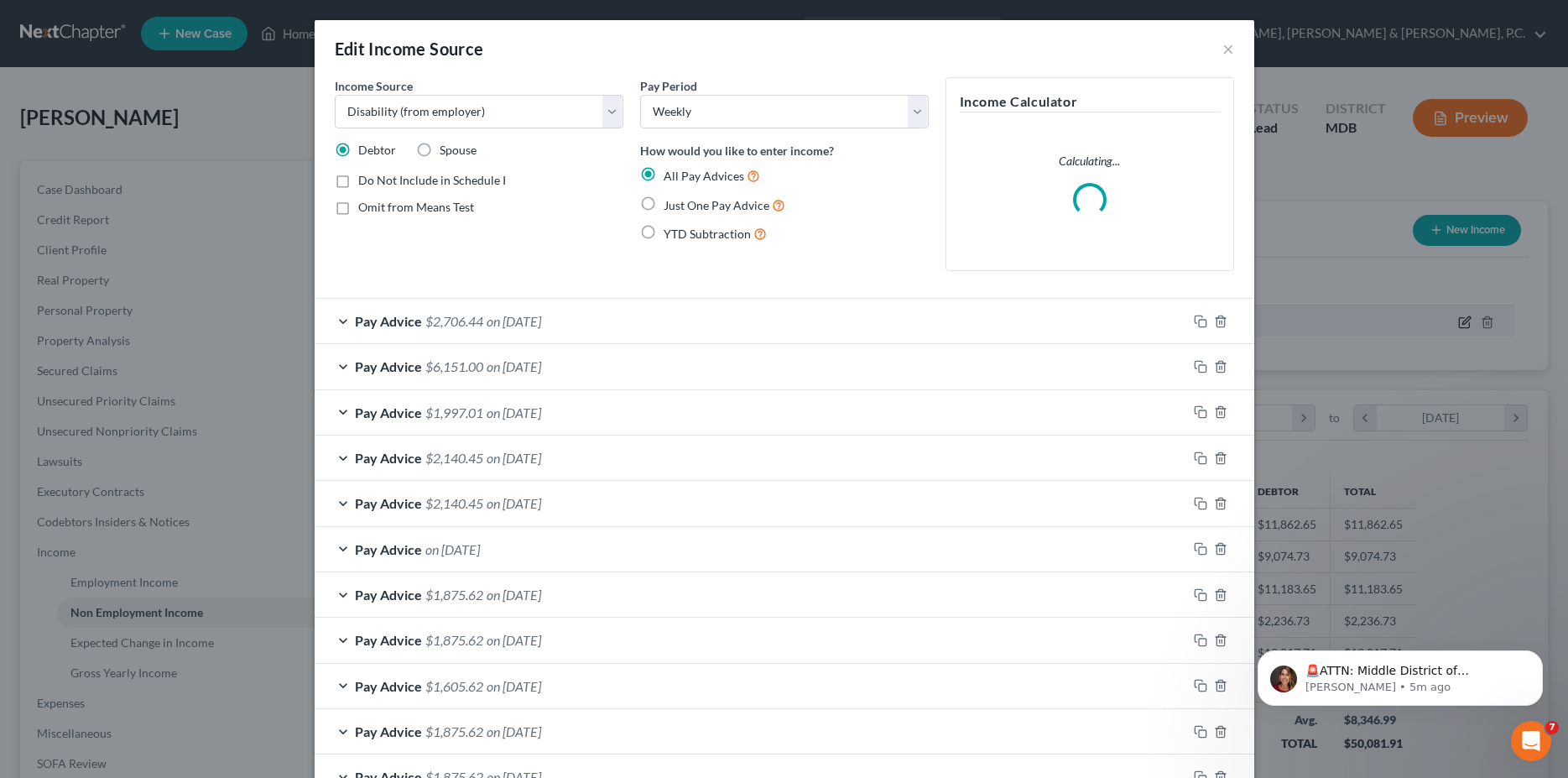
scroll to position [306, 646]
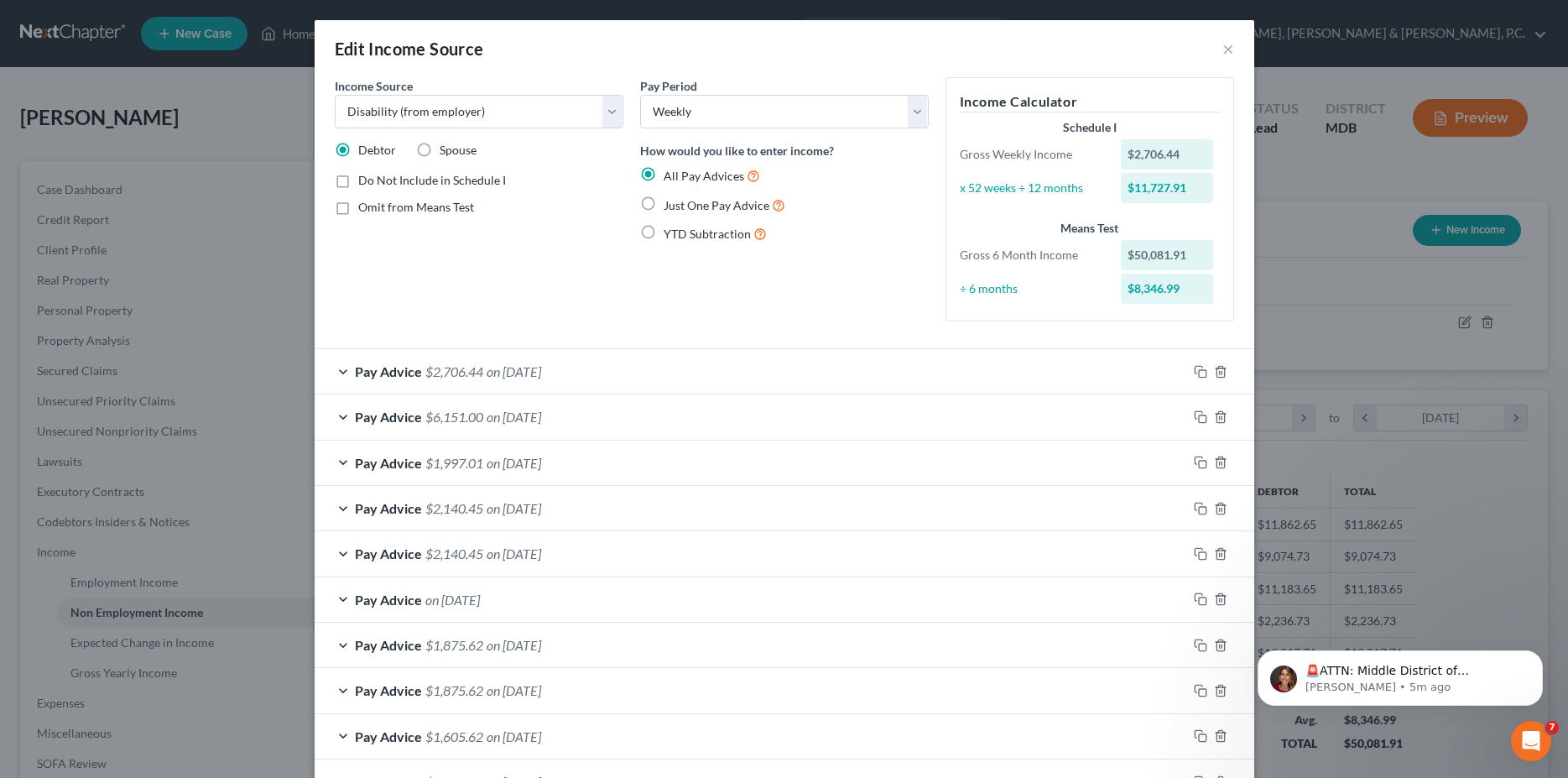
click at [336, 369] on div "Pay Advice $2,706.44 on [DATE]" at bounding box center [750, 371] width 872 height 45
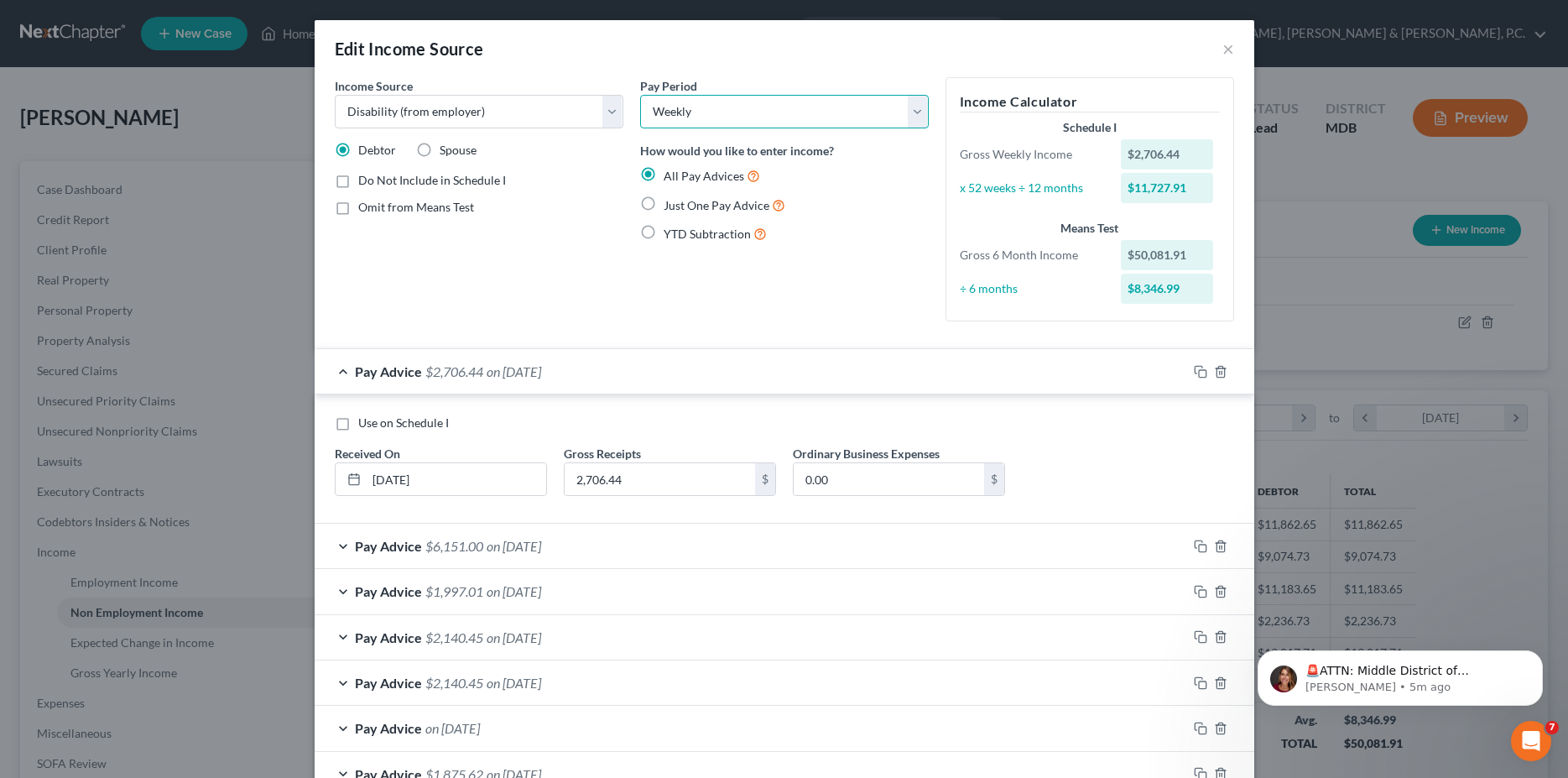
click at [640, 95] on select "Select Monthly Twice Monthly Every Other Week Weekly" at bounding box center [784, 112] width 288 height 34
click at [608, 314] on div "Income Source * Select Unemployment Disability (from employer) Pension Retireme…" at bounding box center [479, 206] width 305 height 258
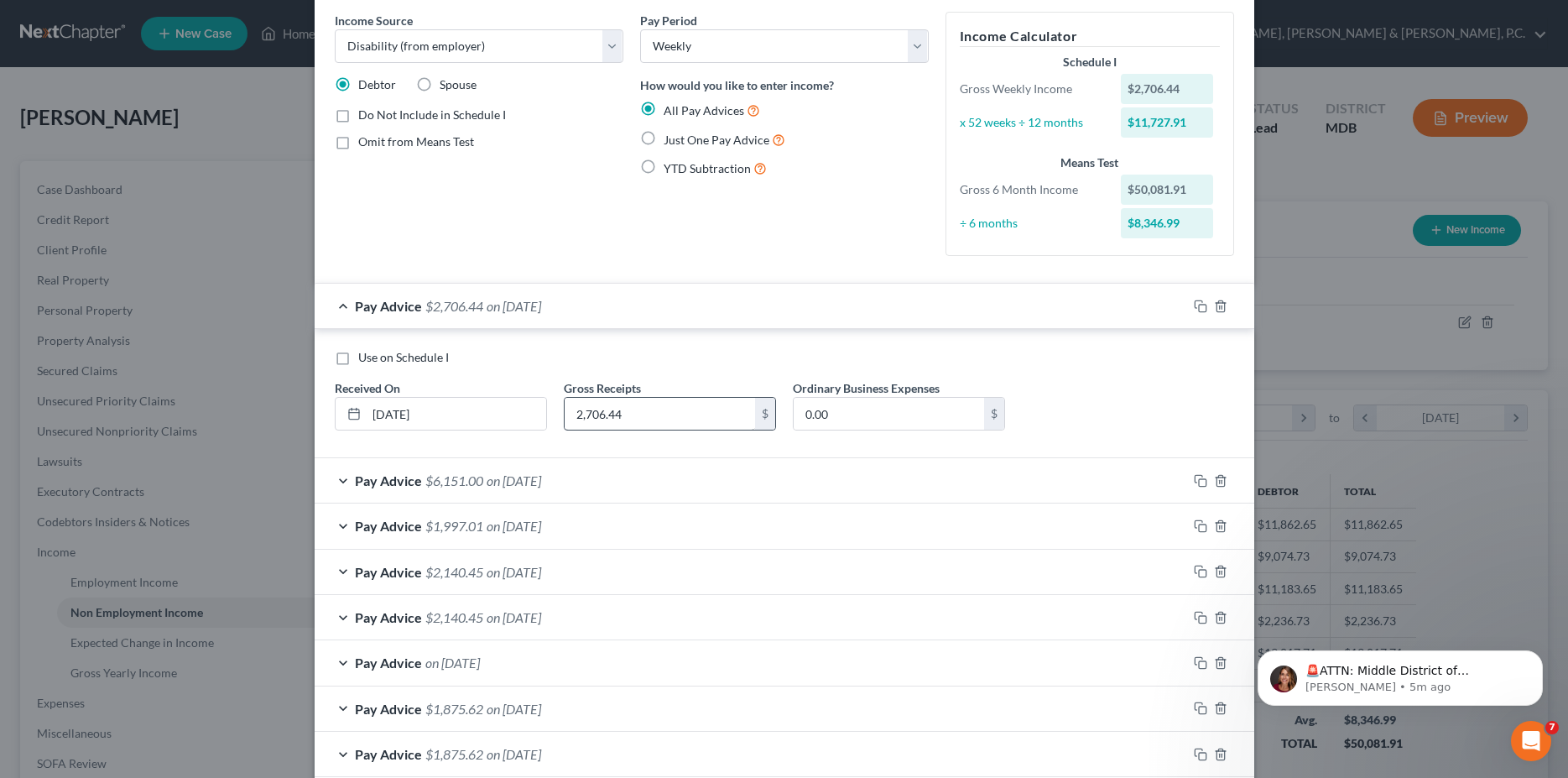
scroll to position [0, 0]
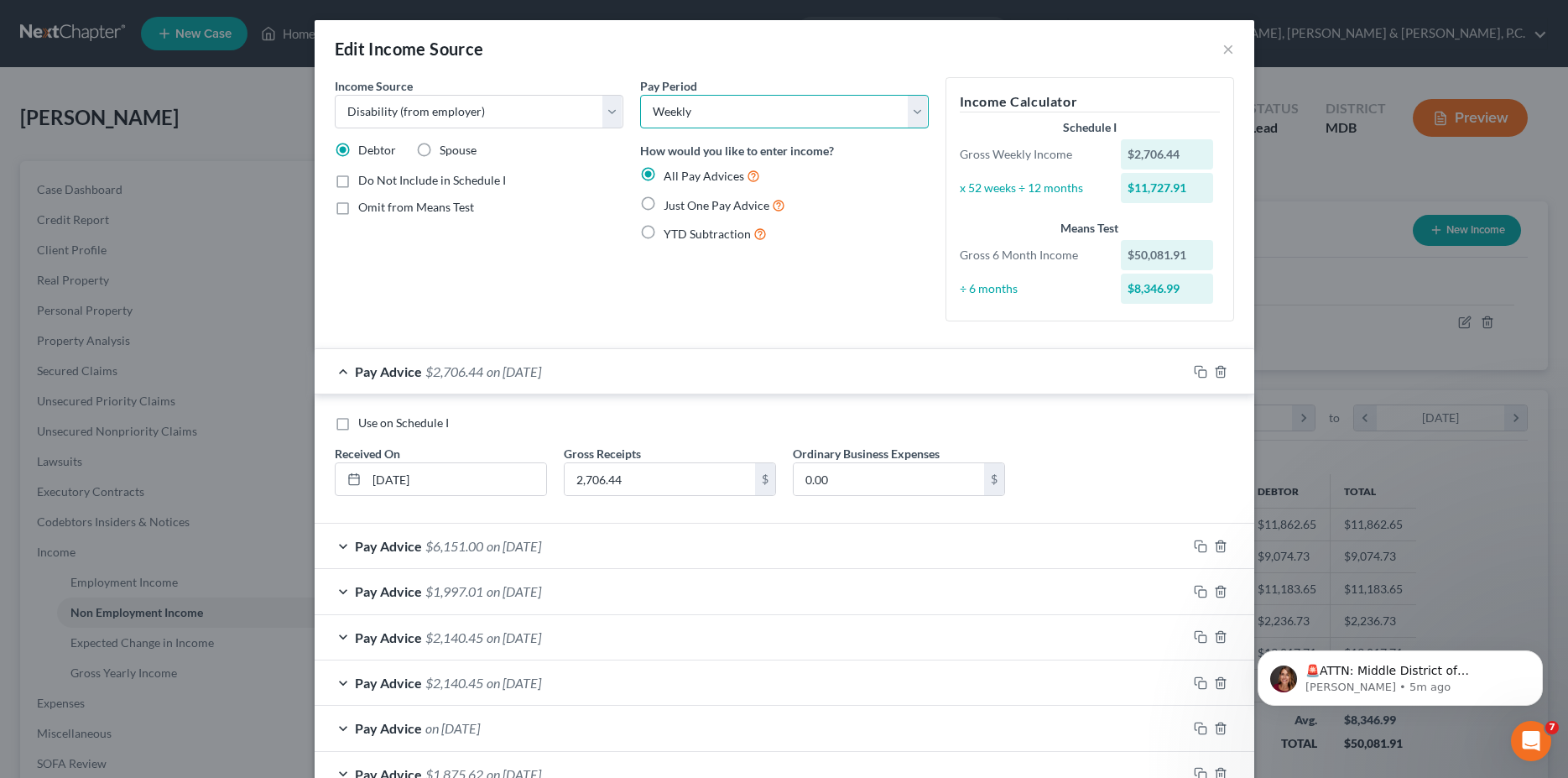
click at [640, 95] on select "Select Monthly Twice Monthly Every Other Week Weekly" at bounding box center [784, 112] width 288 height 34
click at [547, 297] on div "Income Source * Select Unemployment Disability (from employer) Pension Retireme…" at bounding box center [479, 206] width 305 height 258
click at [1222, 50] on button "×" at bounding box center [1227, 48] width 12 height 20
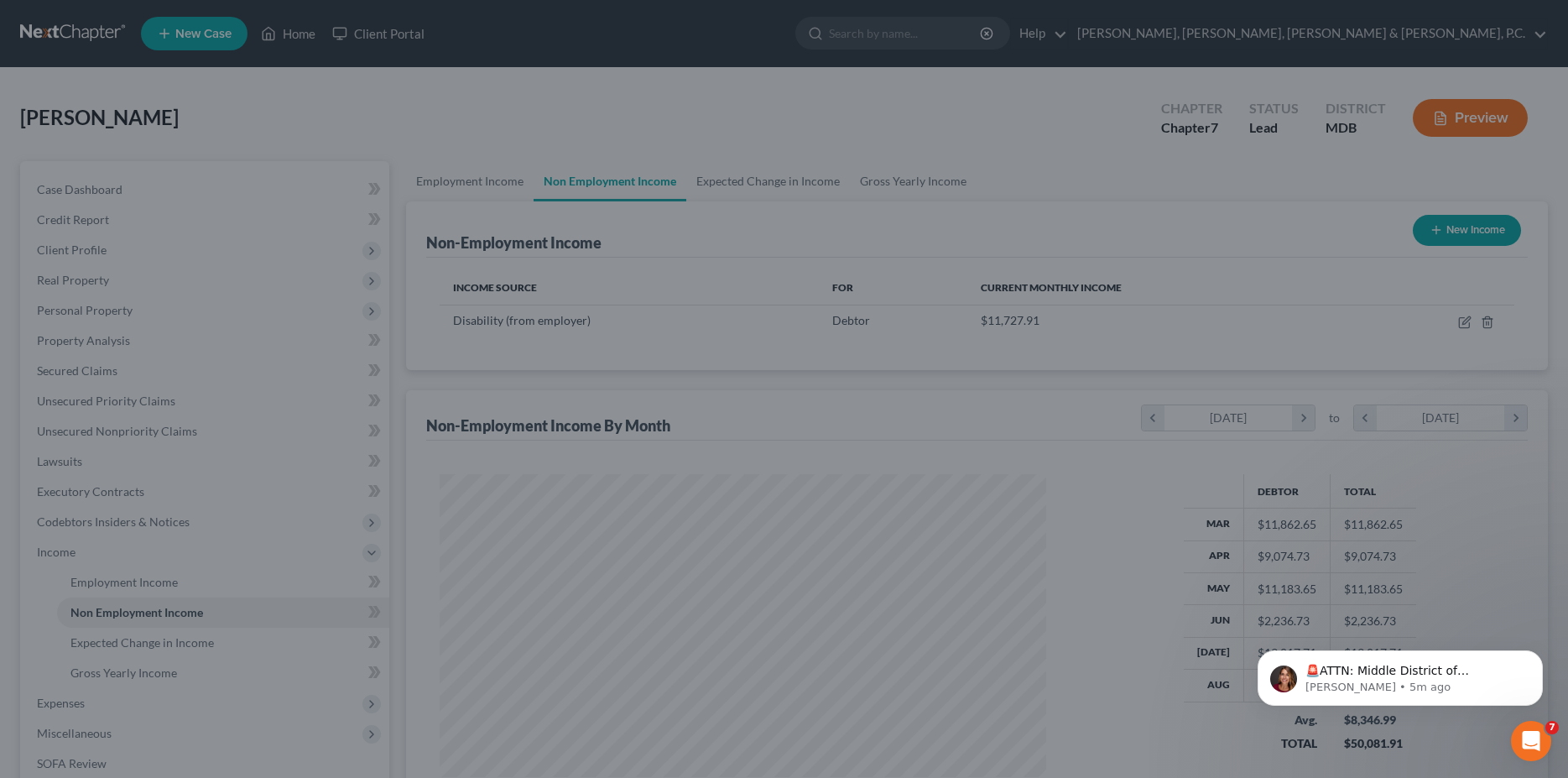
scroll to position [838520, 838130]
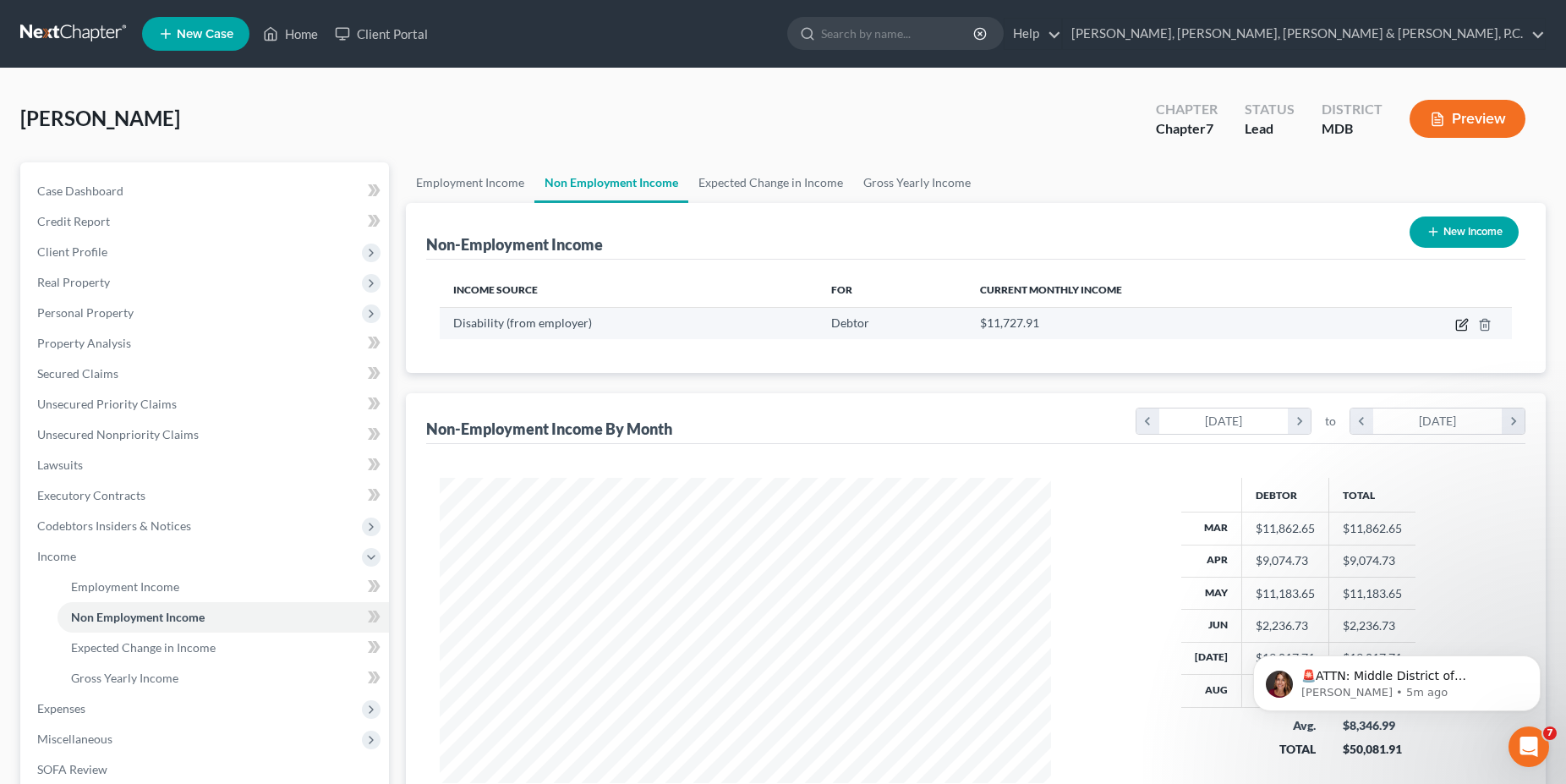
click at [1461, 328] on icon "button" at bounding box center [1462, 324] width 13 height 13
select select "1"
select select "3"
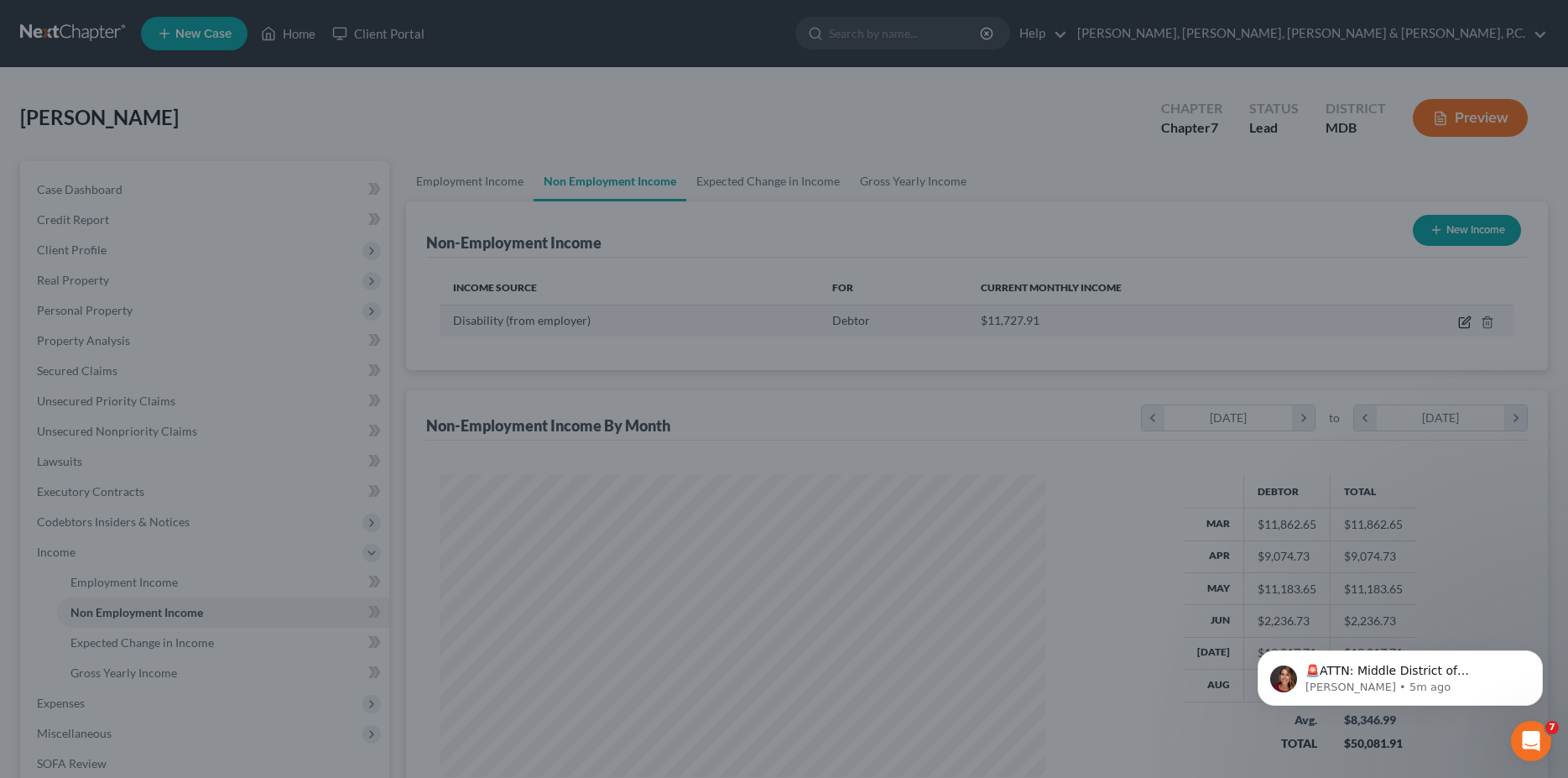
scroll to position [306, 646]
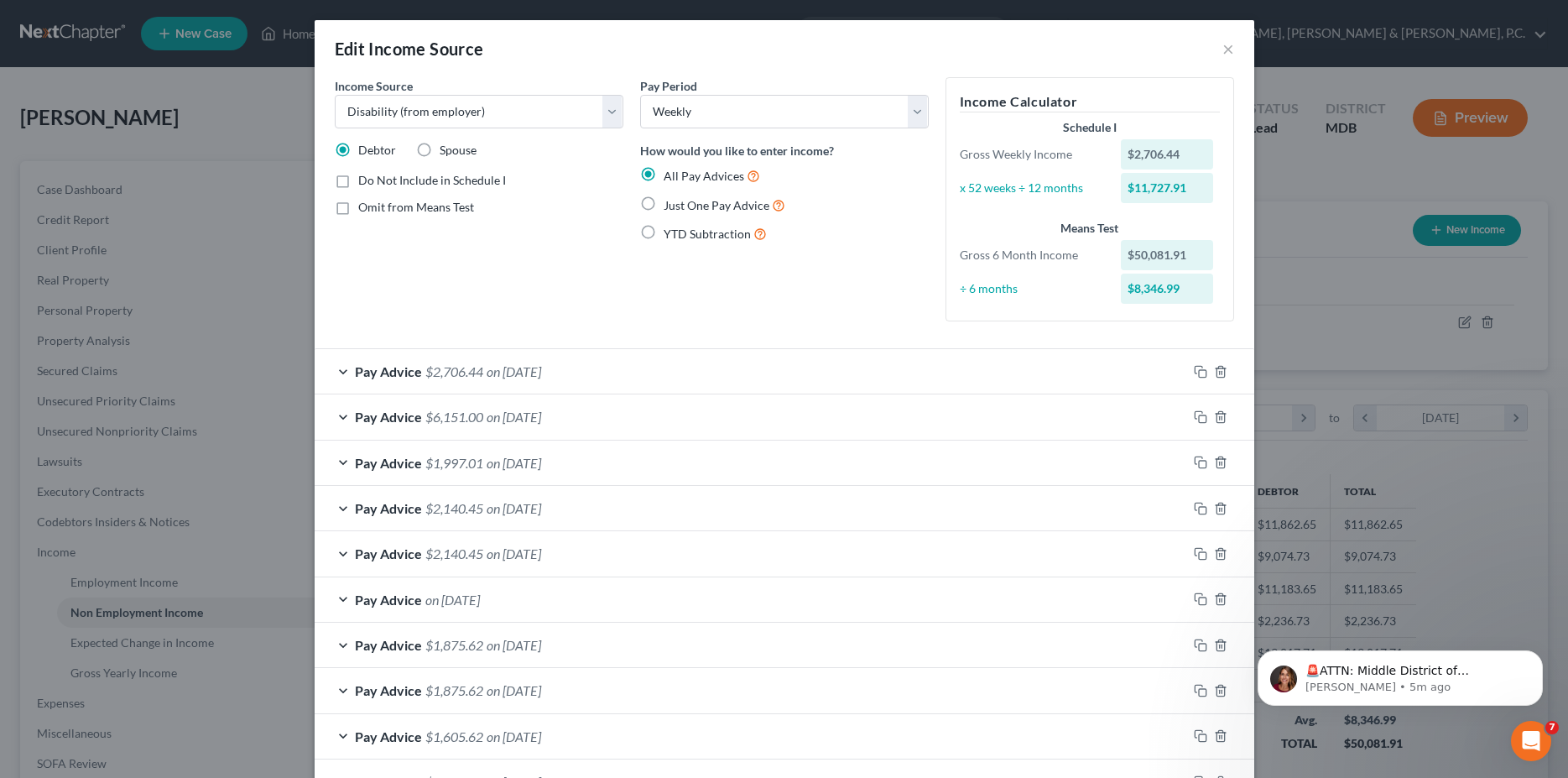
click at [340, 375] on div "Pay Advice $2,706.44 on [DATE]" at bounding box center [750, 371] width 872 height 45
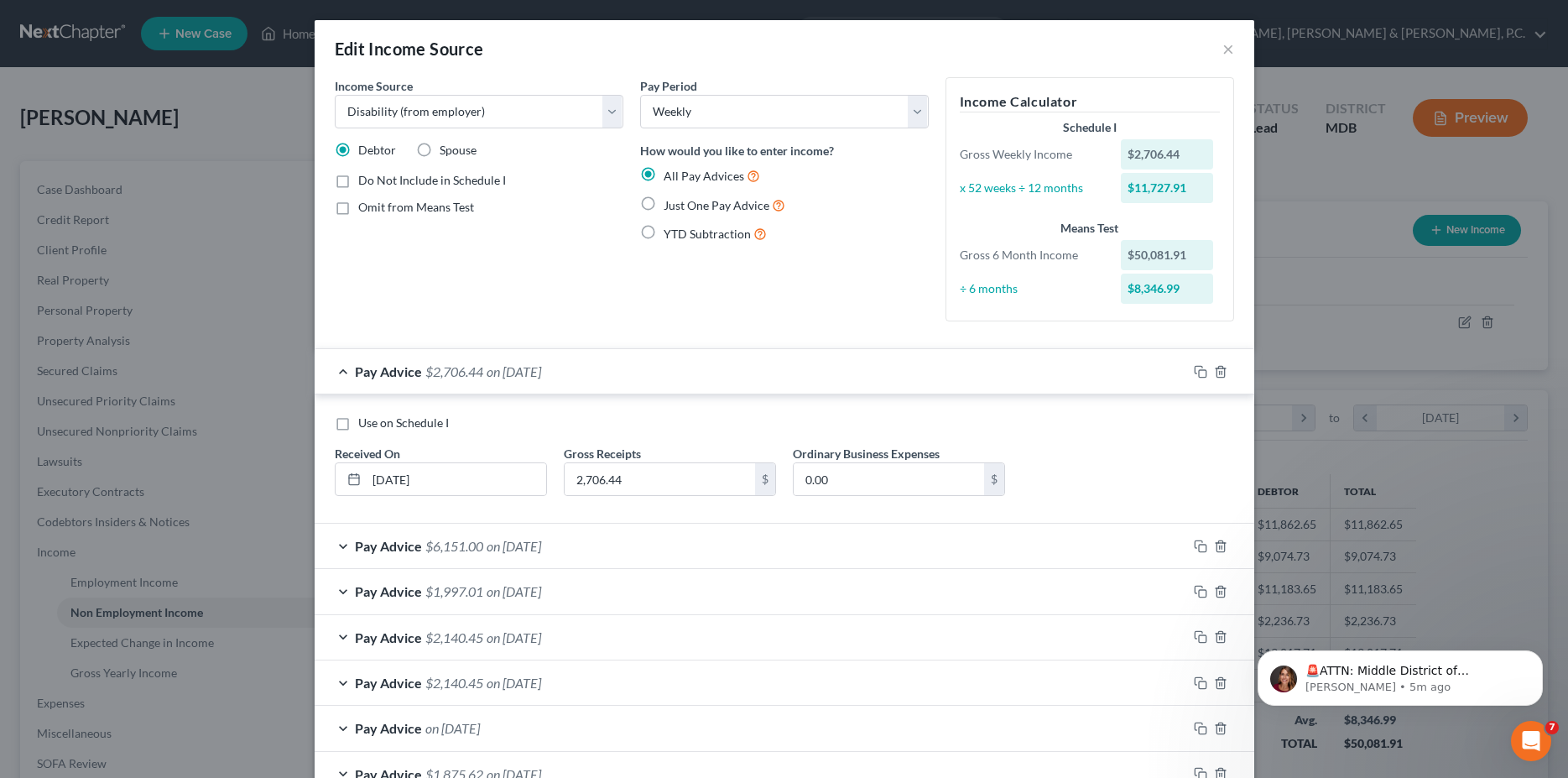
click at [358, 425] on label "Use on Schedule I" at bounding box center [403, 423] width 90 height 17
click at [365, 425] on input "Use on Schedule I" at bounding box center [370, 420] width 11 height 11
checkbox input "true"
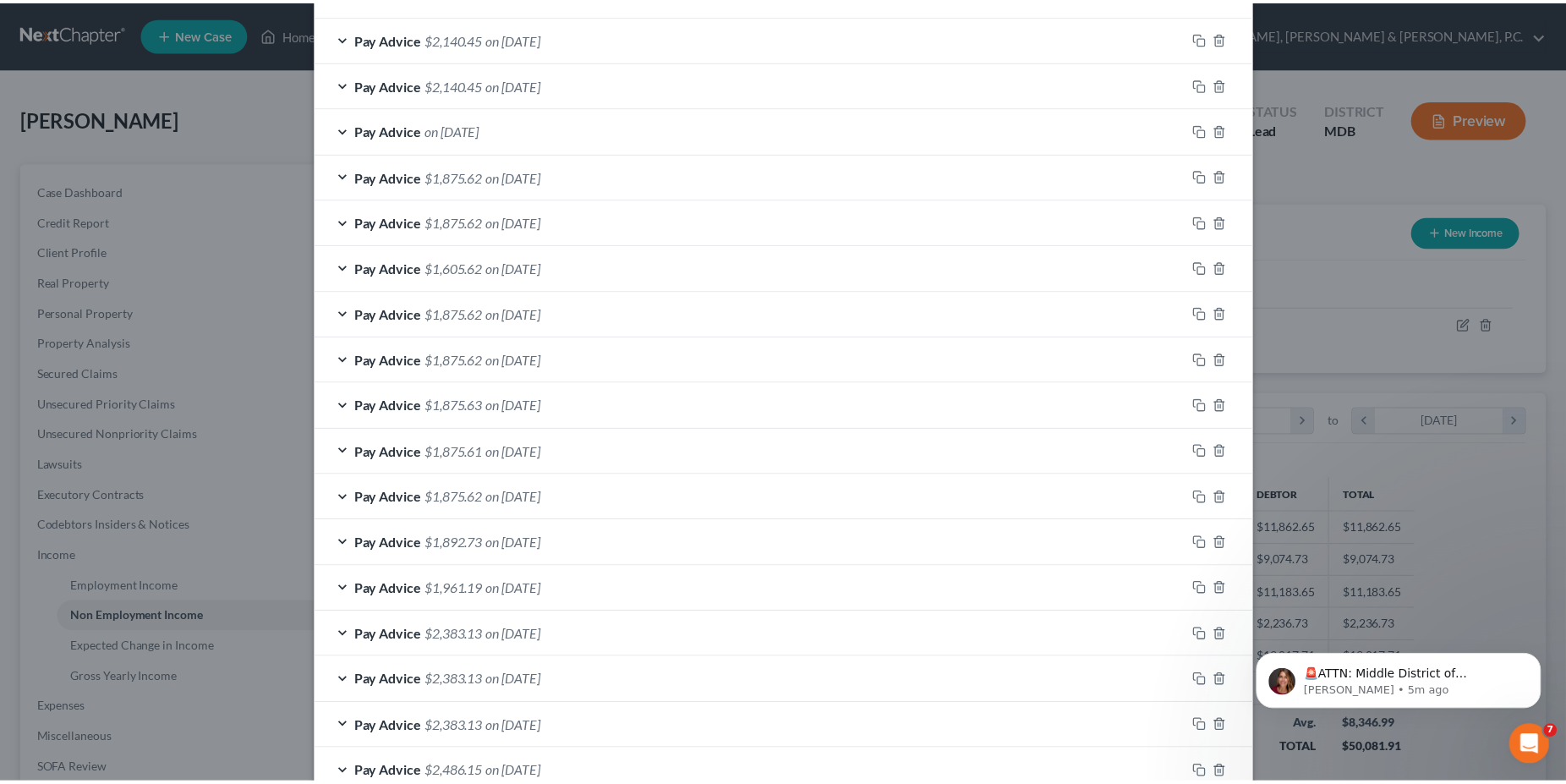
scroll to position [709, 0]
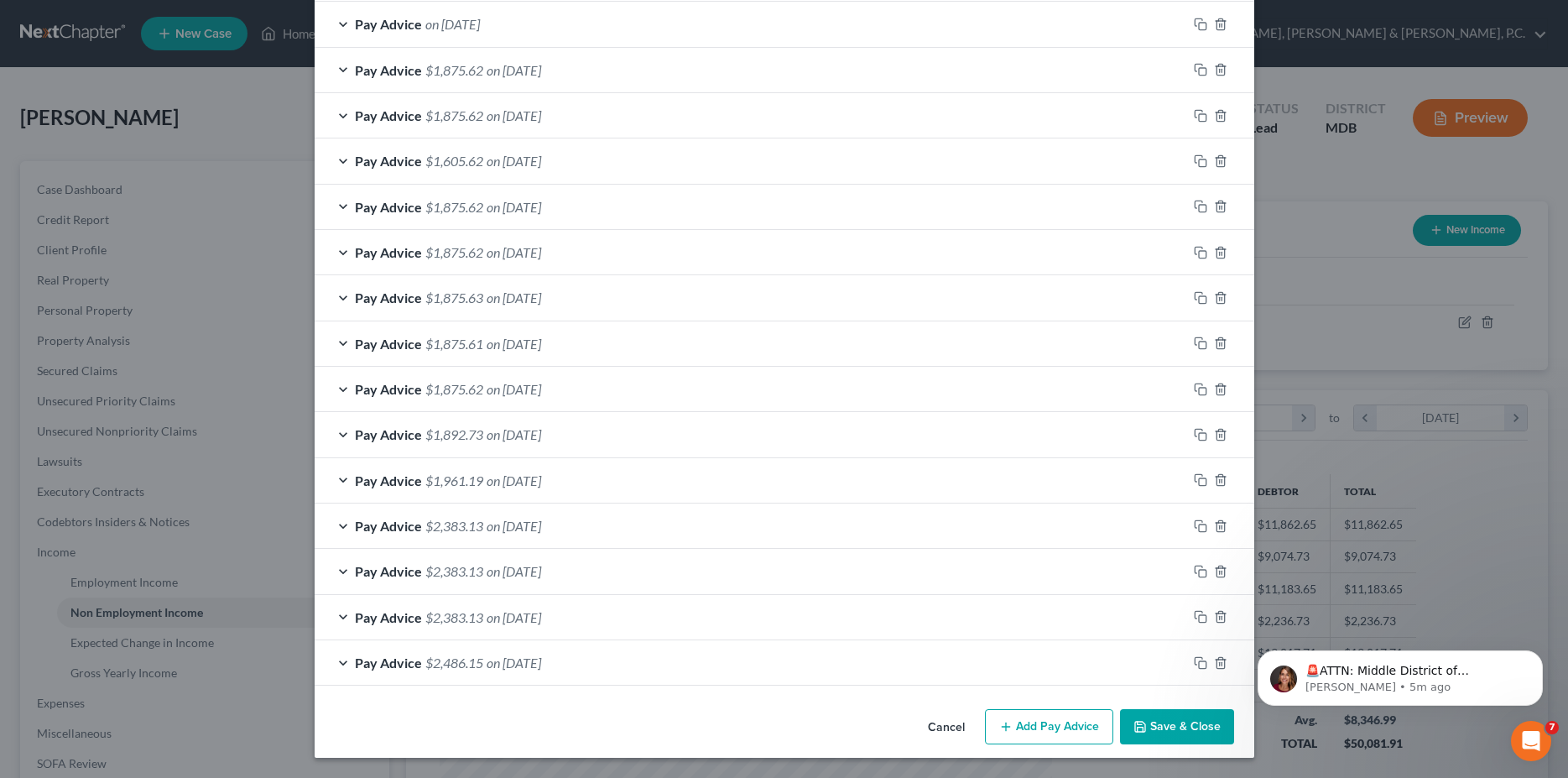
click at [1169, 725] on button "Save & Close" at bounding box center [1176, 727] width 114 height 35
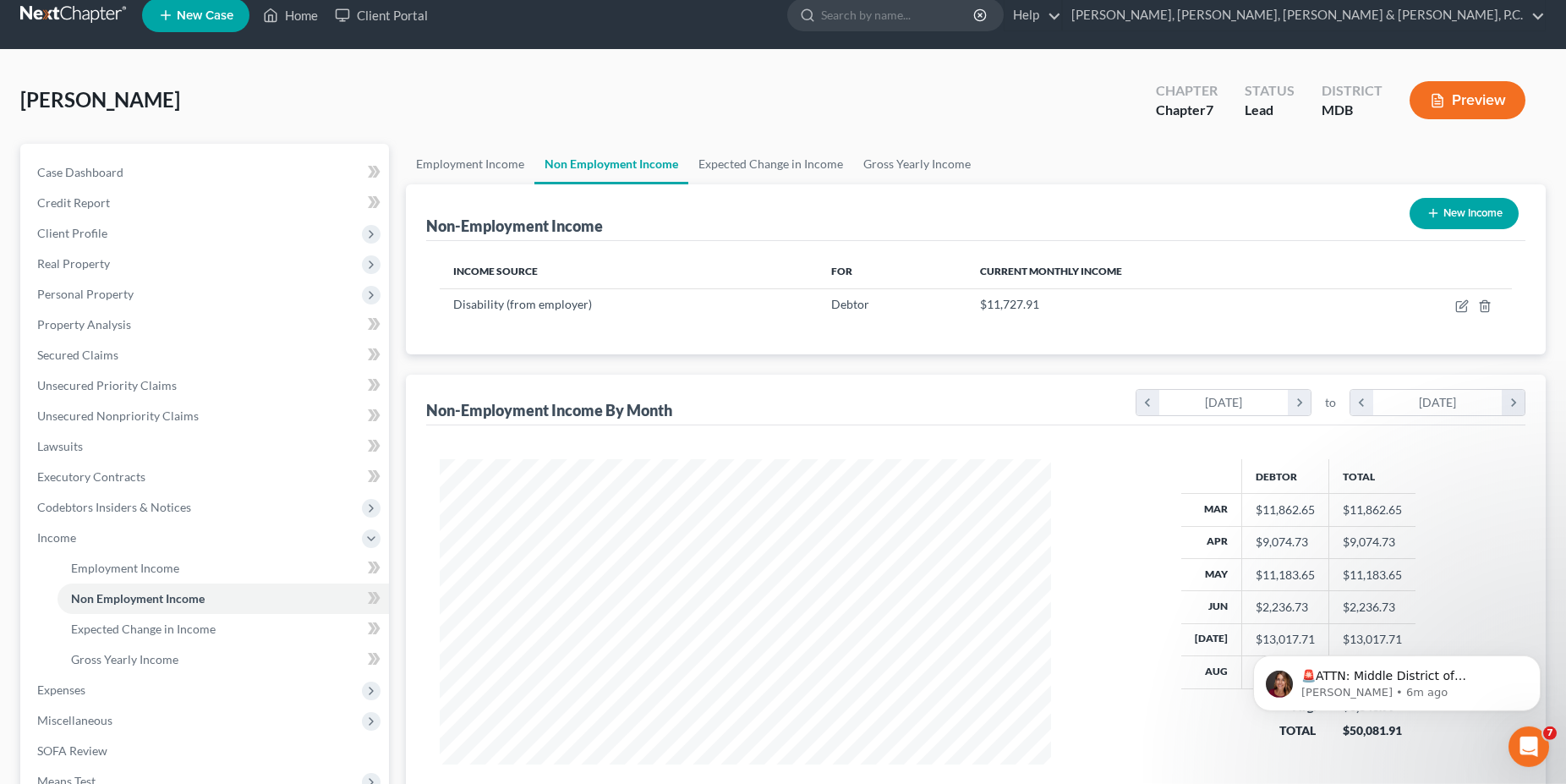
scroll to position [0, 0]
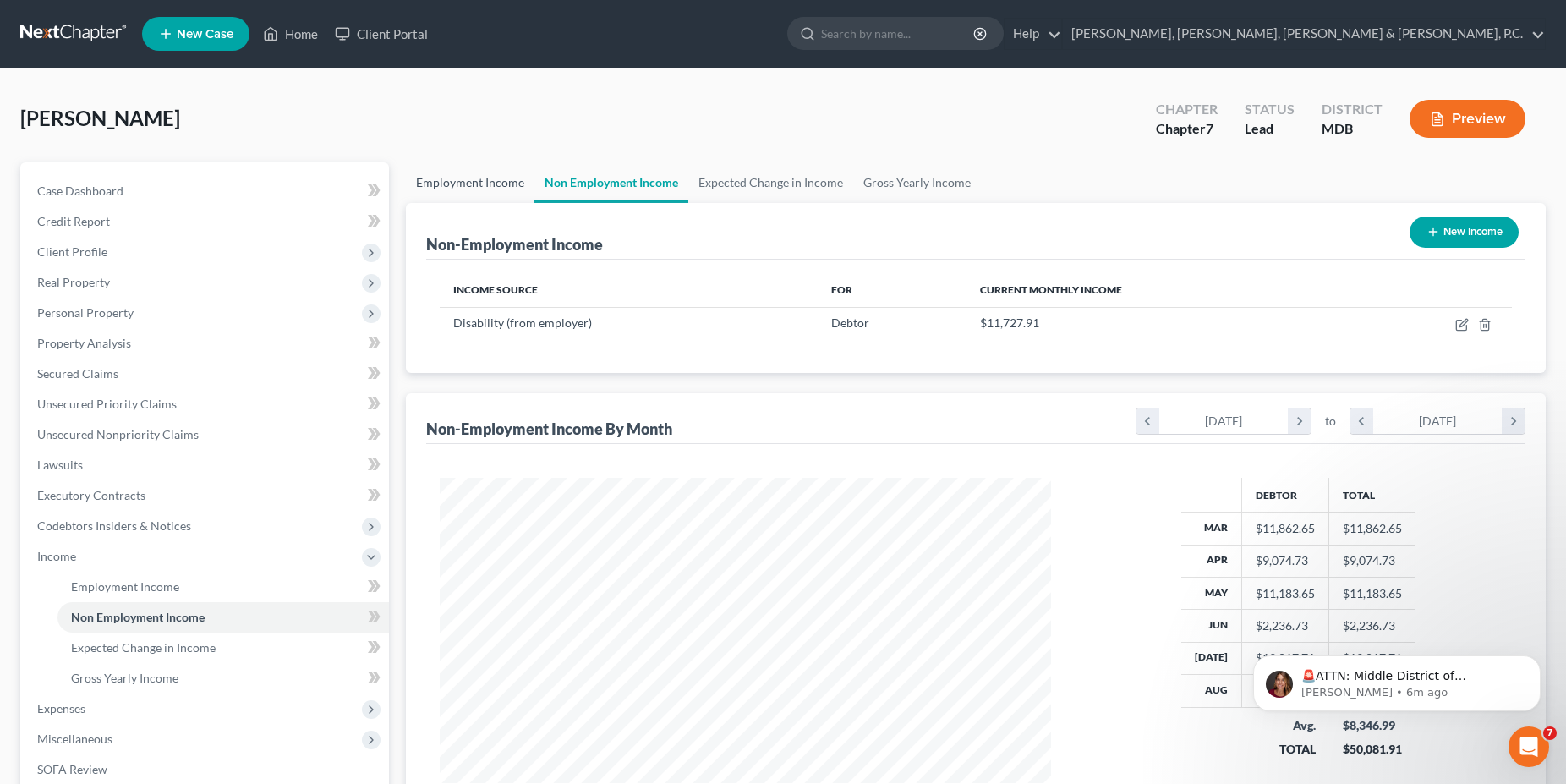
click at [501, 177] on link "Employment Income" at bounding box center [470, 182] width 129 height 40
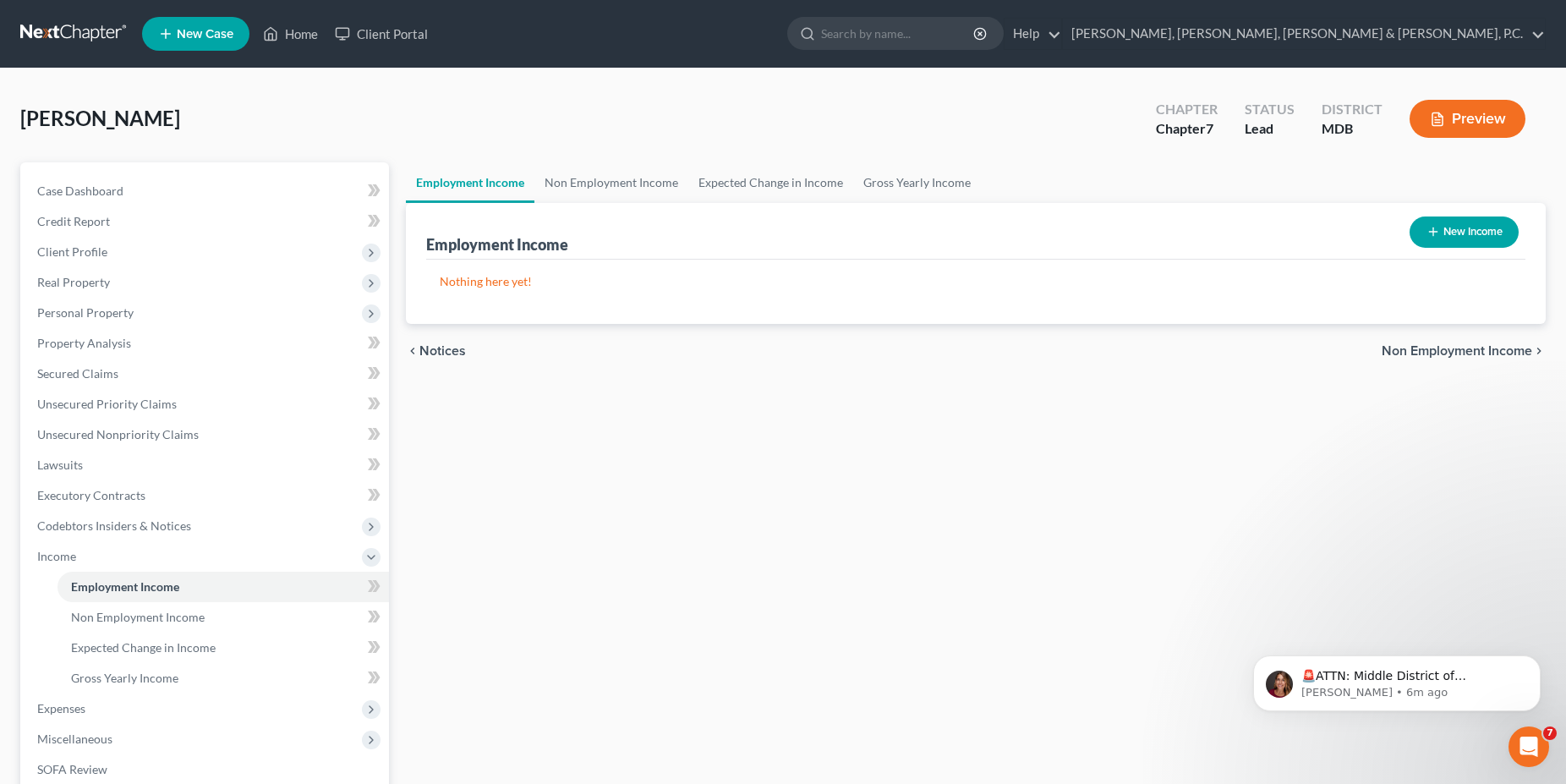
click at [1440, 229] on button "New Income" at bounding box center [1465, 232] width 109 height 31
select select "0"
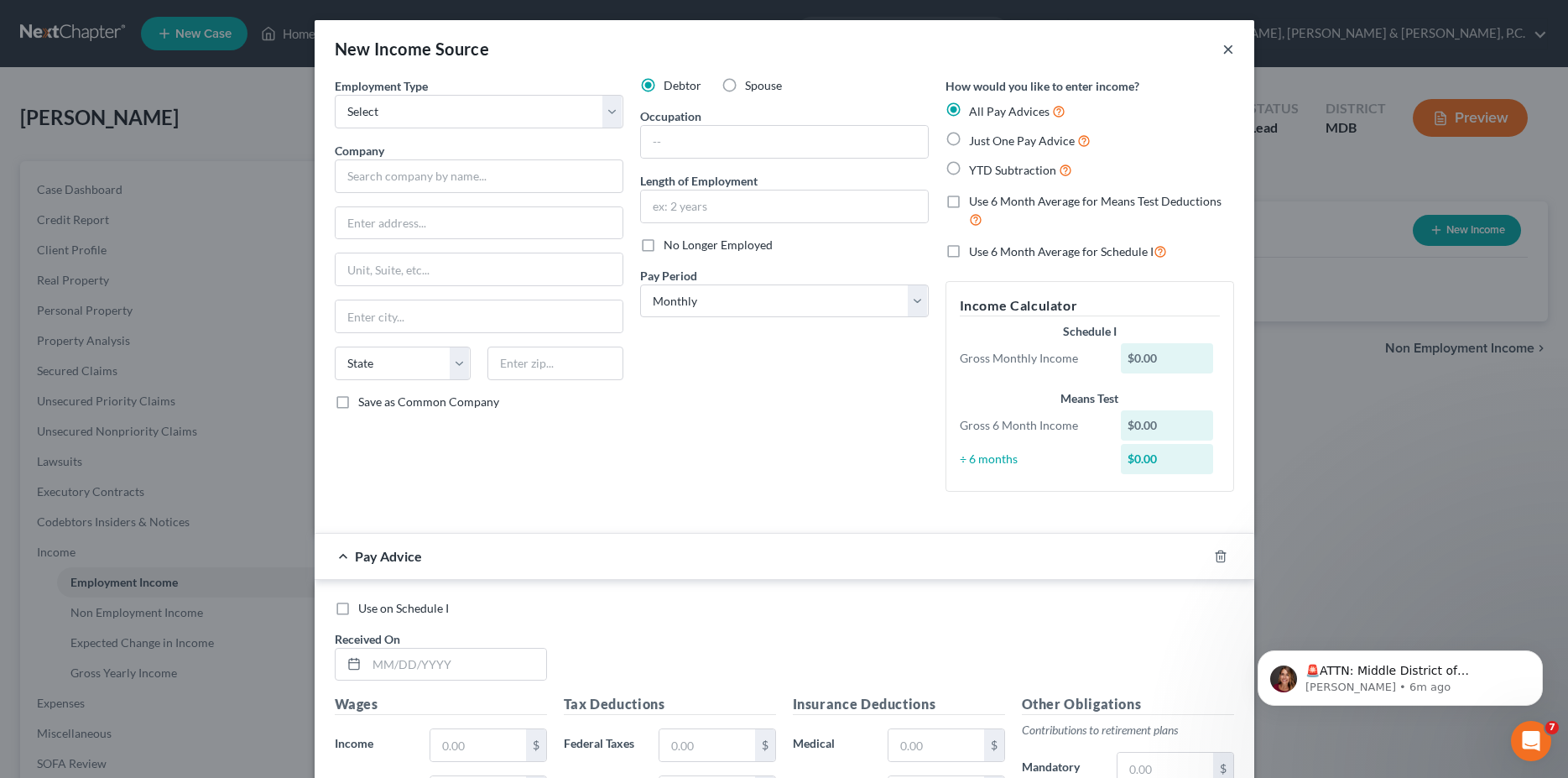
click at [1222, 45] on button "×" at bounding box center [1227, 48] width 12 height 20
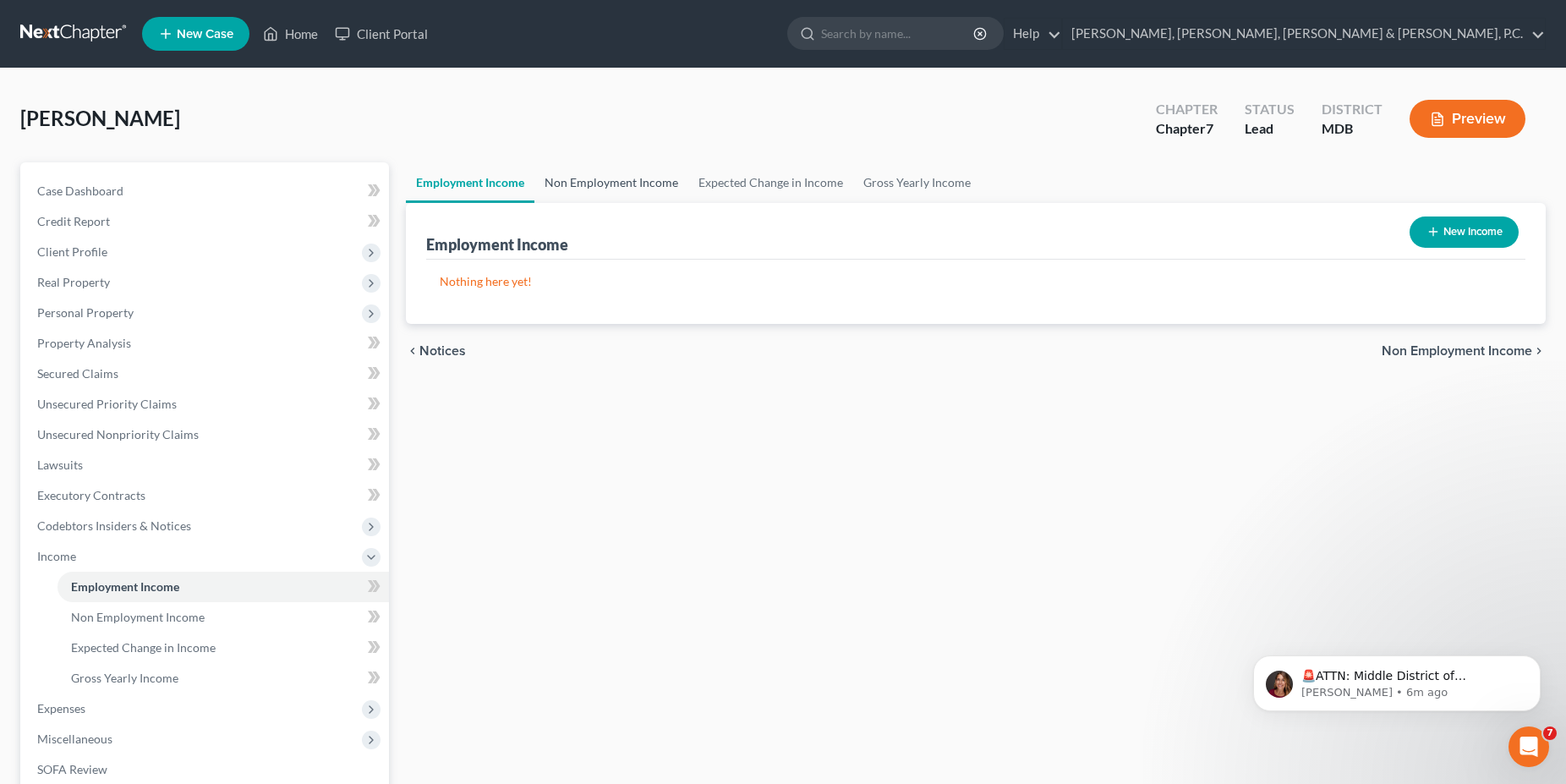
click at [629, 197] on link "Non Employment Income" at bounding box center [612, 182] width 154 height 40
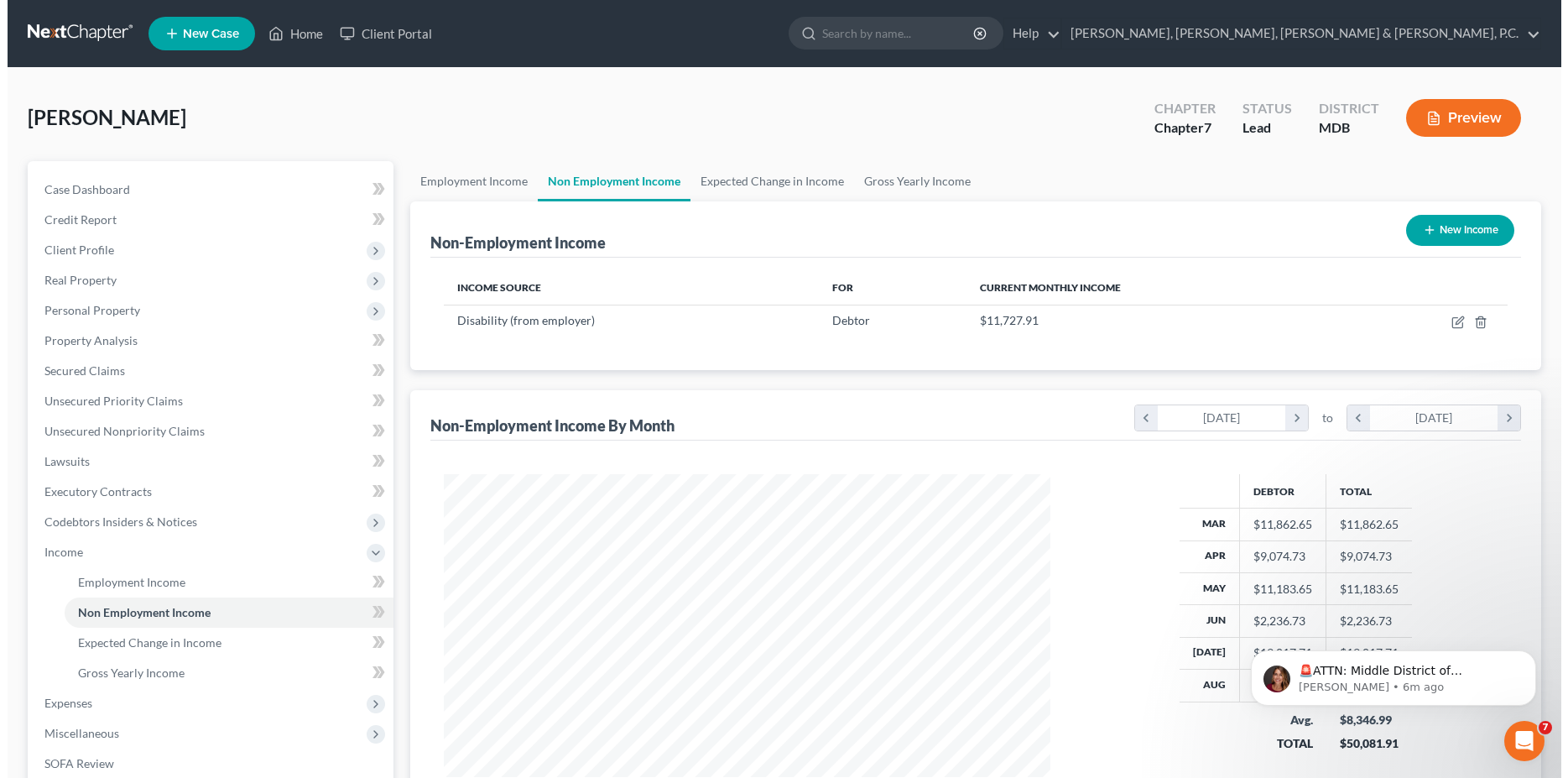
scroll to position [302, 640]
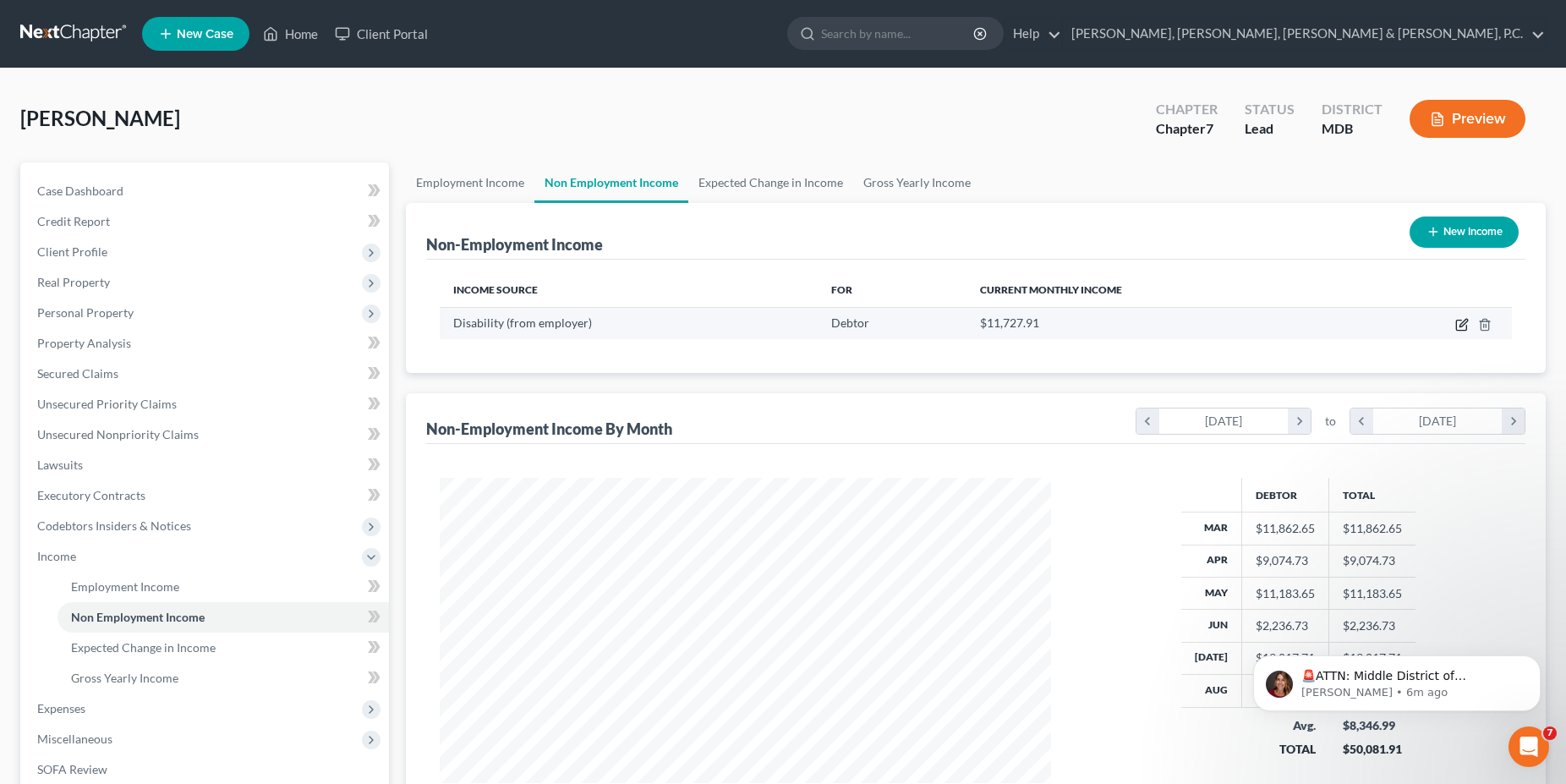
click at [1462, 322] on icon "button" at bounding box center [1462, 324] width 13 height 13
select select "1"
select select "3"
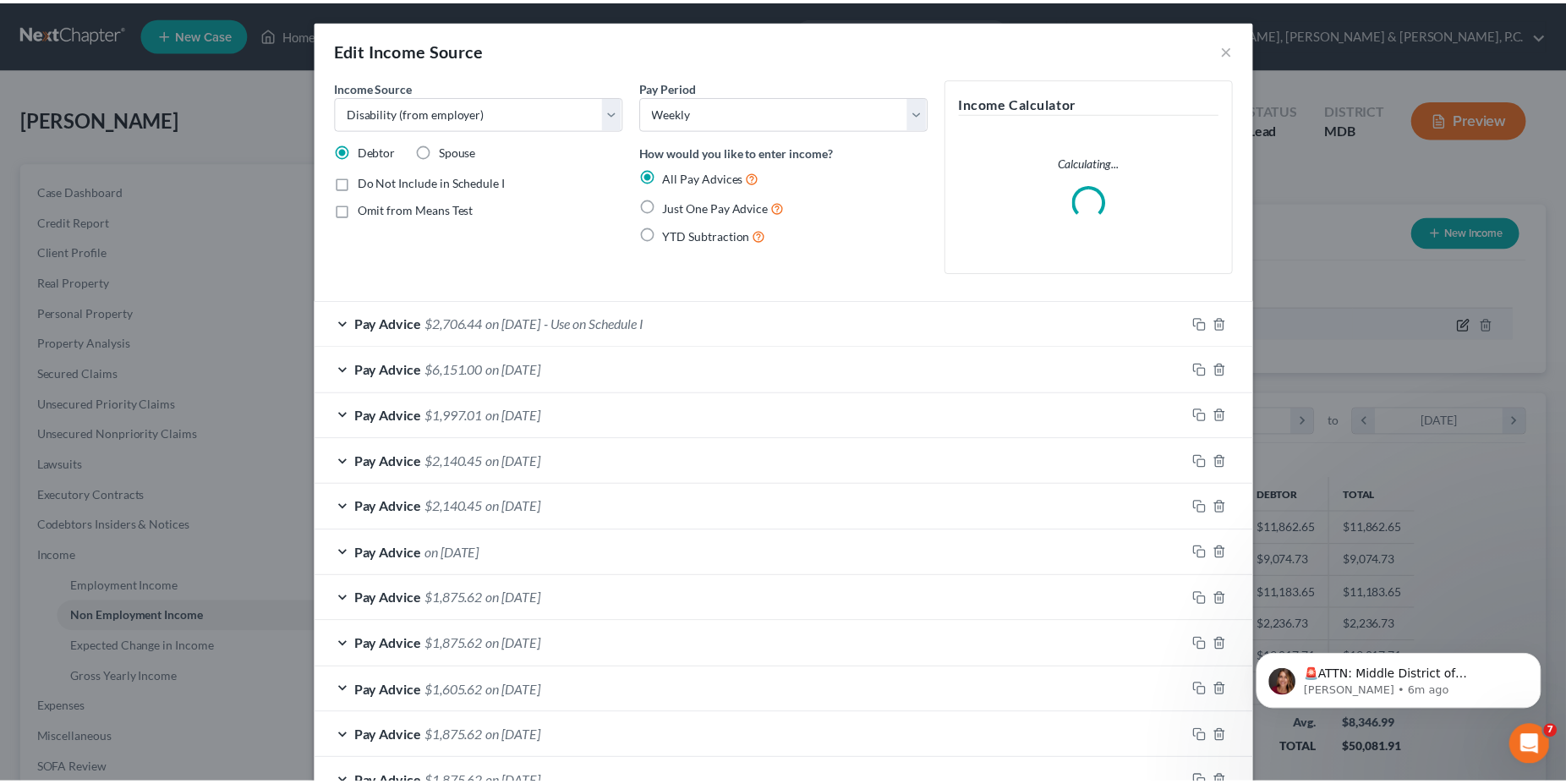
scroll to position [309, 651]
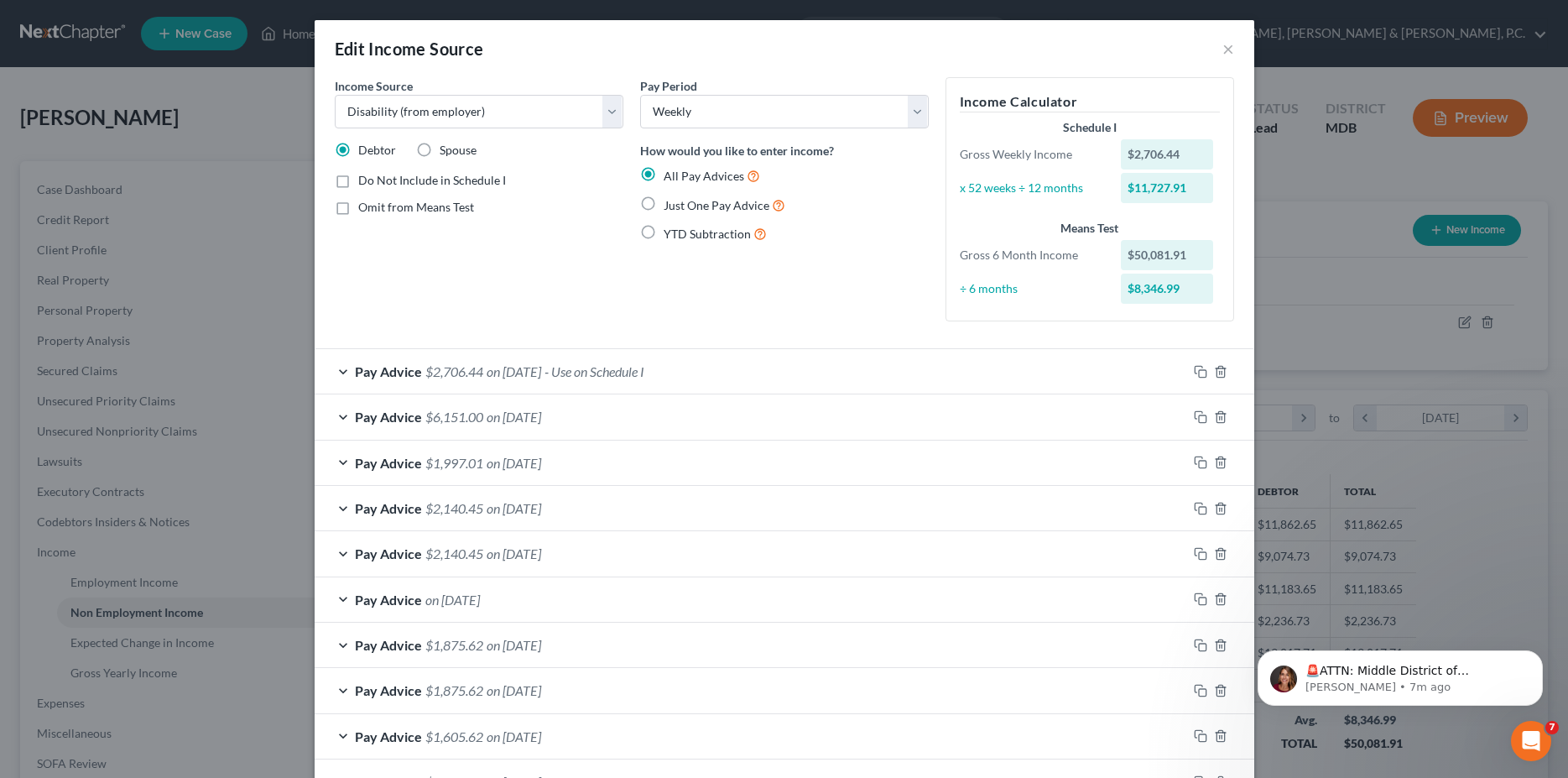
click at [1314, 342] on div "Edit Income Source × Income Source * Select Unemployment Disability (from emplo…" at bounding box center [784, 389] width 1568 height 778
click at [1225, 55] on button "×" at bounding box center [1227, 48] width 12 height 20
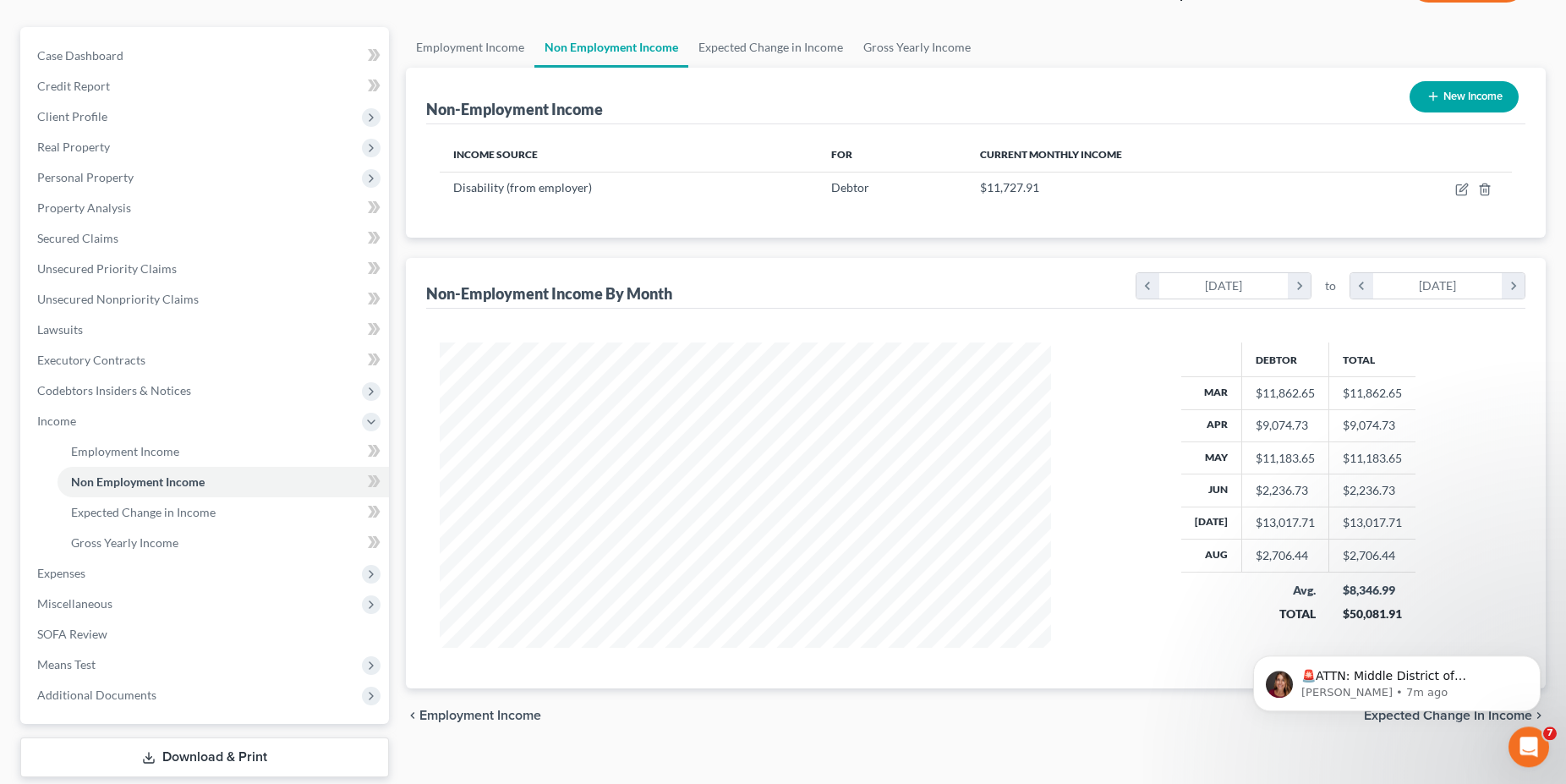
scroll to position [235, 0]
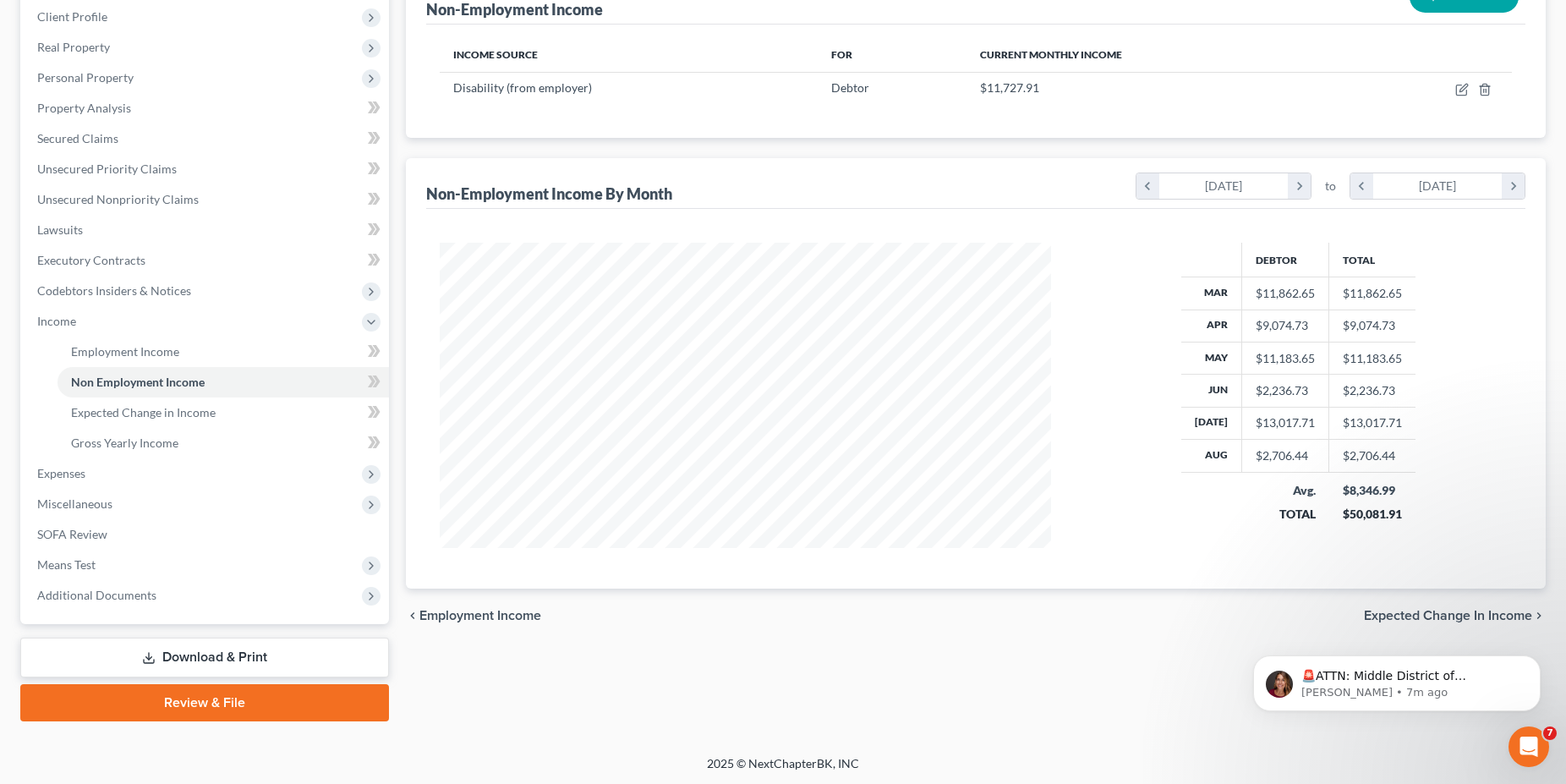
click at [148, 643] on link "Download & Print" at bounding box center [205, 657] width 369 height 39
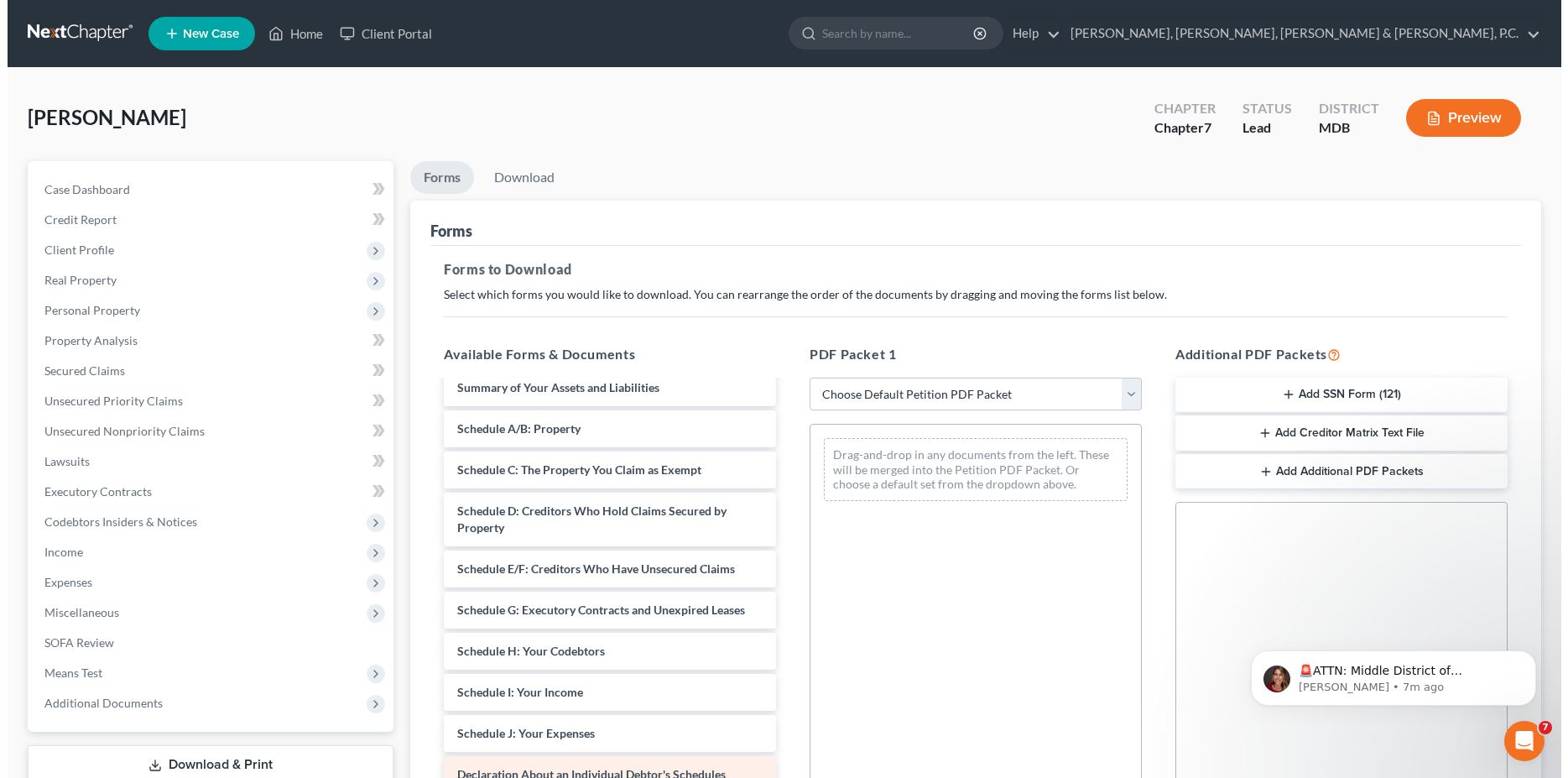
scroll to position [86, 0]
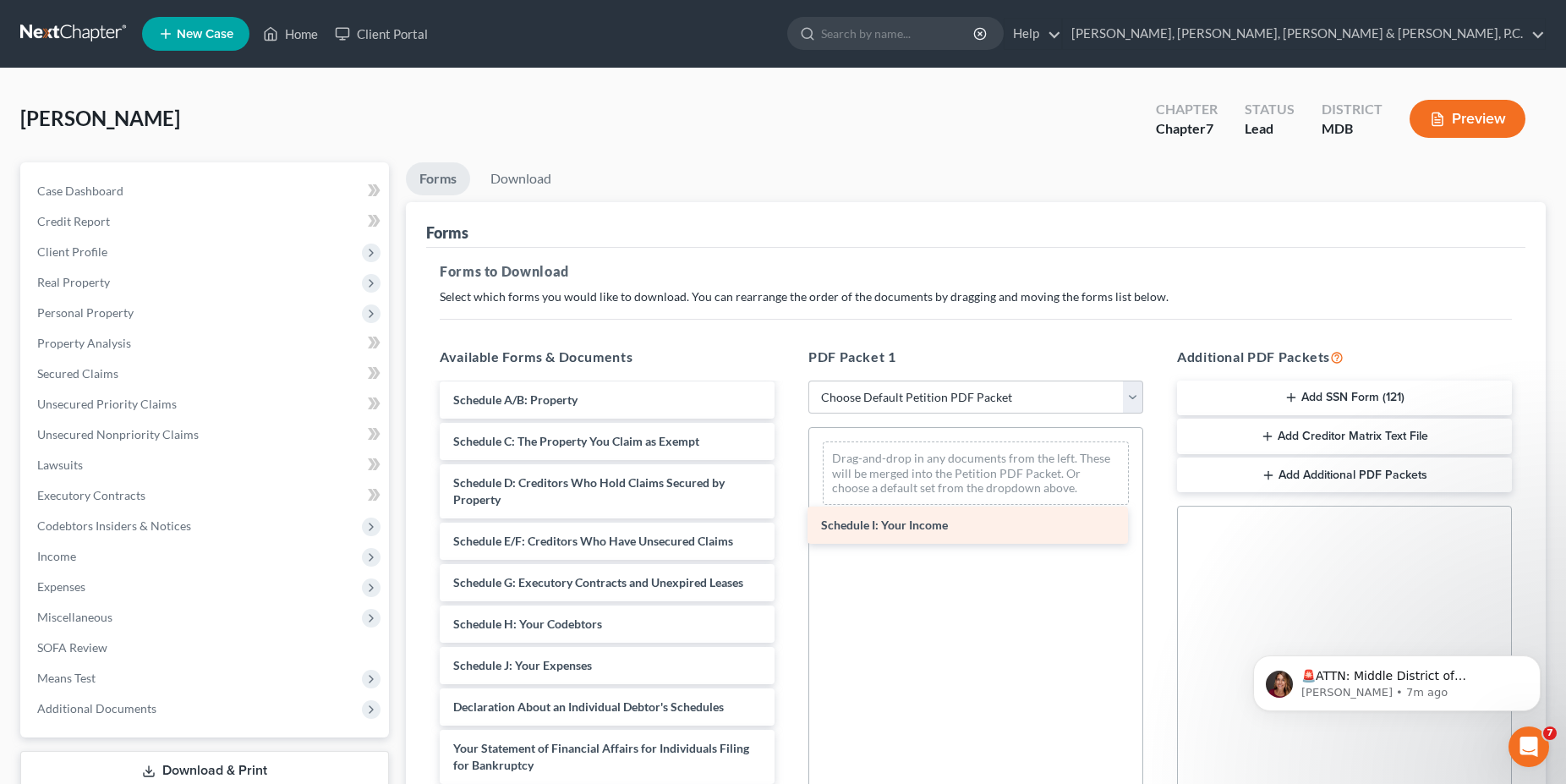
drag, startPoint x: 536, startPoint y: 672, endPoint x: 905, endPoint y: 533, distance: 394.3
click at [788, 533] on div "Schedule I: Your Income Voluntary Petition for Individuals Filing for Bankruptc…" at bounding box center [607, 690] width 362 height 784
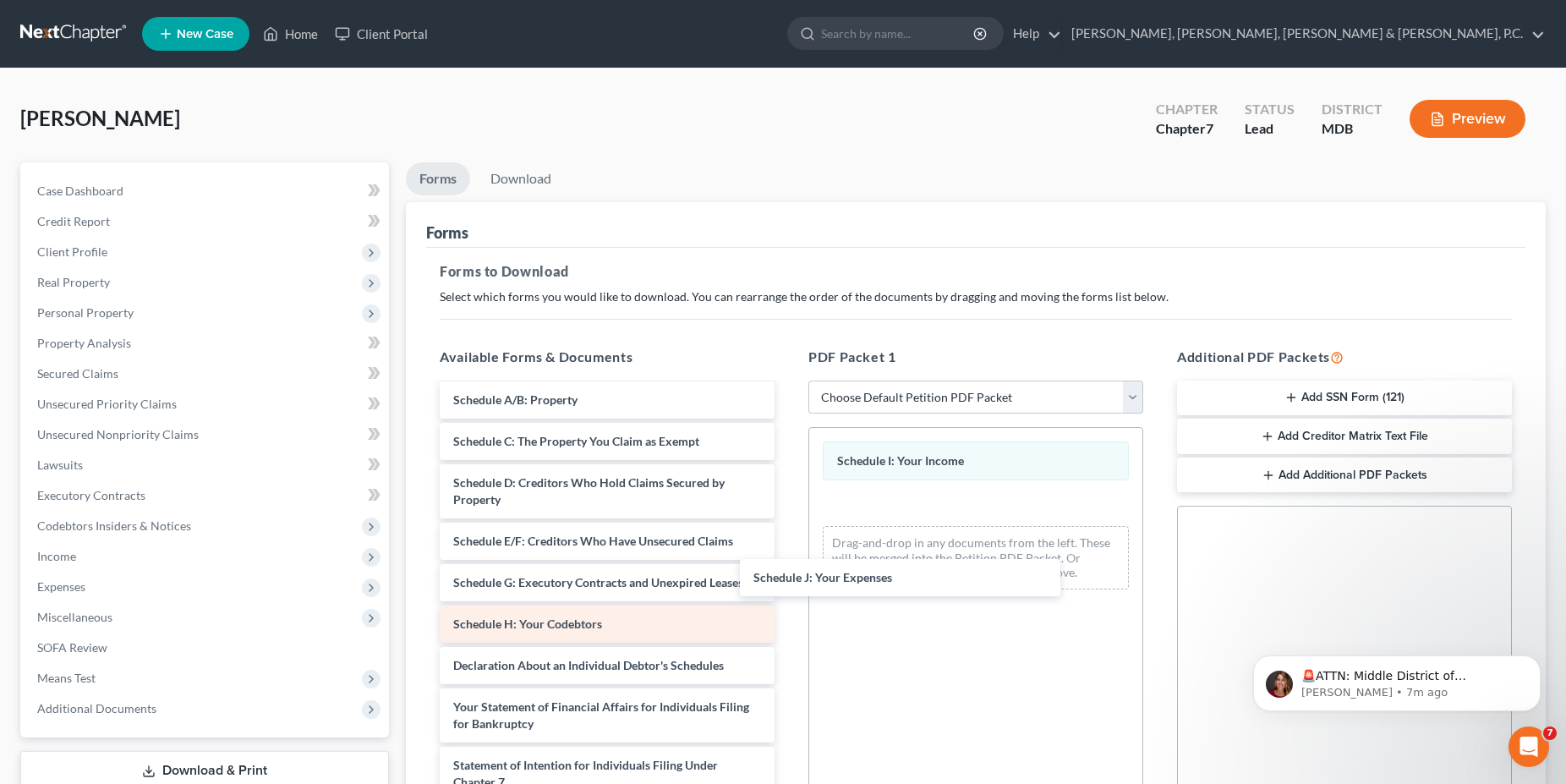
drag, startPoint x: 557, startPoint y: 667, endPoint x: 716, endPoint y: 604, distance: 171.0
click at [788, 580] on div "Schedule J: Your Expenses Voluntary Petition for Individuals Filing for Bankrup…" at bounding box center [607, 670] width 362 height 743
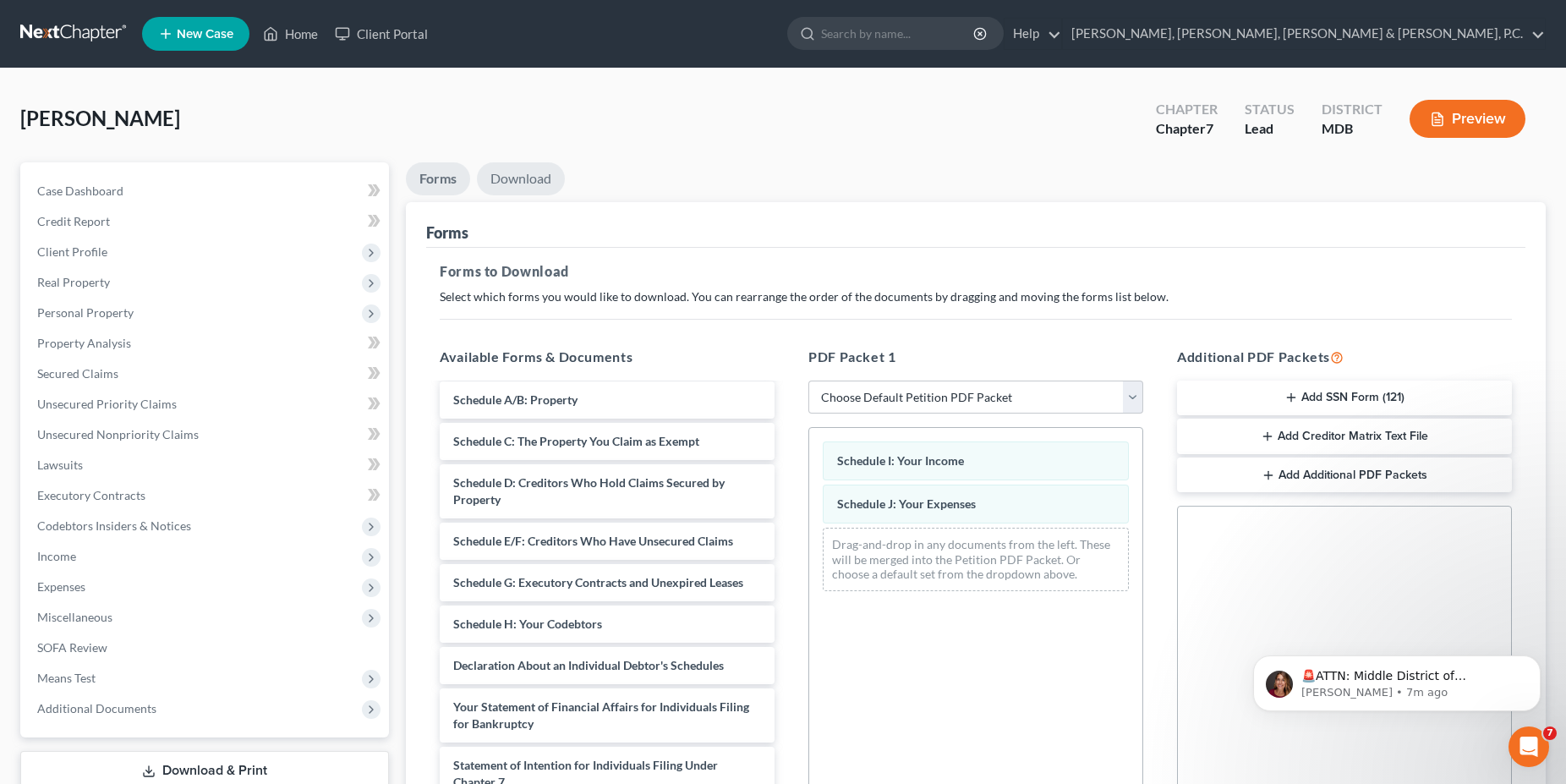
click at [526, 182] on link "Download" at bounding box center [521, 178] width 88 height 33
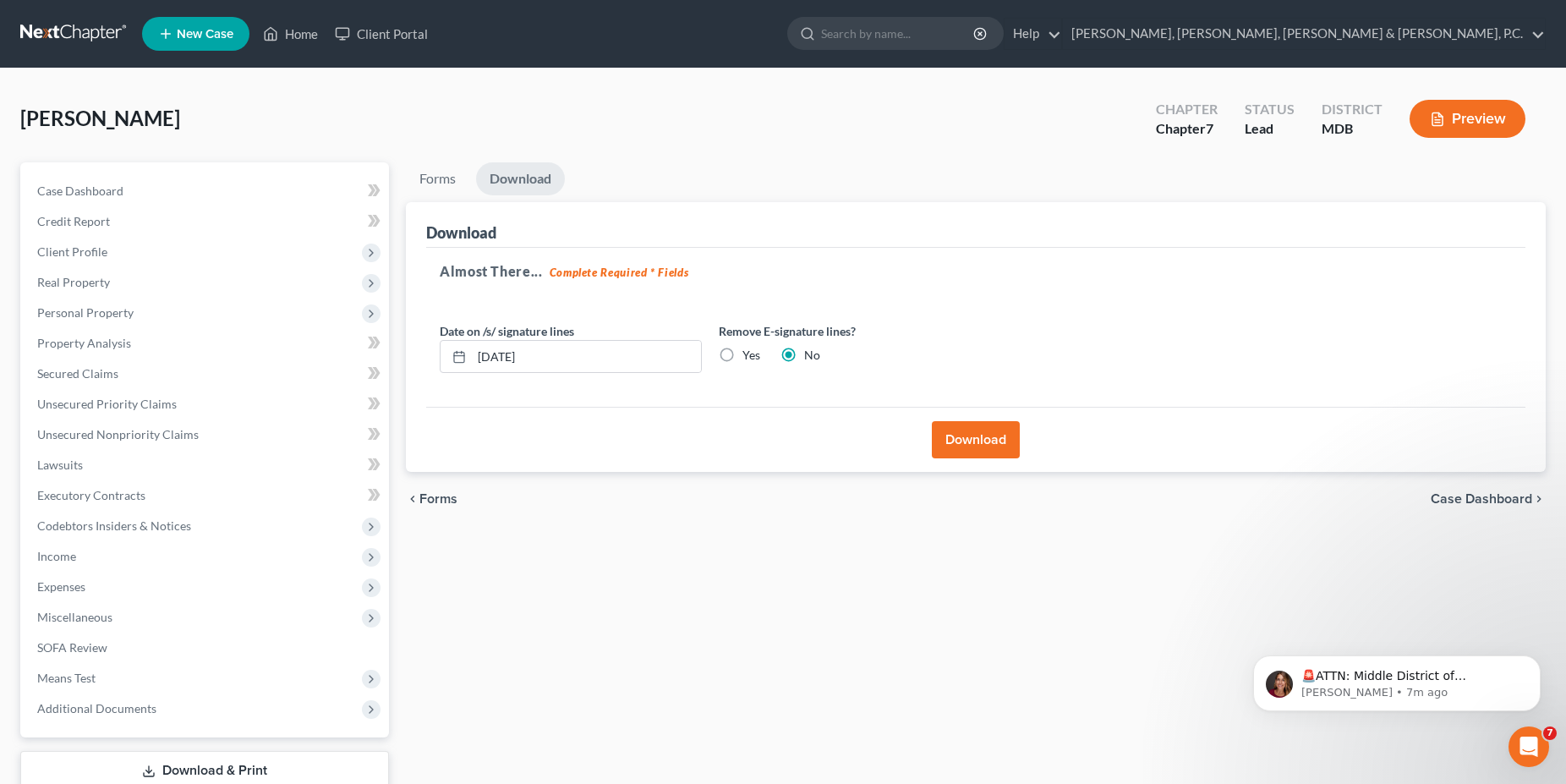
click at [985, 453] on button "Download" at bounding box center [976, 440] width 88 height 38
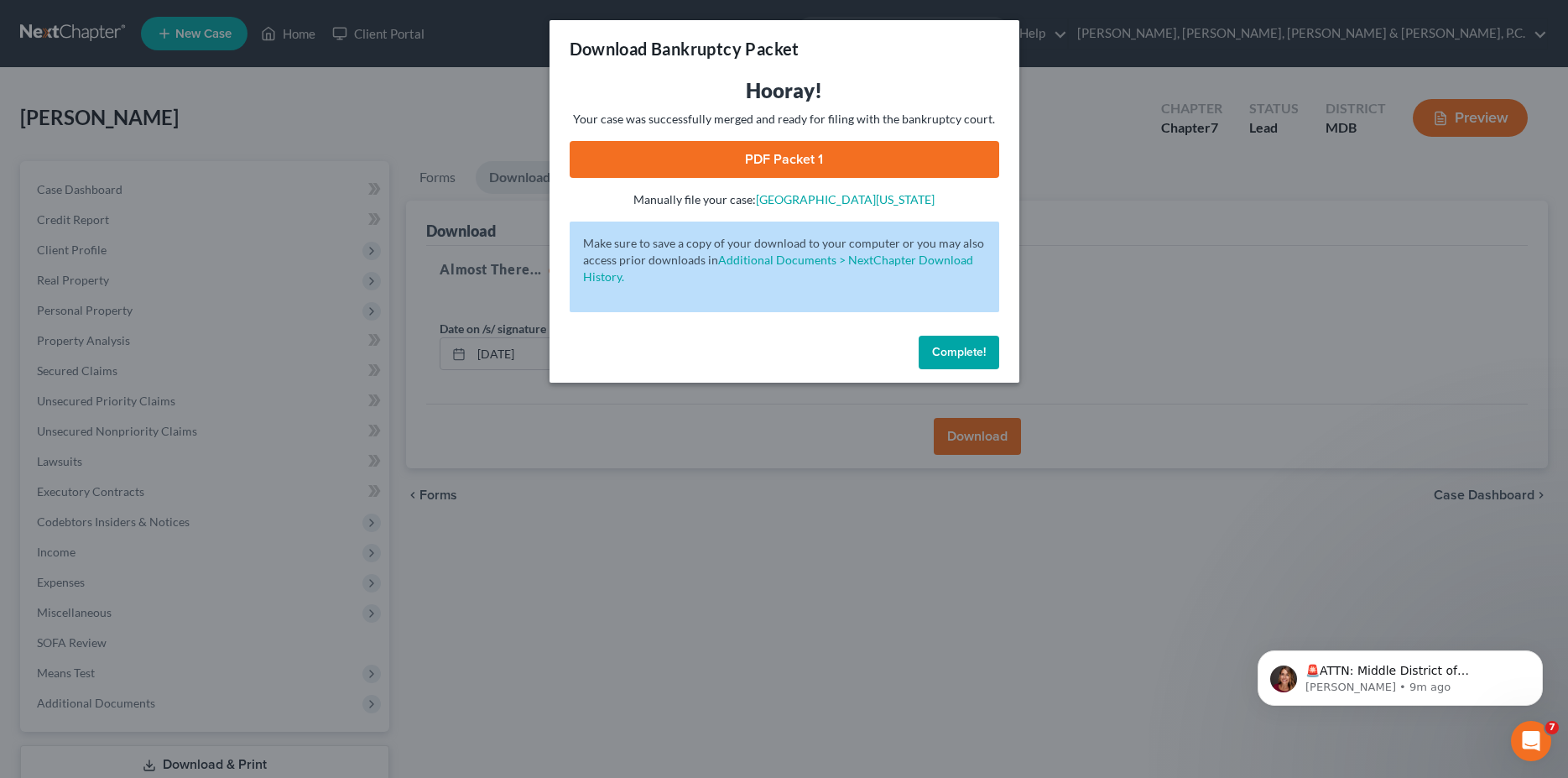
click at [744, 166] on link "PDF Packet 1" at bounding box center [784, 159] width 429 height 37
